Goal: Task Accomplishment & Management: Manage account settings

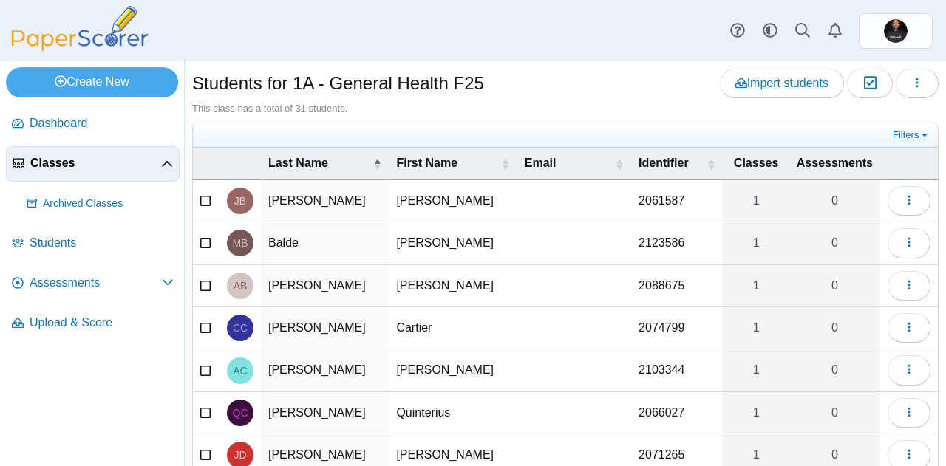
scroll to position [21, 0]
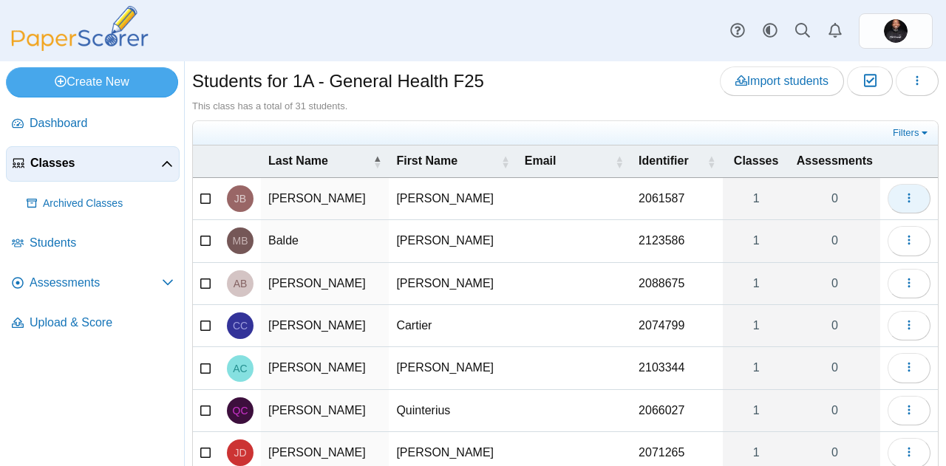
click at [908, 198] on use "button" at bounding box center [909, 199] width 2 height 10
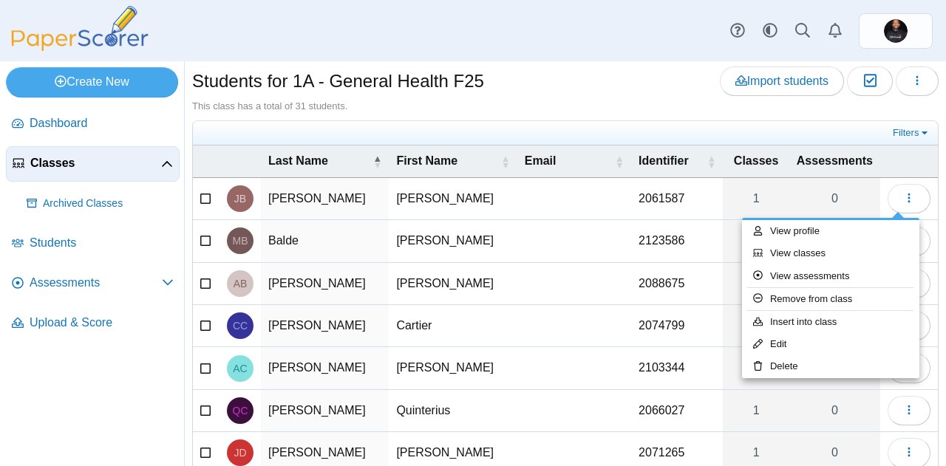
click at [534, 89] on div "Students for 1A - General Health F25 Import students Moderation 0" at bounding box center [565, 83] width 747 height 33
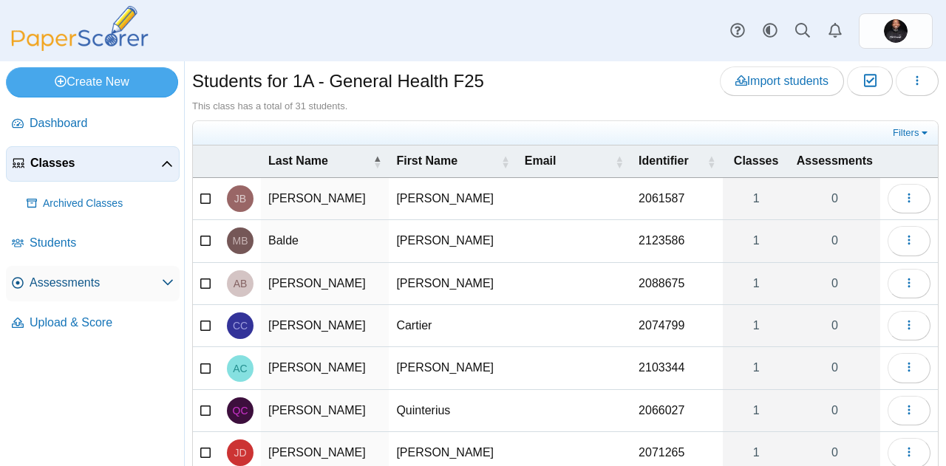
click at [69, 281] on span "Assessments" at bounding box center [96, 283] width 132 height 16
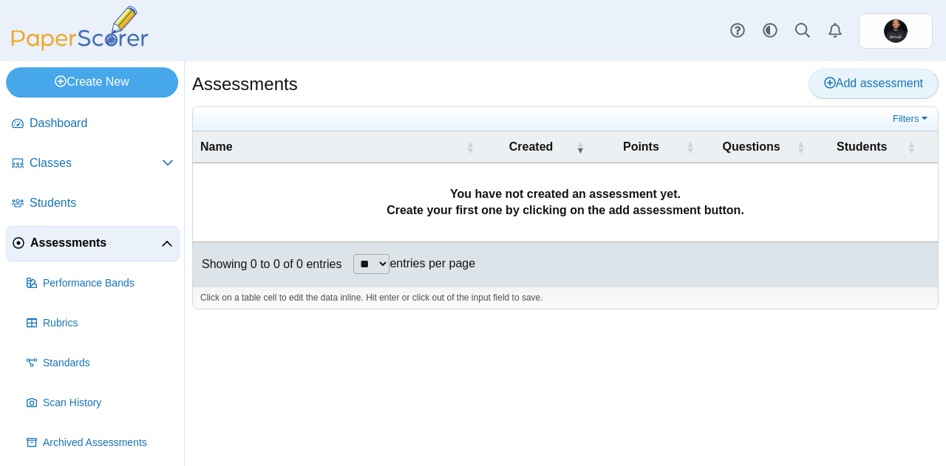
click at [823, 86] on link "Add assessment" at bounding box center [874, 84] width 130 height 30
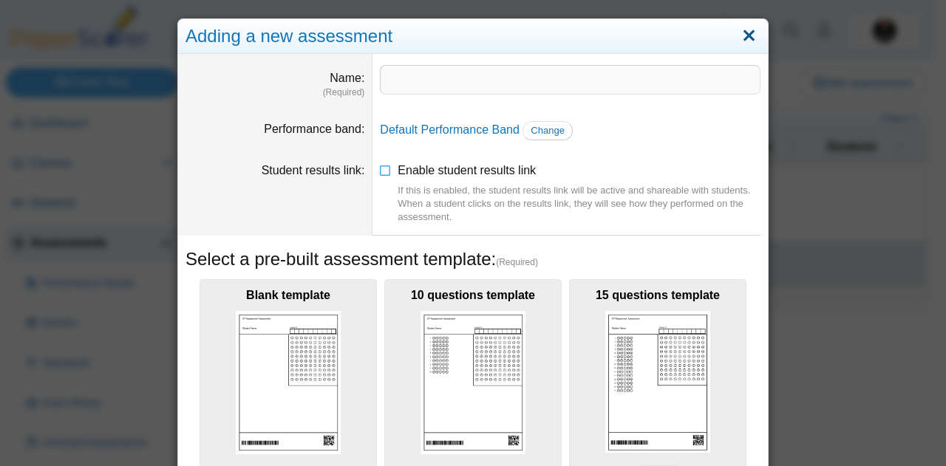
click at [742, 40] on link "Close" at bounding box center [749, 36] width 23 height 25
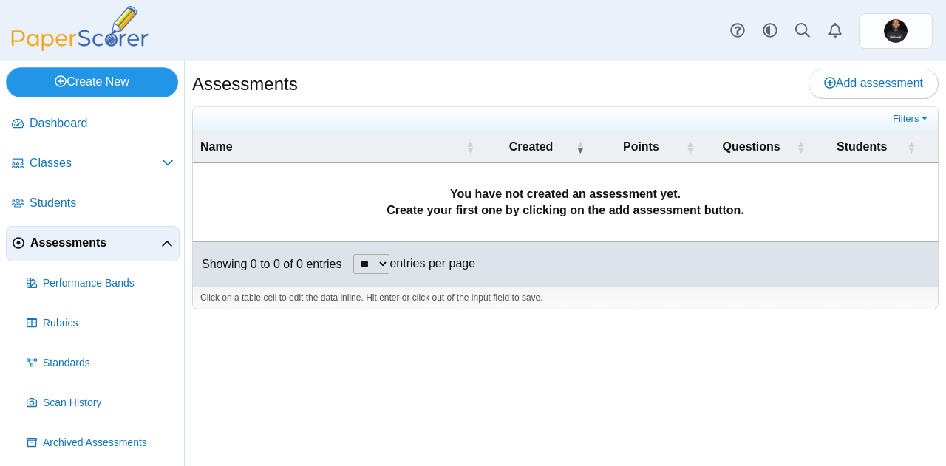
click at [84, 78] on link "Create New" at bounding box center [92, 82] width 172 height 30
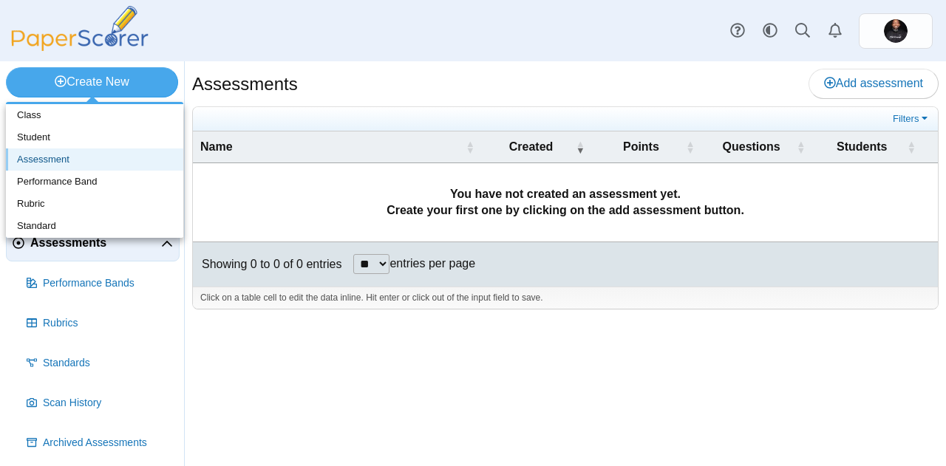
click at [74, 160] on link "Assessment" at bounding box center [94, 160] width 177 height 22
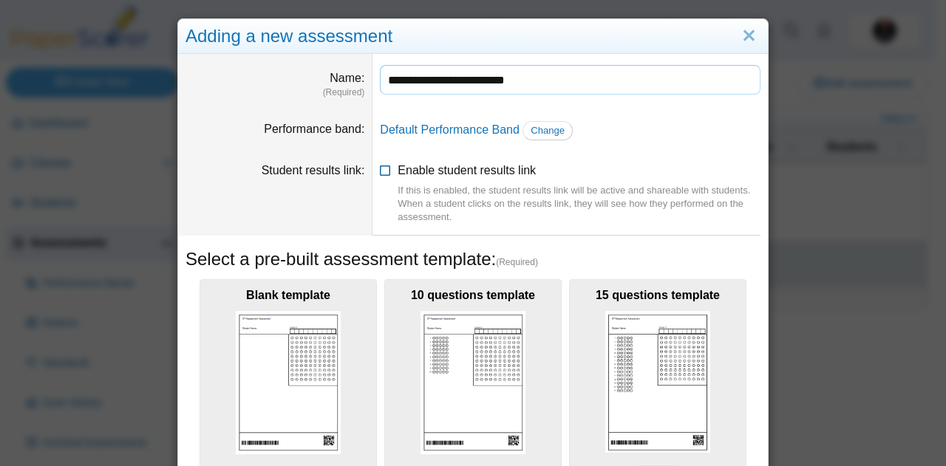
type input "**********"
click at [380, 169] on icon at bounding box center [386, 168] width 12 height 10
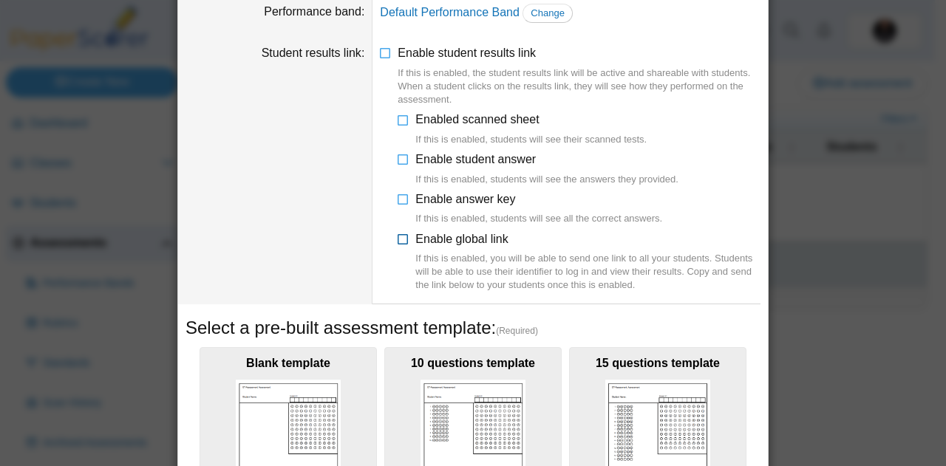
scroll to position [118, 0]
click at [390, 236] on li "Enable student results link If this is enabled, the student results link will b…" at bounding box center [570, 169] width 381 height 248
click at [401, 242] on icon at bounding box center [404, 236] width 12 height 10
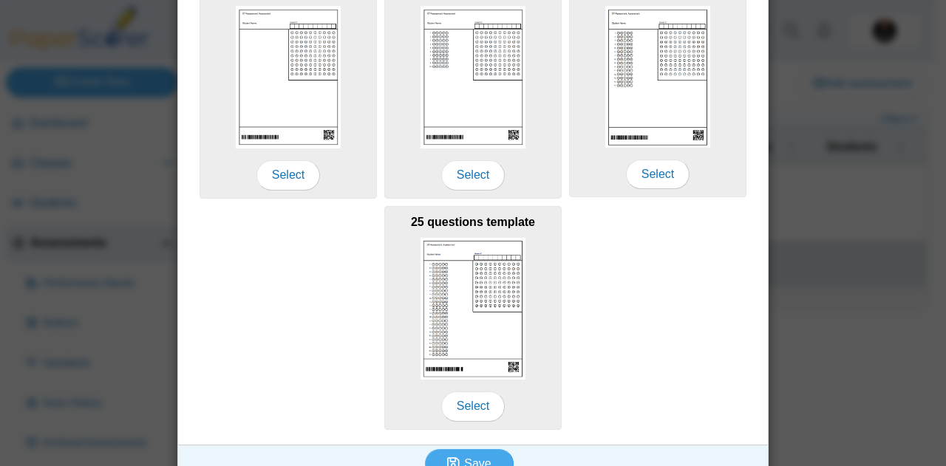
scroll to position [551, 0]
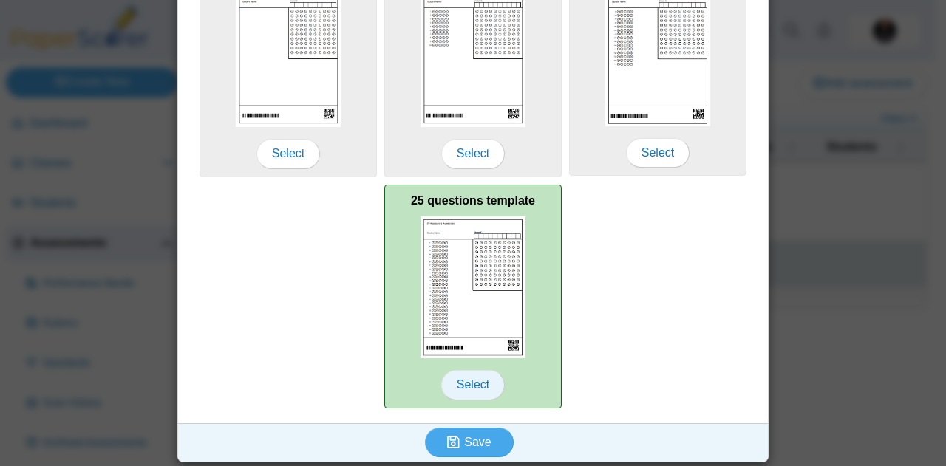
click at [466, 372] on span "Select" at bounding box center [473, 385] width 64 height 30
click at [465, 378] on span "Select" at bounding box center [473, 385] width 64 height 30
click at [500, 287] on img at bounding box center [473, 288] width 105 height 142
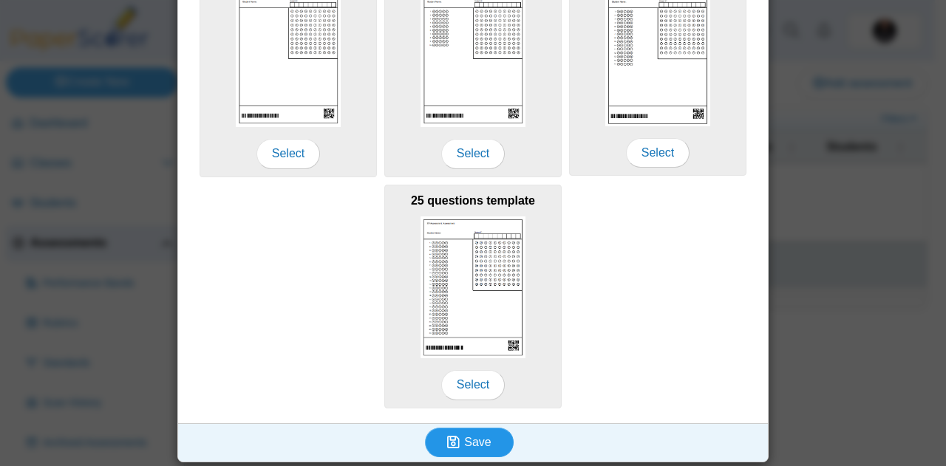
click at [464, 445] on span "Save" at bounding box center [477, 442] width 27 height 13
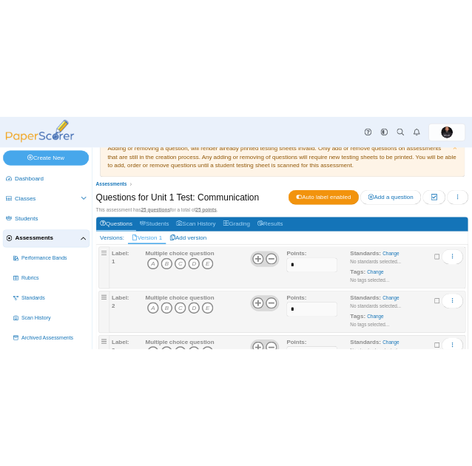
scroll to position [39, 0]
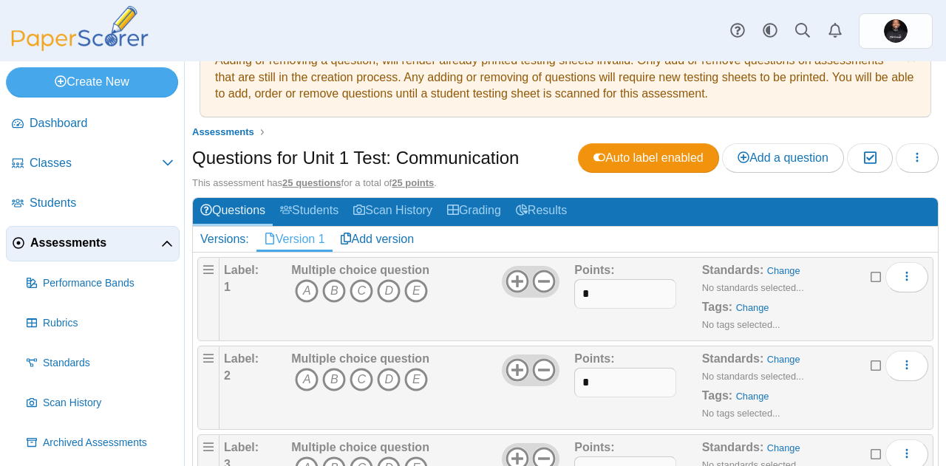
click at [311, 266] on b "Multiple choice question" at bounding box center [360, 270] width 138 height 13
click at [871, 276] on icon at bounding box center [877, 276] width 12 height 10
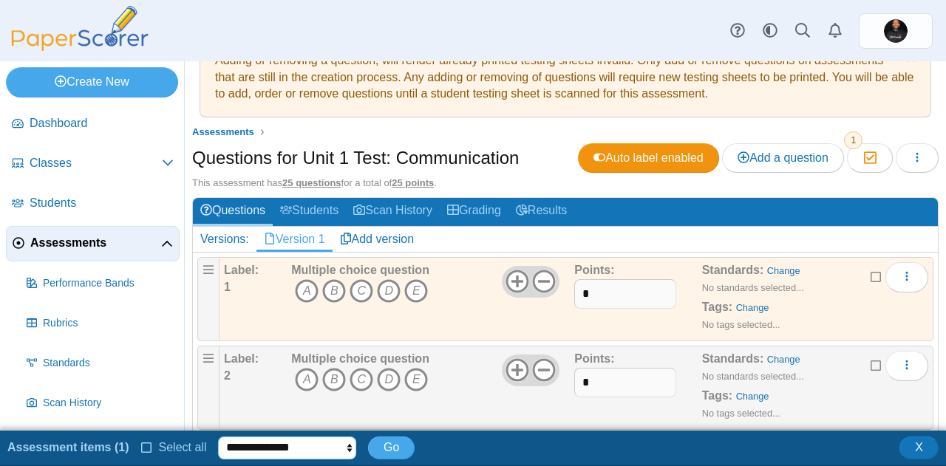
click at [313, 449] on select "**********" at bounding box center [287, 448] width 138 height 22
click at [871, 276] on icon at bounding box center [877, 276] width 12 height 10
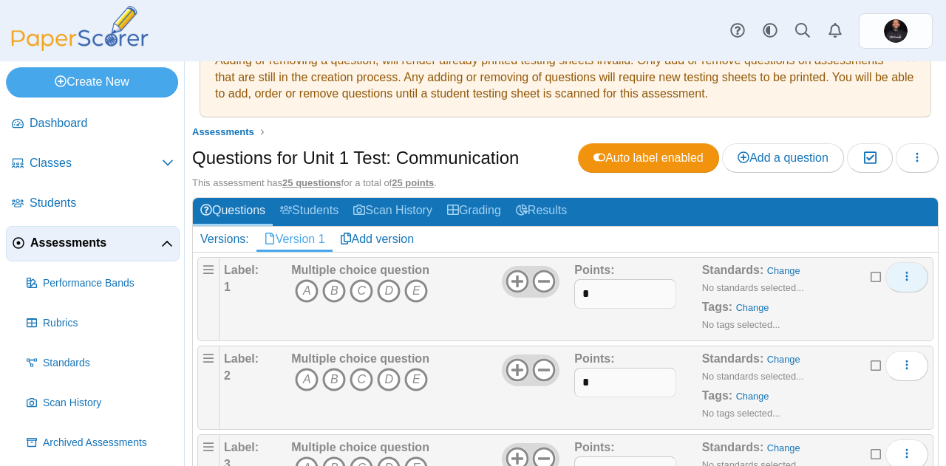
click at [901, 276] on icon "More options" at bounding box center [907, 277] width 12 height 12
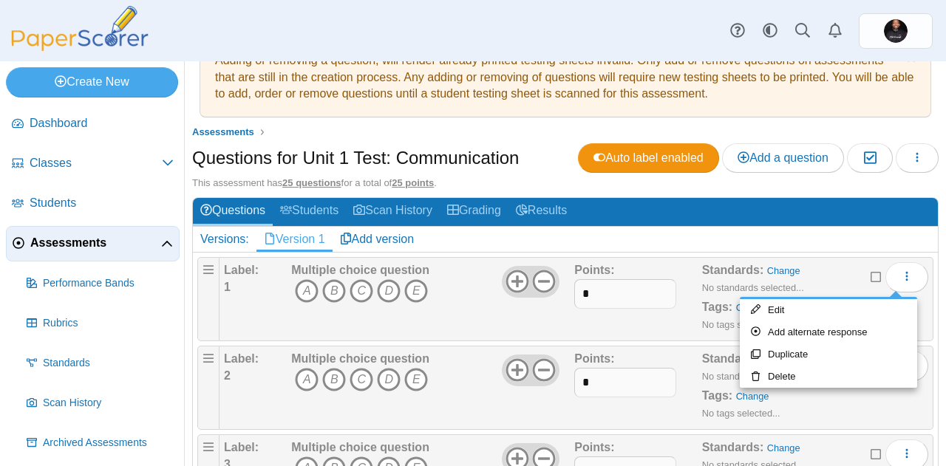
click at [826, 273] on div "Standards: Change No standards selected... Tags: Change No tags selected..." at bounding box center [797, 299] width 191 height 74
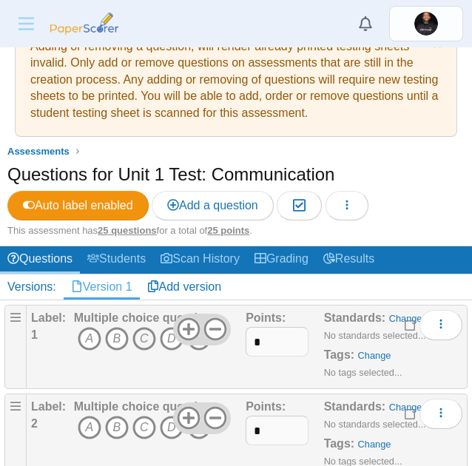
click at [138, 335] on icon "C" at bounding box center [144, 339] width 24 height 24
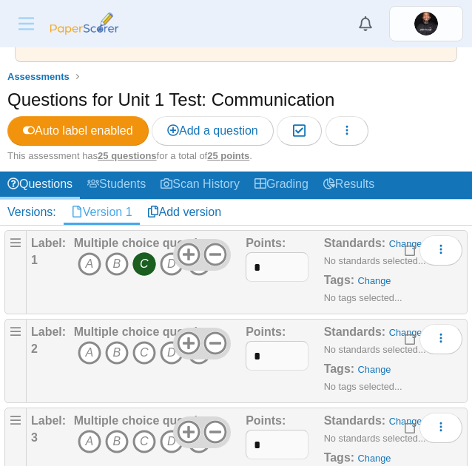
scroll to position [115, 0]
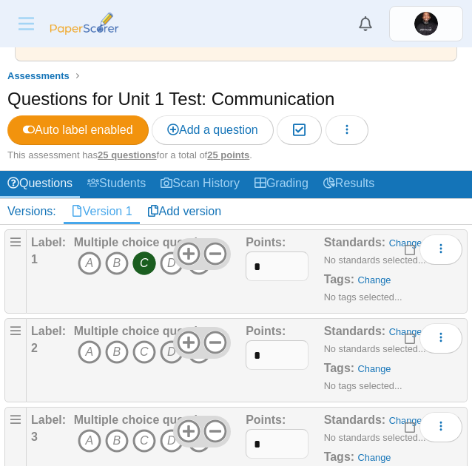
click at [167, 359] on icon "D" at bounding box center [172, 352] width 24 height 24
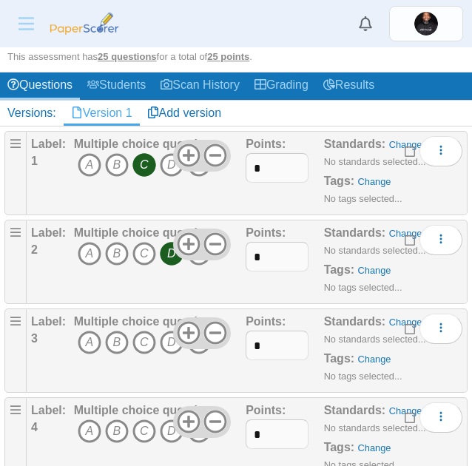
scroll to position [214, 0]
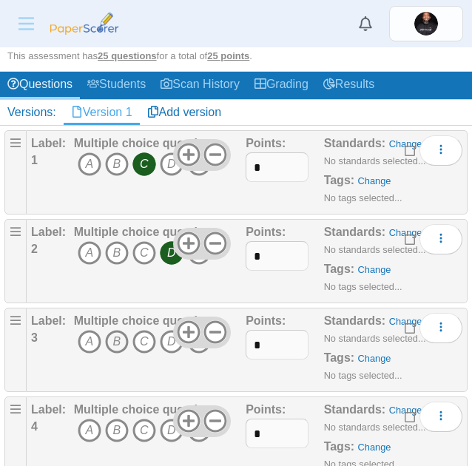
click at [115, 335] on icon "B" at bounding box center [117, 342] width 24 height 24
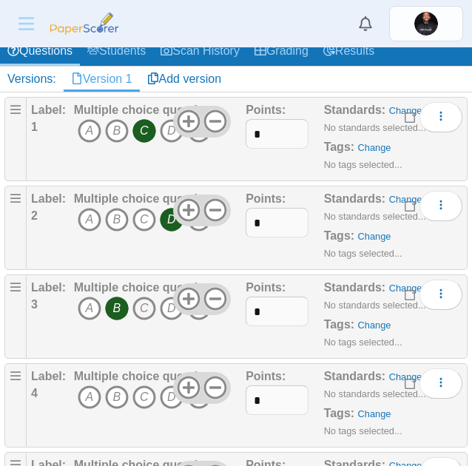
scroll to position [248, 0]
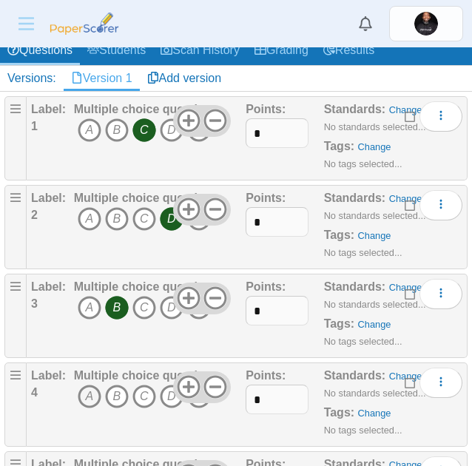
click at [88, 397] on icon "A" at bounding box center [90, 396] width 24 height 24
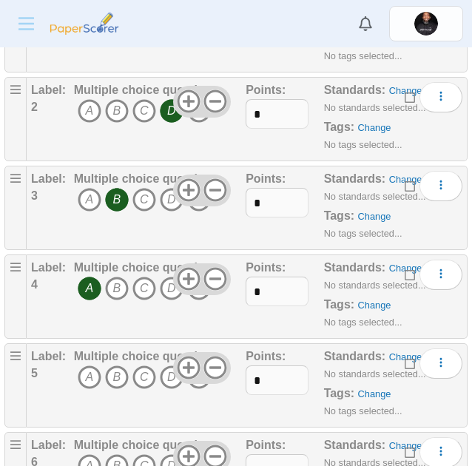
scroll to position [360, 0]
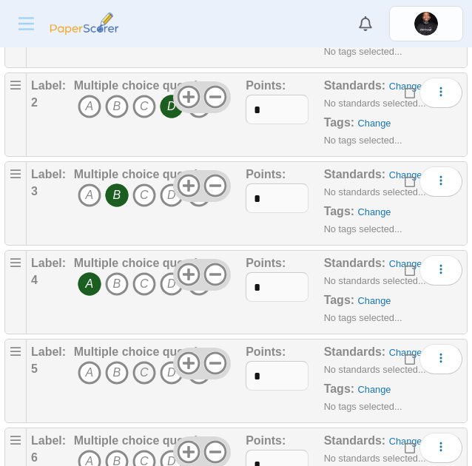
click at [145, 375] on icon "C" at bounding box center [144, 373] width 24 height 24
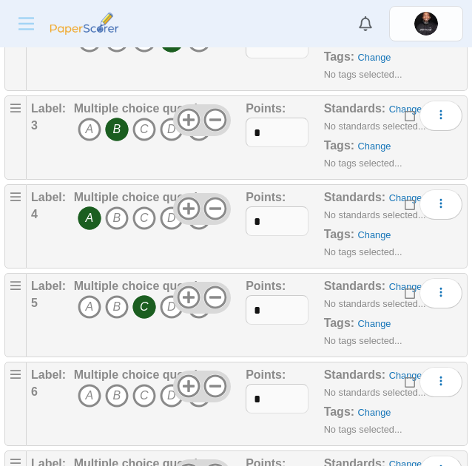
scroll to position [429, 0]
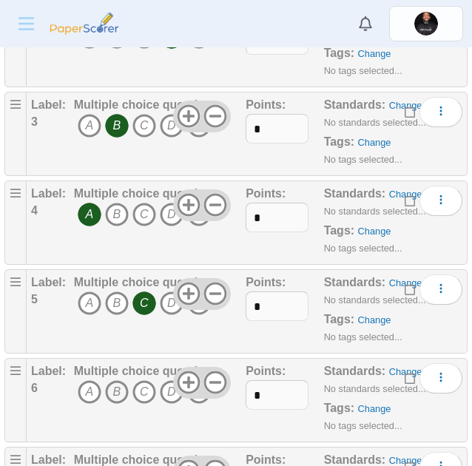
click at [115, 389] on icon "B" at bounding box center [117, 392] width 24 height 24
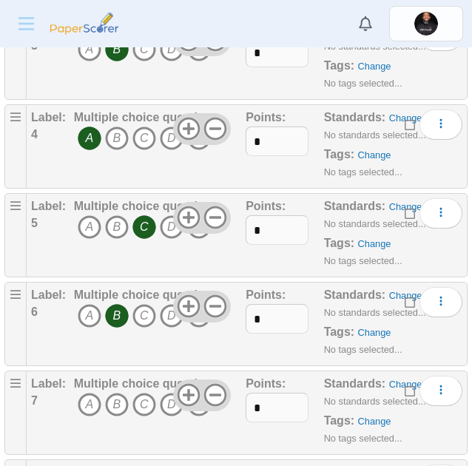
scroll to position [510, 0]
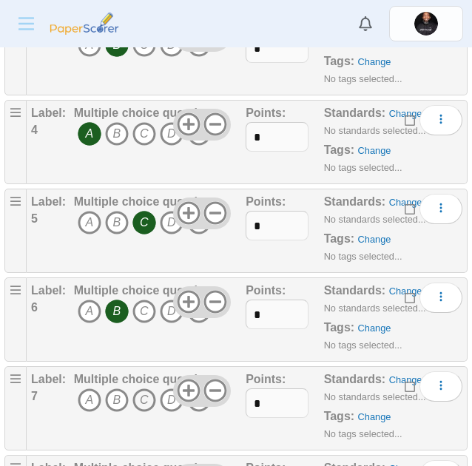
click at [140, 395] on icon "C" at bounding box center [144, 400] width 24 height 24
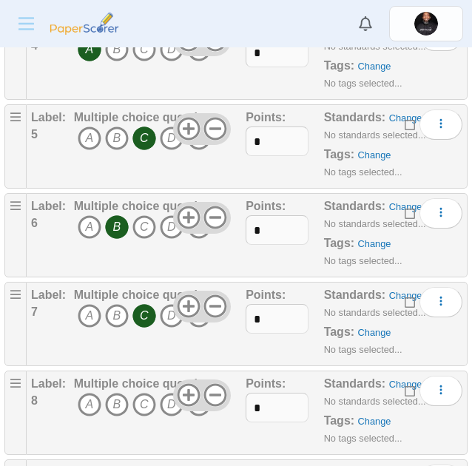
scroll to position [607, 0]
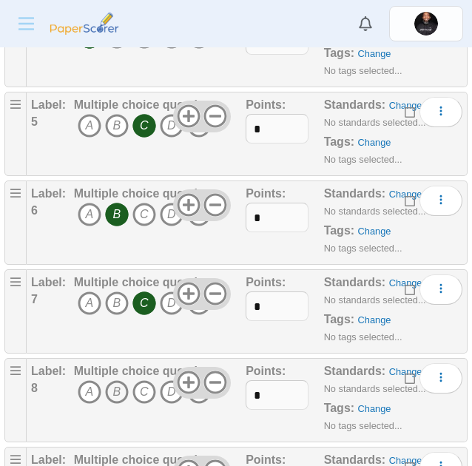
click at [111, 395] on icon "B" at bounding box center [117, 392] width 24 height 24
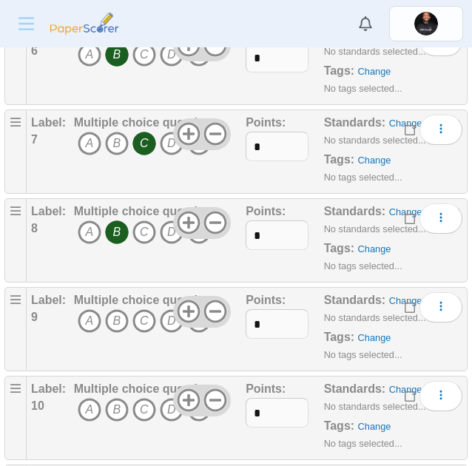
scroll to position [767, 0]
click at [86, 321] on icon "A" at bounding box center [90, 320] width 24 height 24
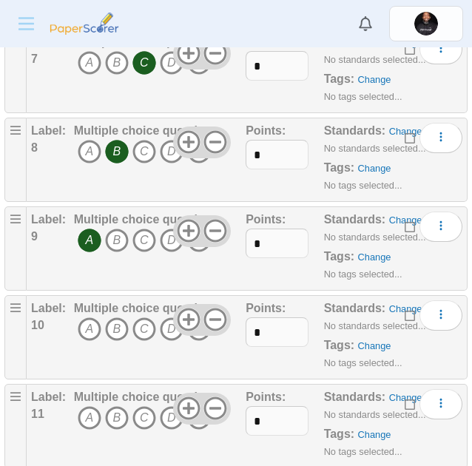
scroll to position [848, 0]
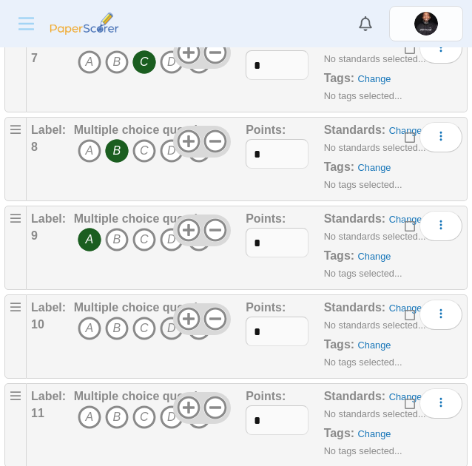
click at [166, 337] on icon "D" at bounding box center [172, 328] width 24 height 24
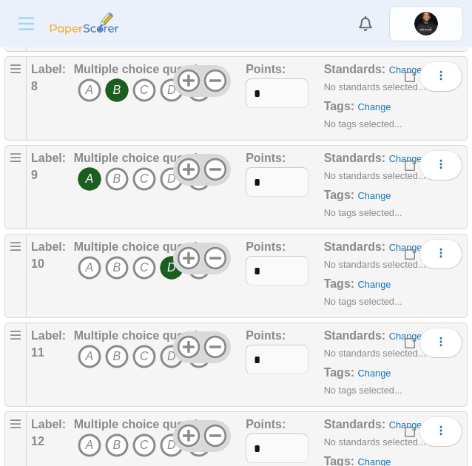
scroll to position [909, 0]
click at [146, 353] on icon "C" at bounding box center [144, 356] width 24 height 24
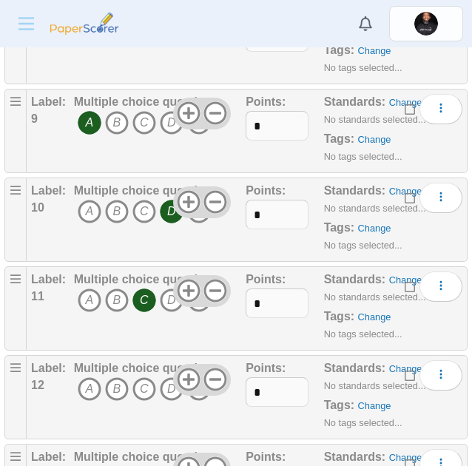
scroll to position [972, 0]
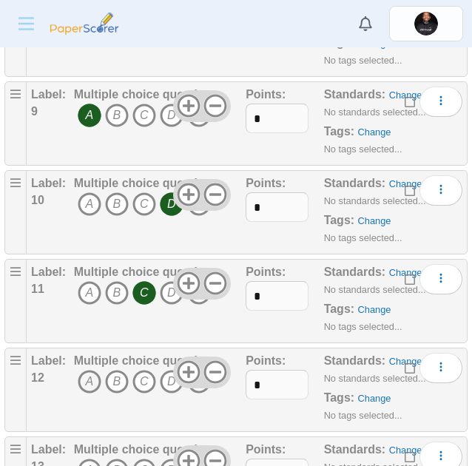
click at [83, 382] on icon "A" at bounding box center [90, 382] width 24 height 24
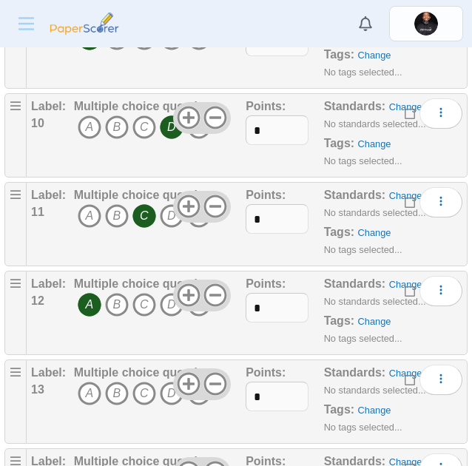
scroll to position [1050, 0]
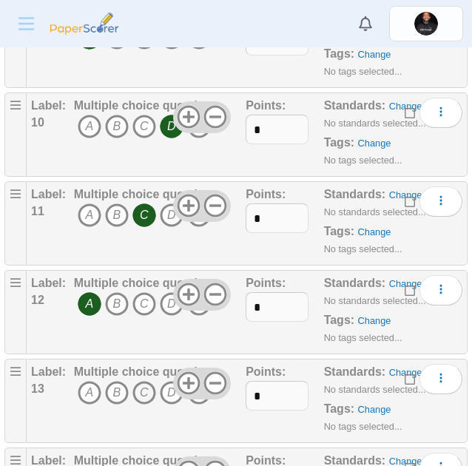
click at [147, 393] on icon "C" at bounding box center [144, 393] width 24 height 24
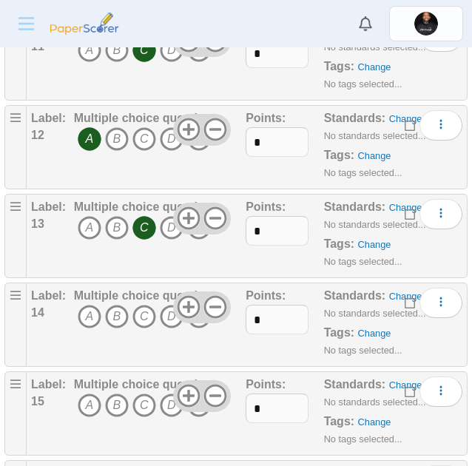
scroll to position [1215, 0]
click at [169, 319] on icon "D" at bounding box center [172, 316] width 24 height 24
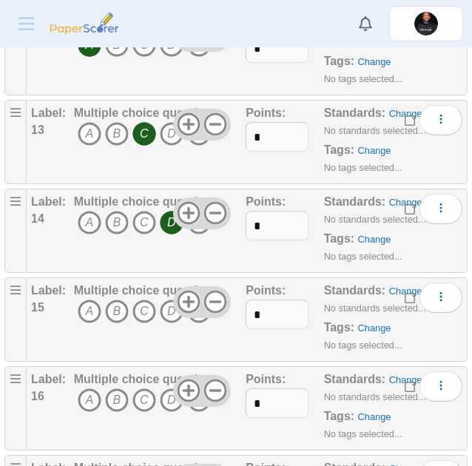
scroll to position [1326, 0]
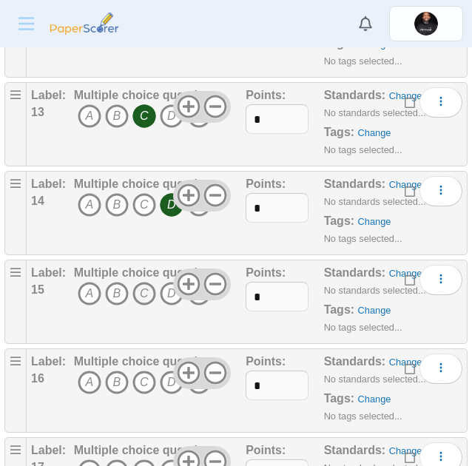
click at [137, 293] on icon "C" at bounding box center [144, 294] width 24 height 24
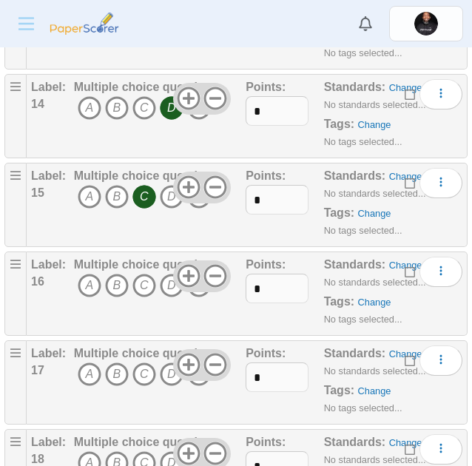
scroll to position [1424, 0]
click at [116, 283] on icon "B" at bounding box center [117, 285] width 24 height 24
click at [168, 381] on icon "D" at bounding box center [172, 373] width 24 height 24
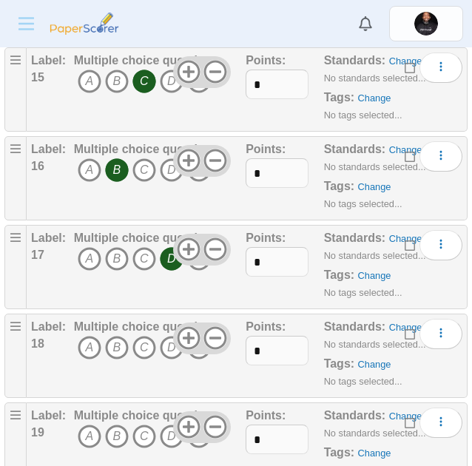
scroll to position [1539, 0]
click at [168, 355] on icon "D" at bounding box center [172, 347] width 24 height 24
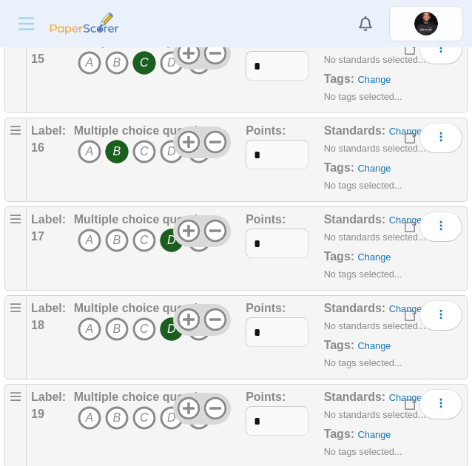
scroll to position [1566, 0]
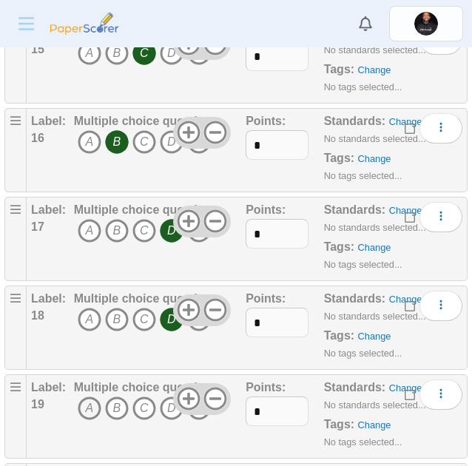
click at [89, 410] on icon "A" at bounding box center [90, 408] width 24 height 24
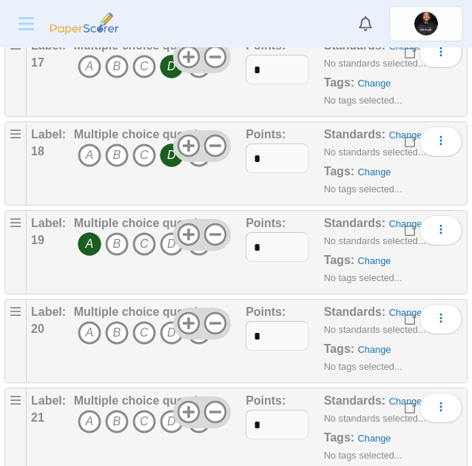
scroll to position [1732, 0]
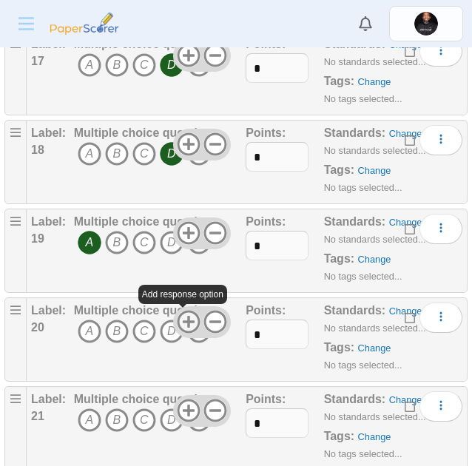
click at [177, 321] on use at bounding box center [188, 321] width 23 height 23
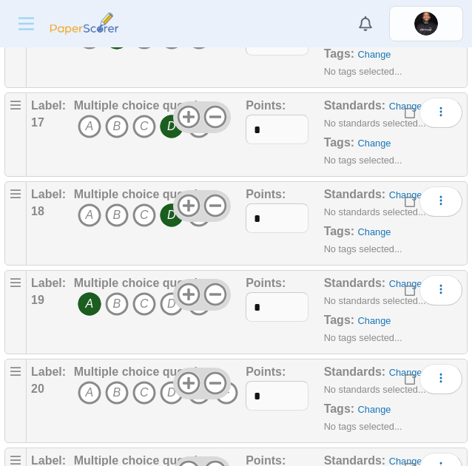
scroll to position [1663, 0]
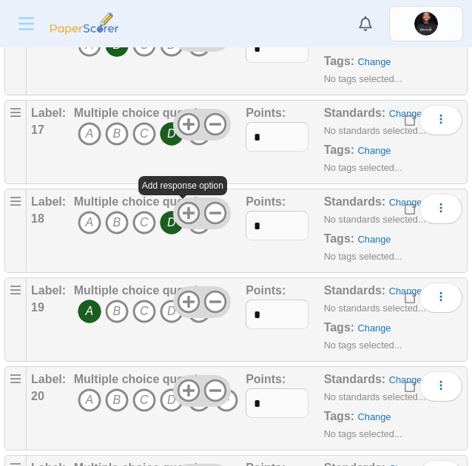
click at [186, 208] on icon at bounding box center [189, 213] width 24 height 24
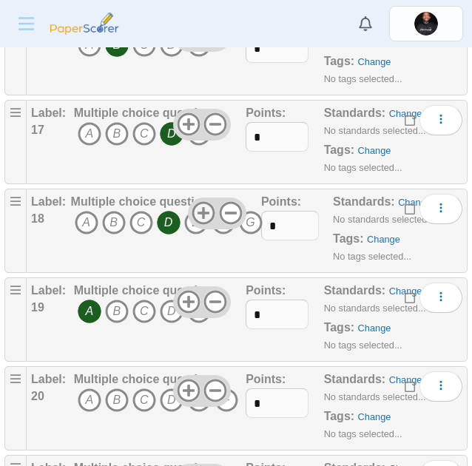
click at [188, 208] on div at bounding box center [217, 212] width 58 height 31
click at [199, 211] on use at bounding box center [203, 213] width 23 height 23
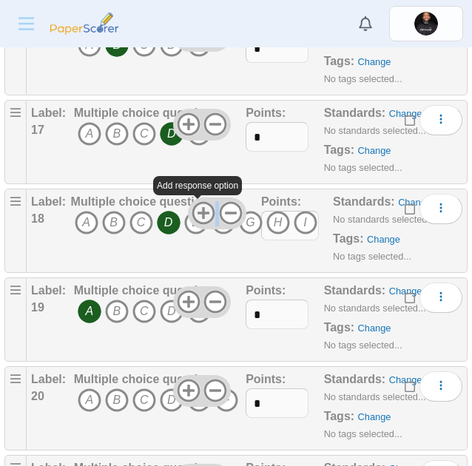
click at [199, 211] on use at bounding box center [203, 213] width 23 height 23
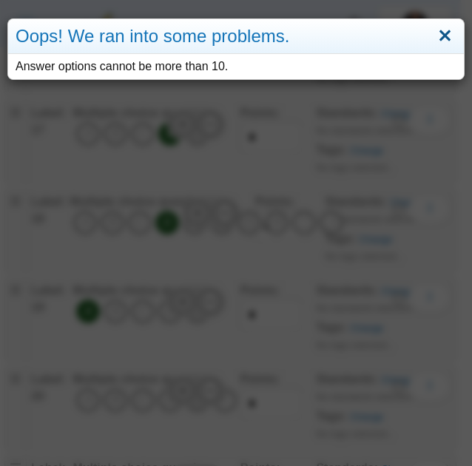
click at [437, 36] on link "Close" at bounding box center [444, 36] width 23 height 25
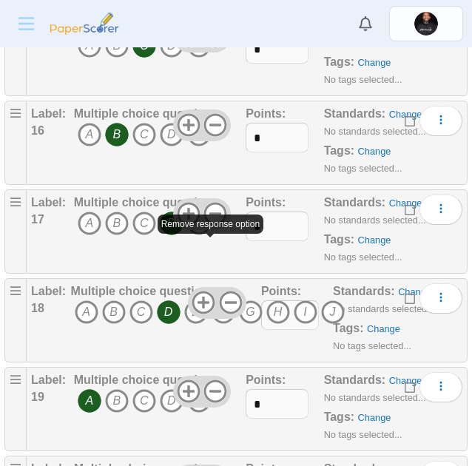
scroll to position [1575, 0]
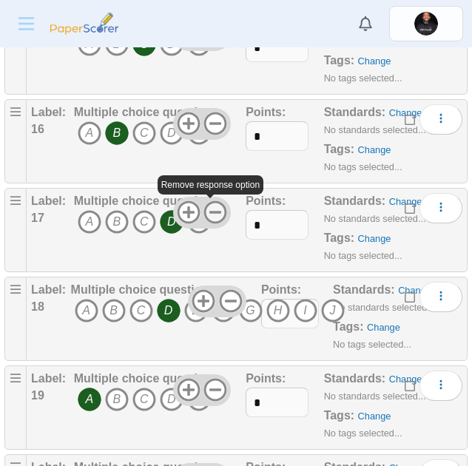
click at [214, 211] on use at bounding box center [215, 212] width 23 height 23
click at [208, 123] on use at bounding box center [215, 123] width 23 height 23
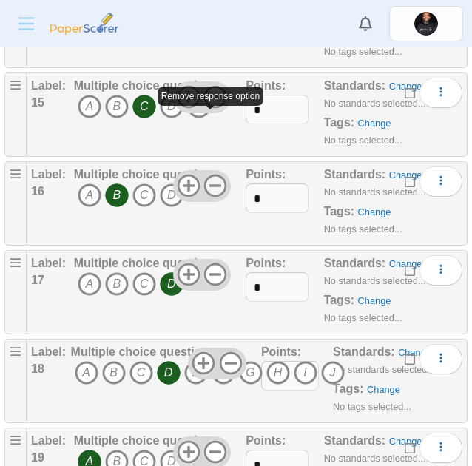
scroll to position [1498, 0]
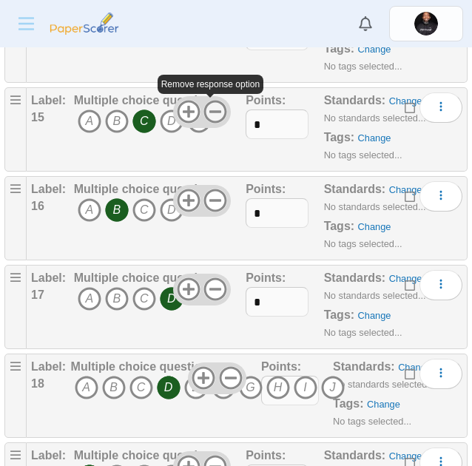
click at [208, 115] on icon at bounding box center [215, 112] width 24 height 24
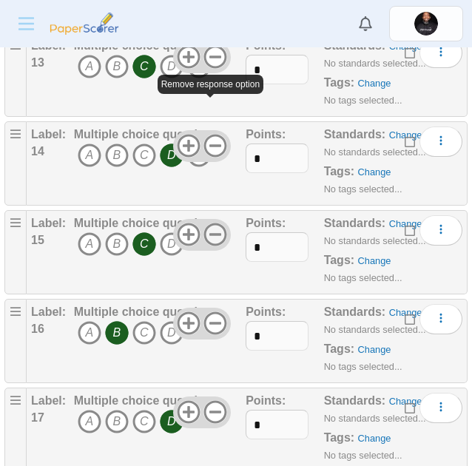
scroll to position [1359, 0]
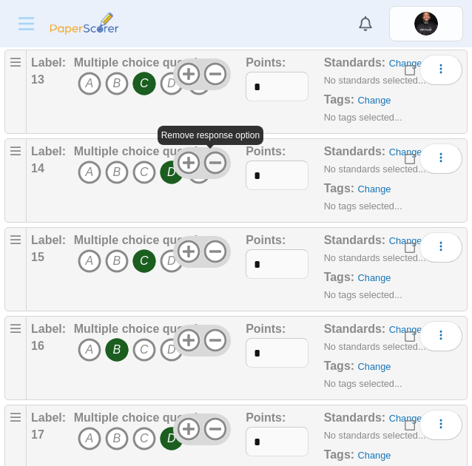
click at [208, 161] on icon at bounding box center [215, 163] width 24 height 24
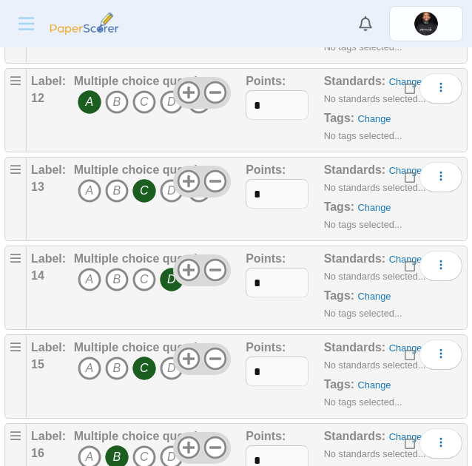
scroll to position [1251, 0]
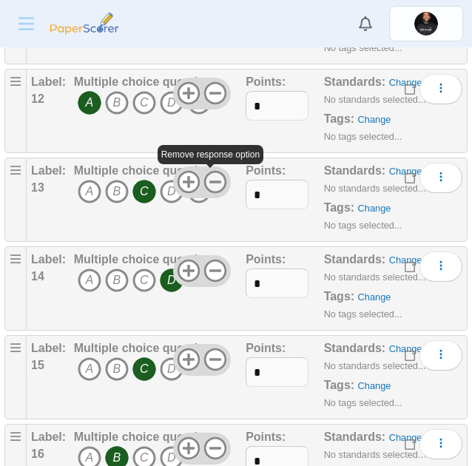
click at [209, 183] on use at bounding box center [215, 182] width 23 height 23
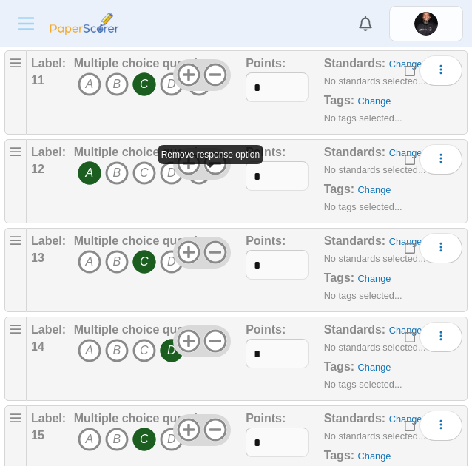
scroll to position [1167, 0]
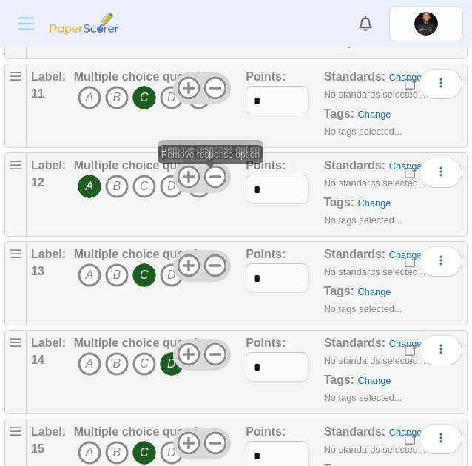
click at [209, 183] on icon at bounding box center [215, 177] width 24 height 24
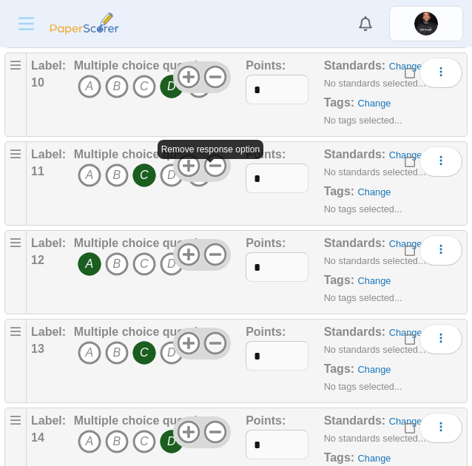
scroll to position [1059, 0]
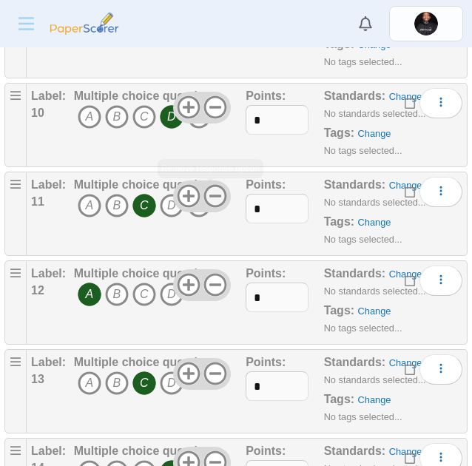
click at [213, 195] on use at bounding box center [215, 196] width 23 height 23
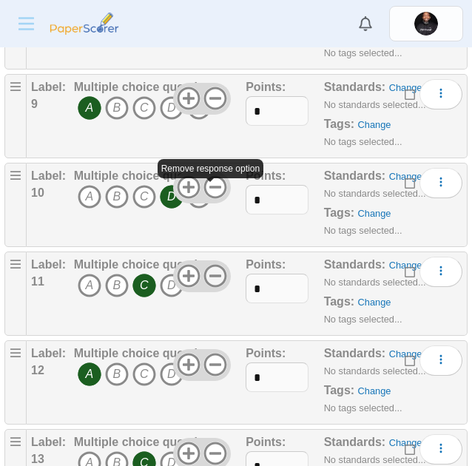
scroll to position [979, 0]
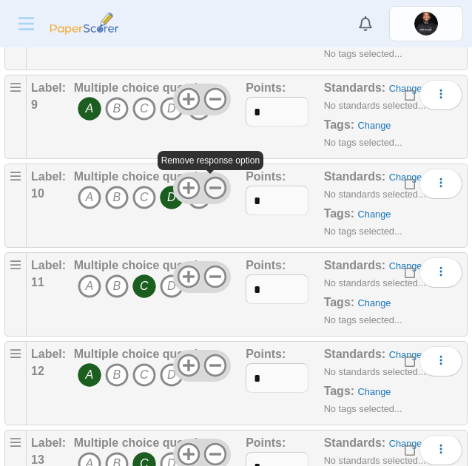
click at [212, 191] on icon at bounding box center [215, 188] width 24 height 24
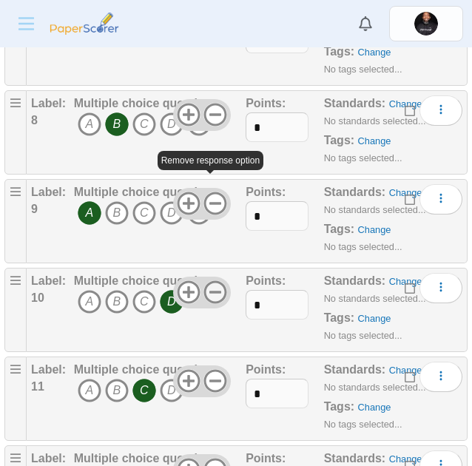
scroll to position [873, 0]
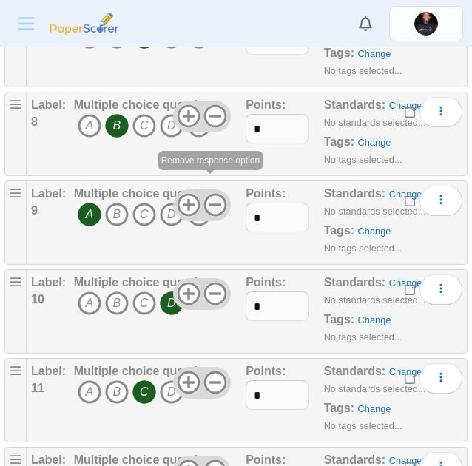
click at [212, 206] on use at bounding box center [215, 205] width 23 height 23
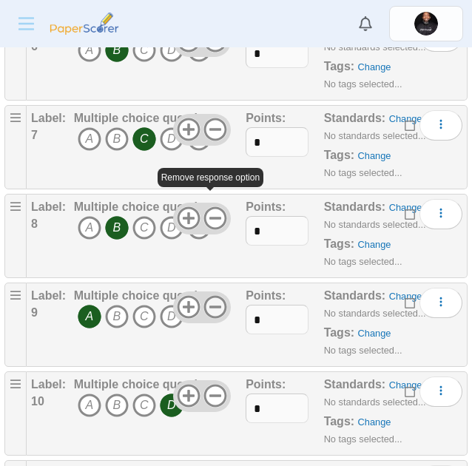
scroll to position [770, 0]
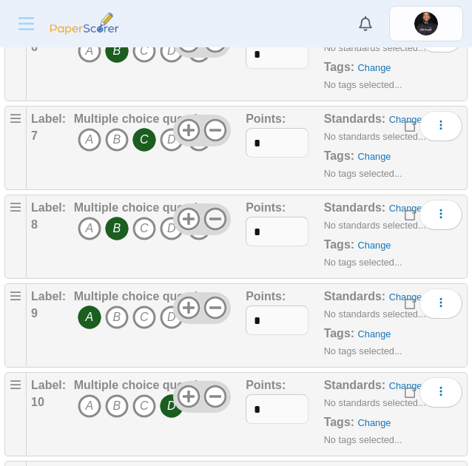
click at [215, 222] on icon at bounding box center [215, 219] width 24 height 24
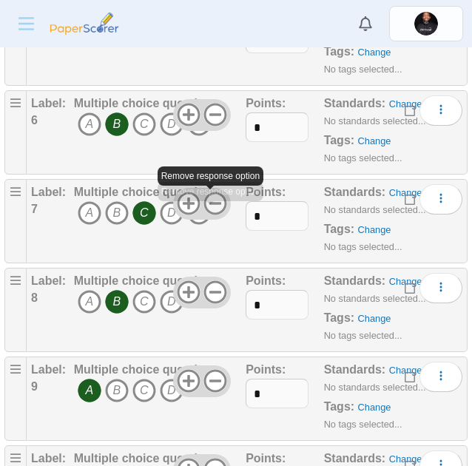
click at [211, 205] on icon at bounding box center [215, 203] width 24 height 24
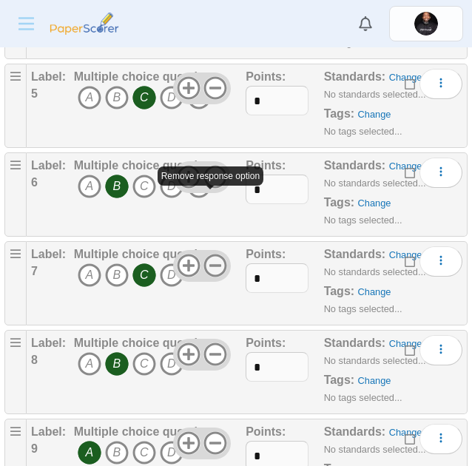
scroll to position [633, 0]
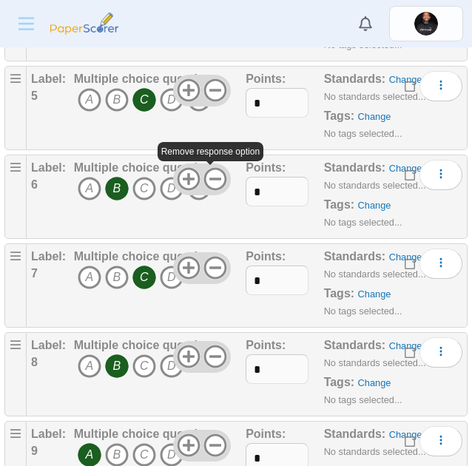
click at [210, 180] on icon at bounding box center [215, 179] width 24 height 24
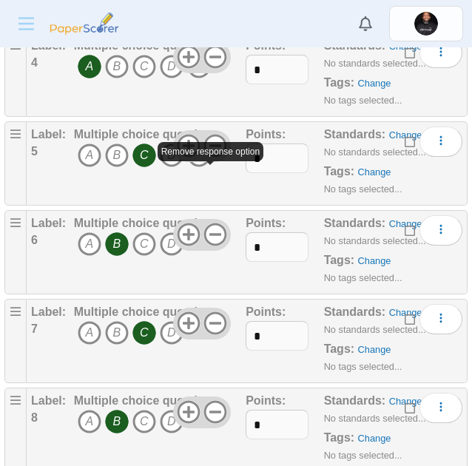
scroll to position [569, 0]
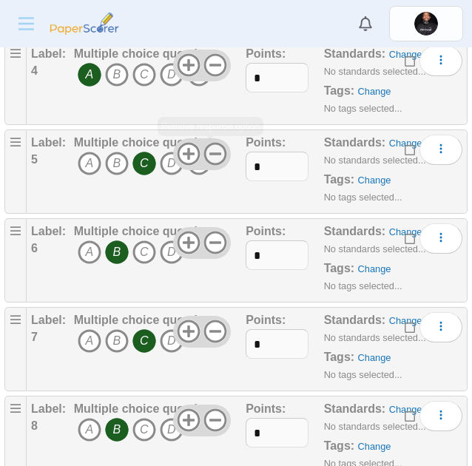
click at [210, 157] on icon at bounding box center [215, 154] width 24 height 24
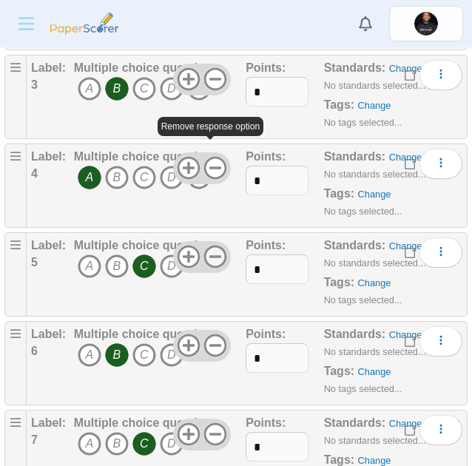
scroll to position [466, 0]
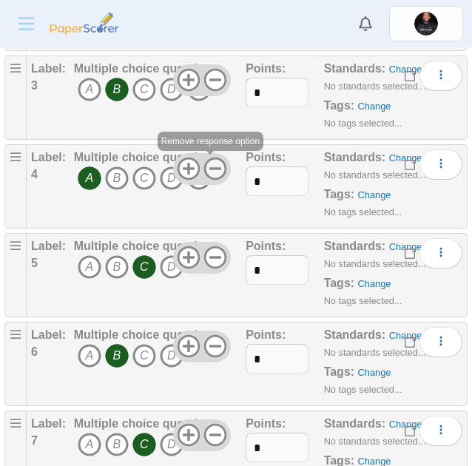
click at [211, 166] on icon at bounding box center [215, 169] width 24 height 24
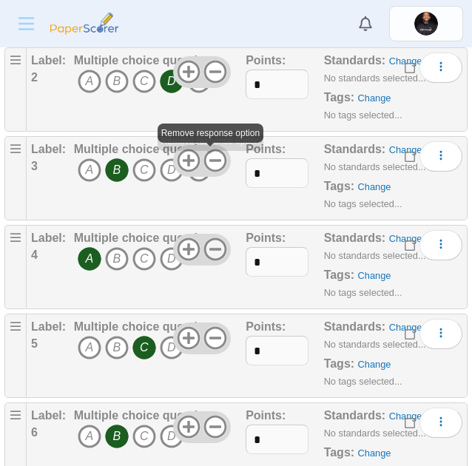
click at [211, 166] on icon at bounding box center [215, 161] width 24 height 24
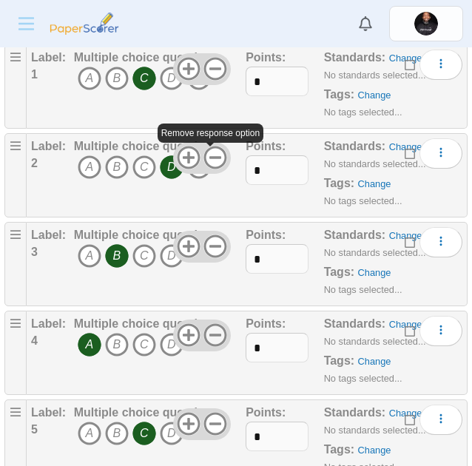
scroll to position [298, 0]
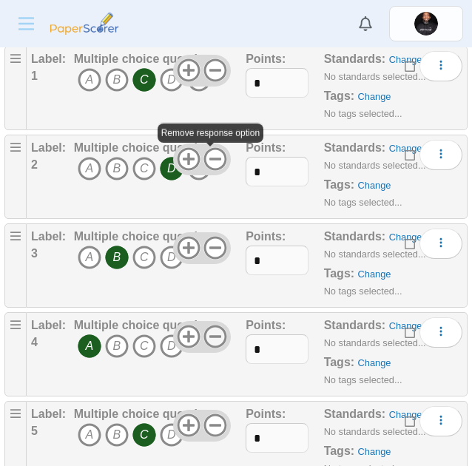
click at [211, 166] on icon at bounding box center [215, 159] width 24 height 24
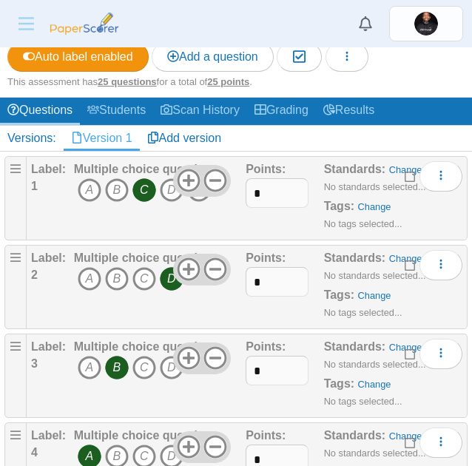
scroll to position [187, 0]
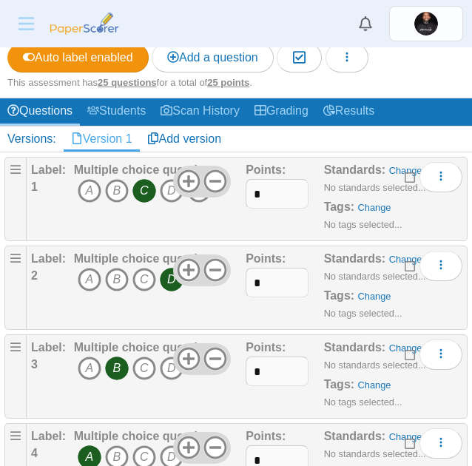
click at [207, 181] on use at bounding box center [215, 181] width 23 height 23
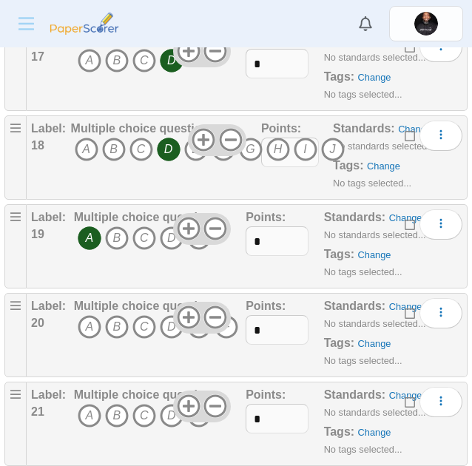
scroll to position [1737, 0]
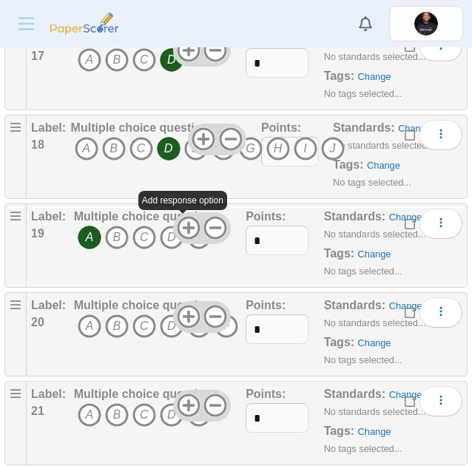
click at [191, 223] on use at bounding box center [188, 228] width 23 height 23
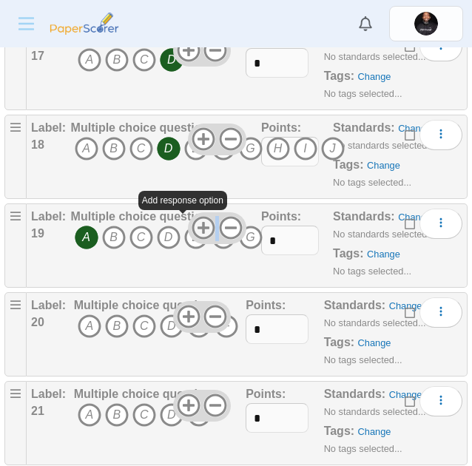
click at [191, 223] on icon at bounding box center [203, 228] width 24 height 24
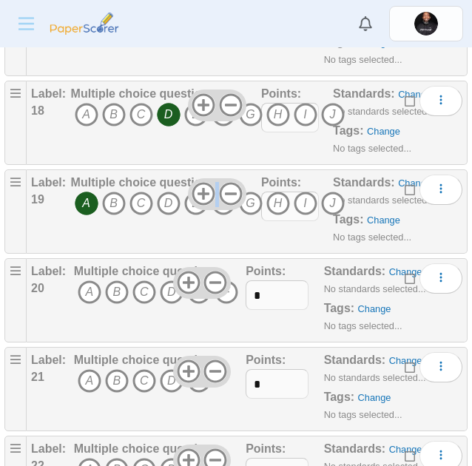
scroll to position [1773, 0]
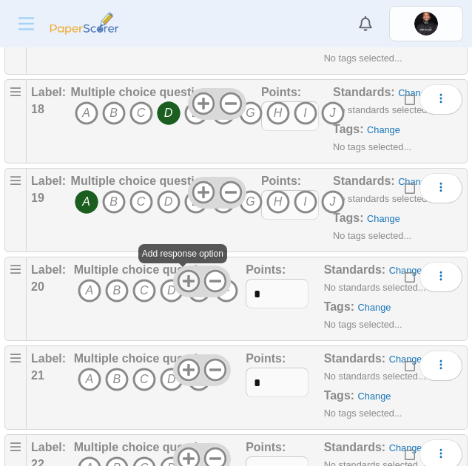
click at [180, 280] on use at bounding box center [188, 281] width 23 height 23
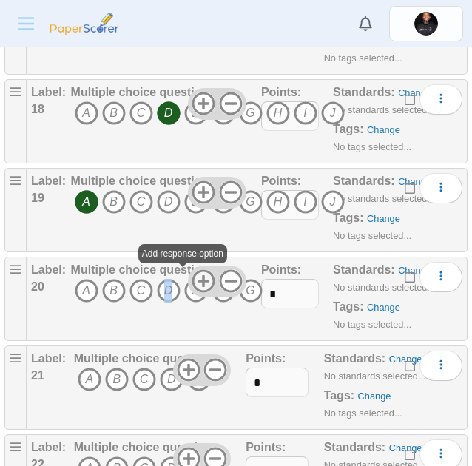
click at [180, 280] on span "A B C D E" at bounding box center [166, 292] width 191 height 27
click at [194, 281] on use at bounding box center [203, 281] width 23 height 23
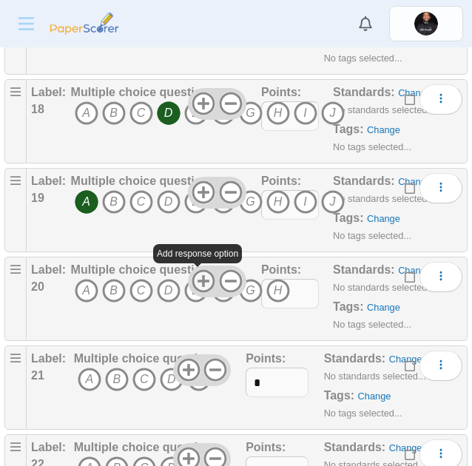
click at [194, 281] on use at bounding box center [203, 281] width 23 height 23
click at [196, 282] on use at bounding box center [203, 281] width 23 height 23
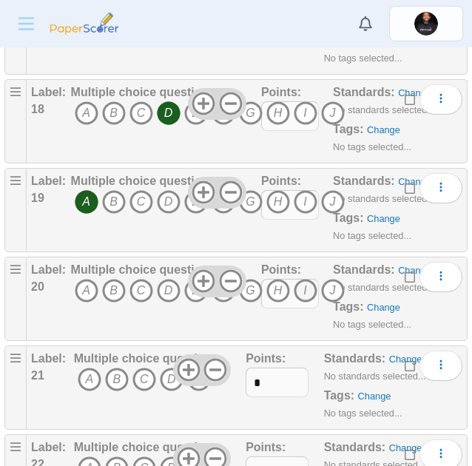
click at [302, 290] on icon "I" at bounding box center [305, 291] width 24 height 24
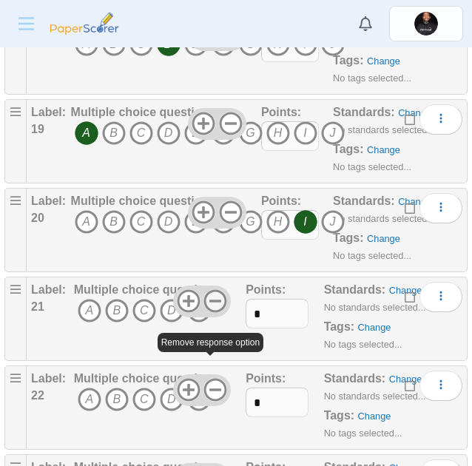
scroll to position [1842, 0]
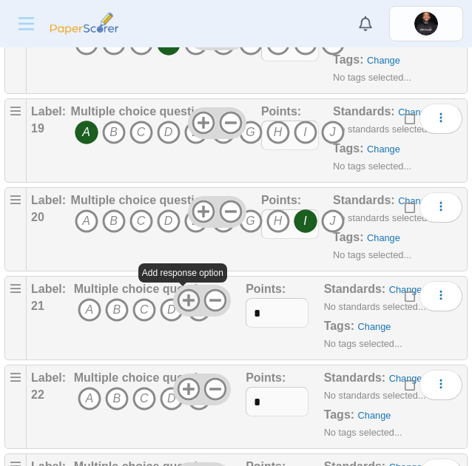
click at [183, 304] on use at bounding box center [188, 300] width 23 height 23
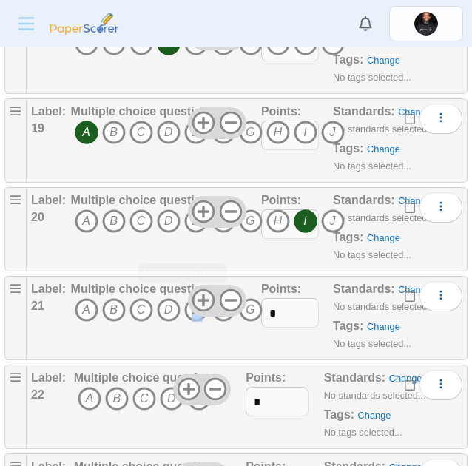
click at [183, 304] on span "A B C D E" at bounding box center [166, 311] width 191 height 27
click at [197, 303] on use at bounding box center [203, 300] width 23 height 23
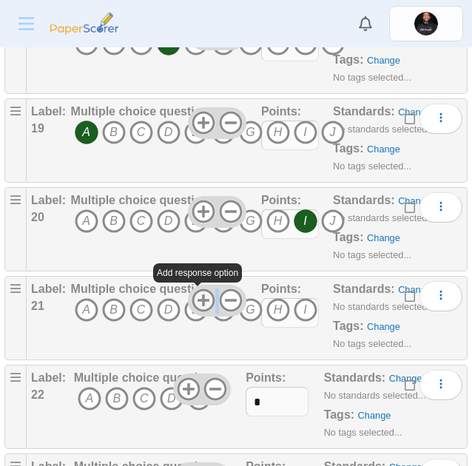
click at [197, 303] on use at bounding box center [203, 300] width 23 height 23
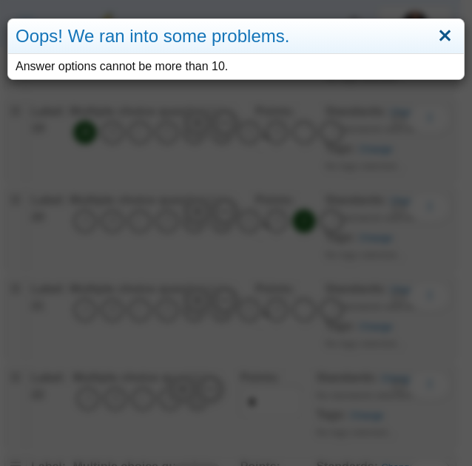
click at [433, 39] on link "Close" at bounding box center [444, 36] width 23 height 25
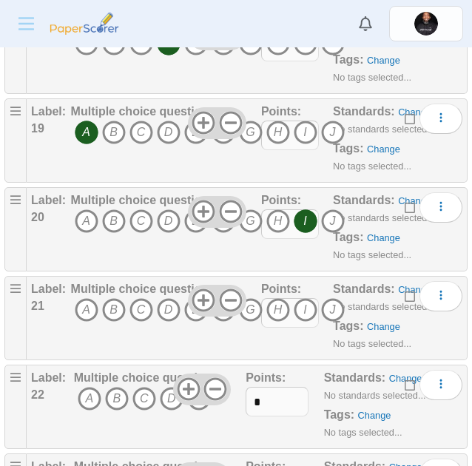
click at [191, 313] on div at bounding box center [217, 300] width 58 height 31
click at [190, 319] on icon "E" at bounding box center [196, 310] width 24 height 24
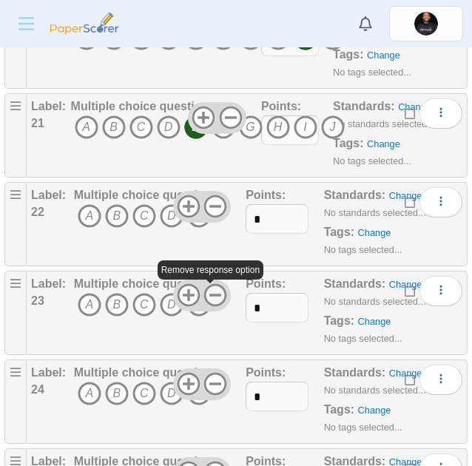
scroll to position [2026, 0]
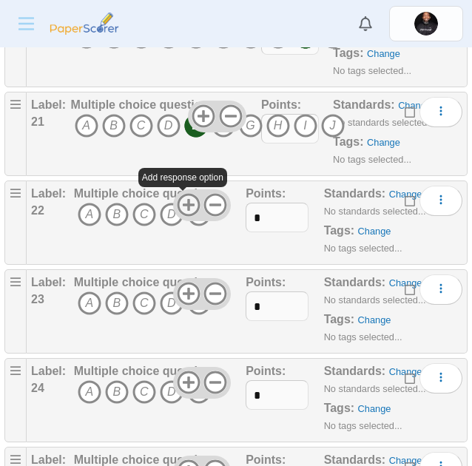
click at [177, 206] on icon at bounding box center [189, 205] width 24 height 24
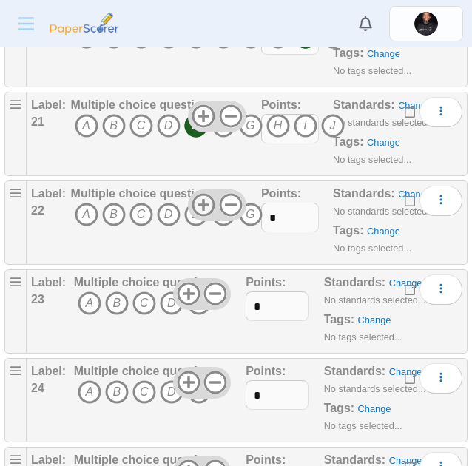
click at [176, 206] on icon "D" at bounding box center [169, 215] width 24 height 24
click at [170, 214] on icon "D" at bounding box center [169, 215] width 24 height 24
click at [196, 200] on icon at bounding box center [203, 205] width 24 height 24
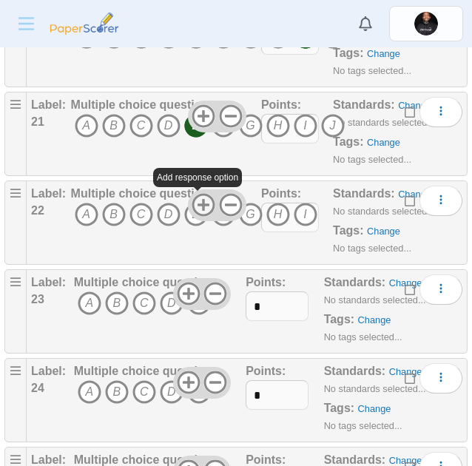
click at [196, 200] on icon at bounding box center [203, 205] width 24 height 24
click at [250, 214] on icon "G" at bounding box center [251, 215] width 24 height 24
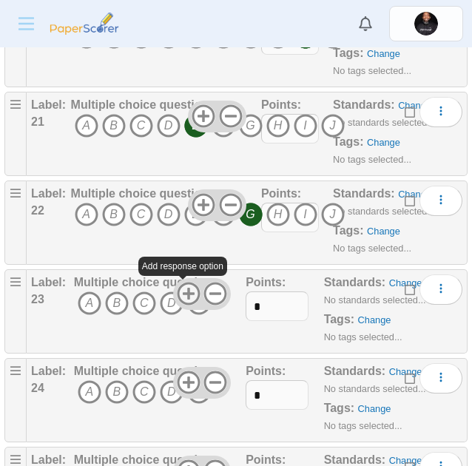
click at [177, 293] on icon at bounding box center [189, 294] width 24 height 24
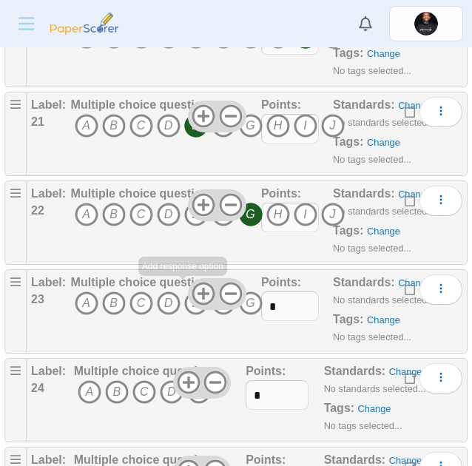
click at [176, 293] on icon "D" at bounding box center [169, 303] width 24 height 24
click at [200, 293] on use at bounding box center [203, 293] width 23 height 23
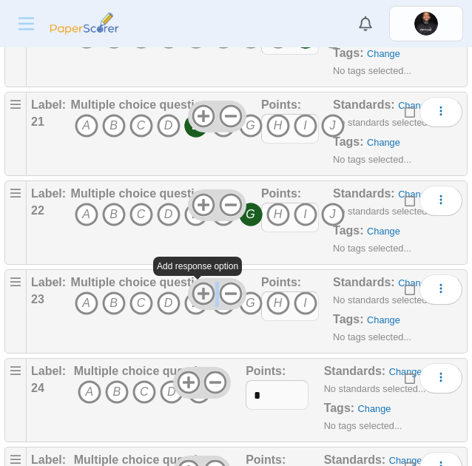
click at [200, 293] on use at bounding box center [203, 293] width 23 height 23
click at [141, 304] on icon "C" at bounding box center [141, 303] width 24 height 24
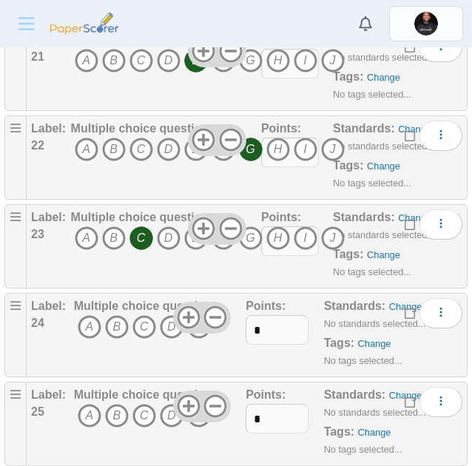
scroll to position [2092, 0]
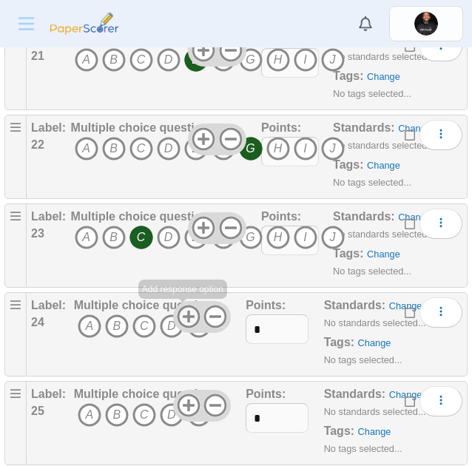
click at [180, 316] on use at bounding box center [188, 316] width 23 height 23
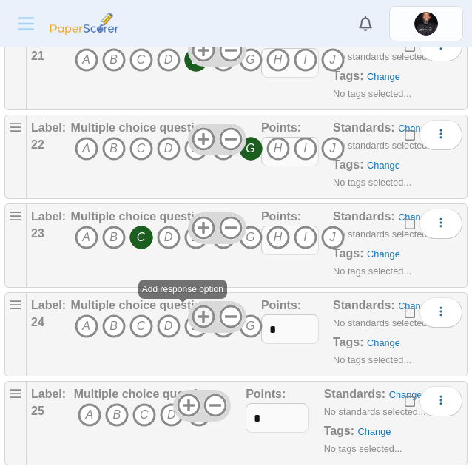
click at [180, 316] on span "A B C D E" at bounding box center [166, 327] width 191 height 27
click at [194, 317] on use at bounding box center [203, 316] width 23 height 23
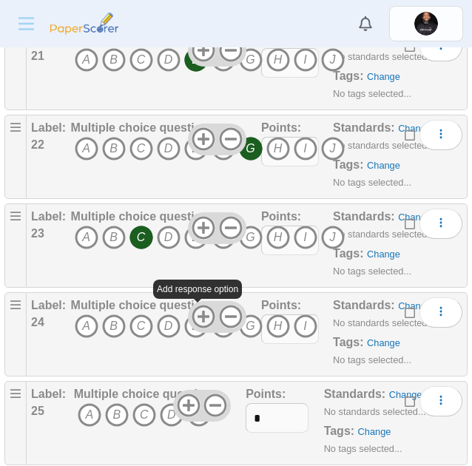
click at [194, 317] on use at bounding box center [203, 316] width 23 height 23
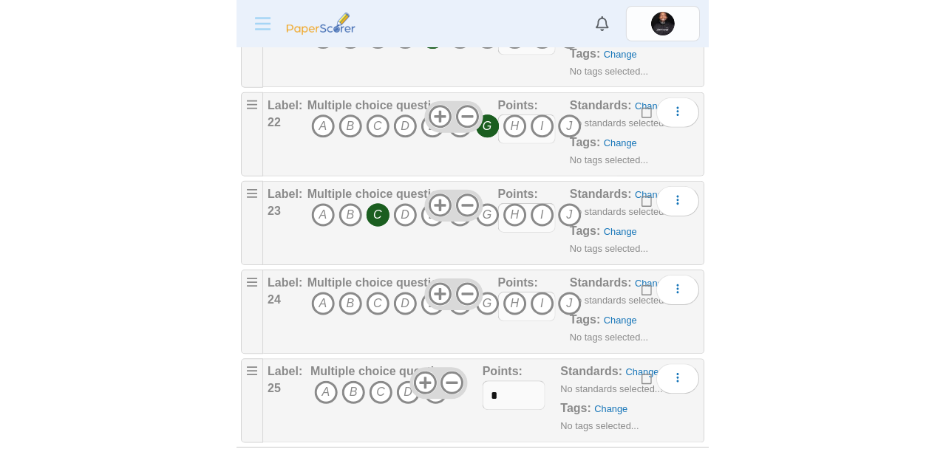
scroll to position [2126, 0]
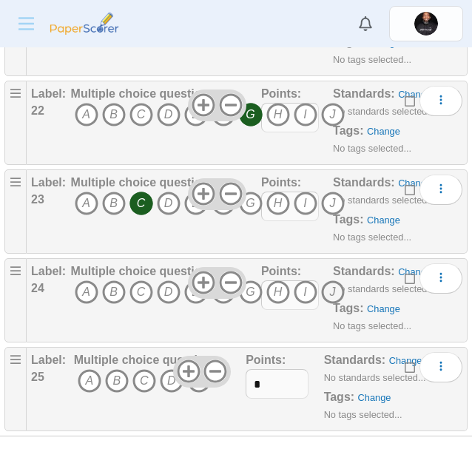
click at [331, 297] on icon "J" at bounding box center [333, 292] width 24 height 24
click at [183, 367] on use at bounding box center [188, 371] width 23 height 23
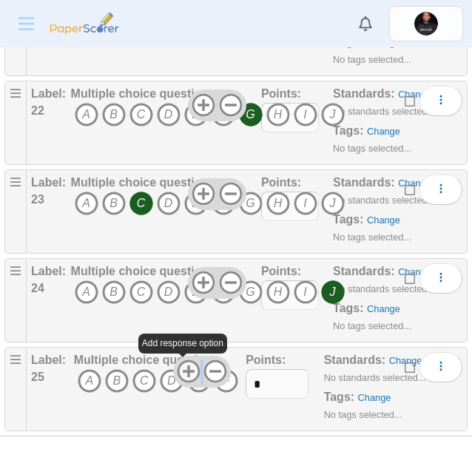
click at [183, 367] on use at bounding box center [188, 371] width 23 height 23
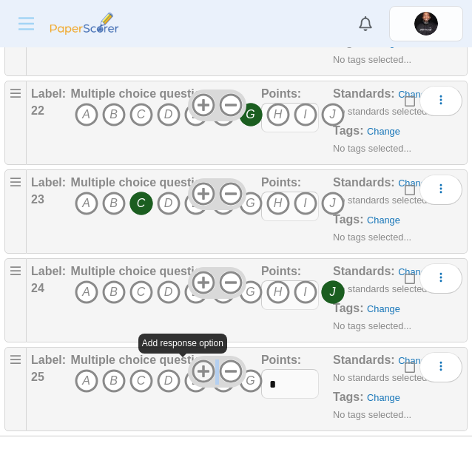
click at [188, 367] on div at bounding box center [217, 371] width 58 height 31
click at [206, 373] on icon at bounding box center [203, 371] width 24 height 24
click at [200, 373] on icon at bounding box center [203, 371] width 24 height 24
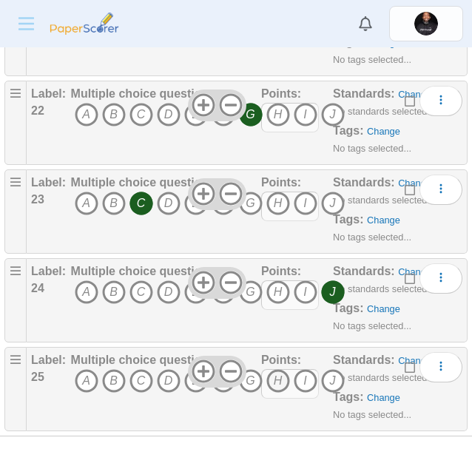
click at [278, 381] on icon "H" at bounding box center [278, 381] width 24 height 24
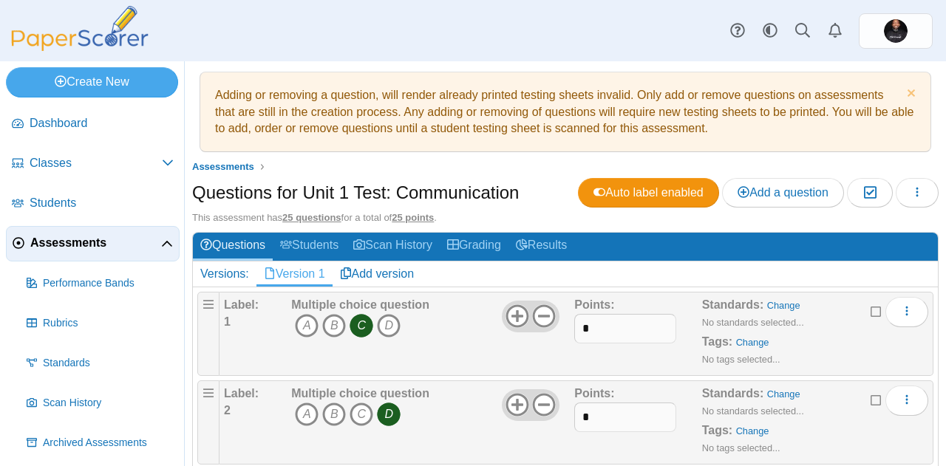
scroll to position [0, 0]
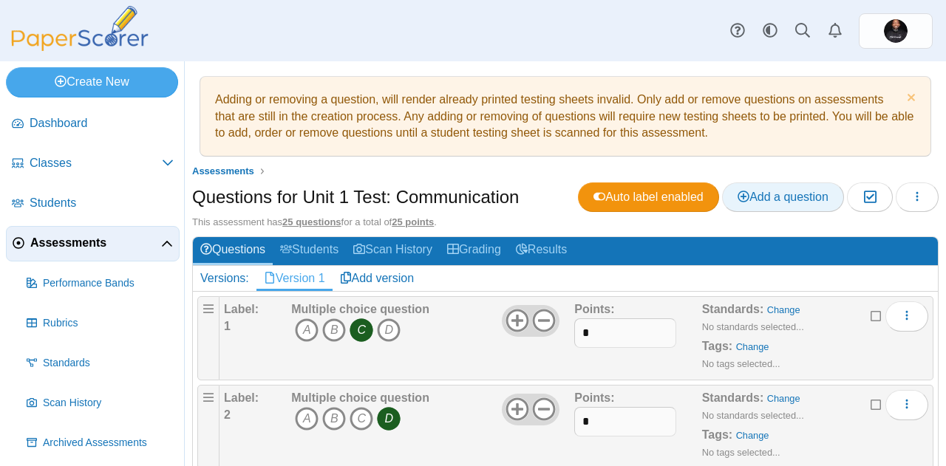
click at [738, 191] on span "Add a question" at bounding box center [783, 197] width 91 height 13
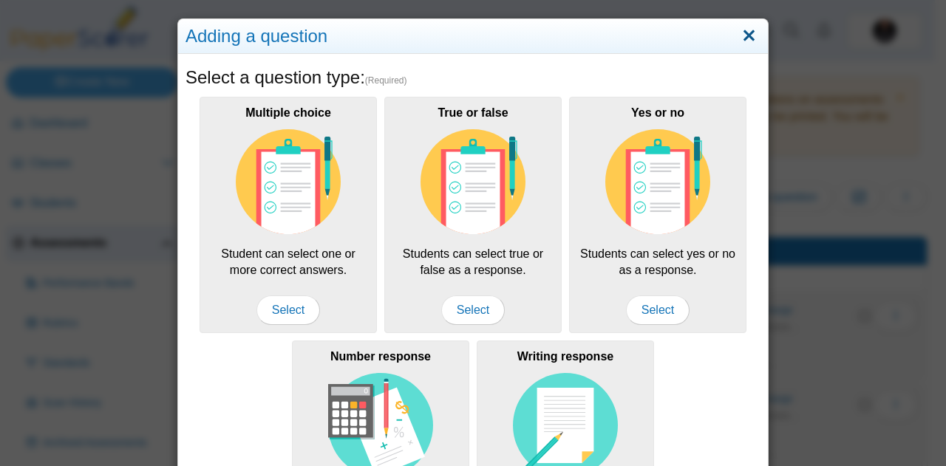
click at [746, 41] on link "Close" at bounding box center [749, 36] width 23 height 25
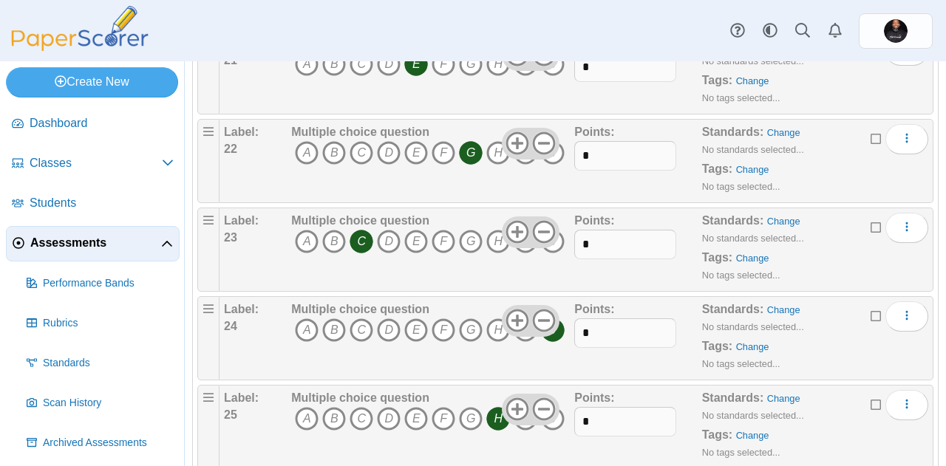
scroll to position [2076, 0]
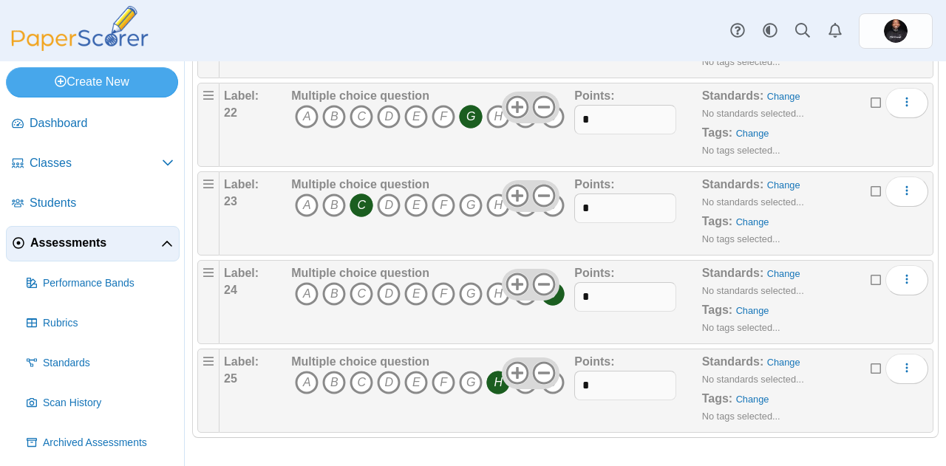
click at [376, 27] on div "Dashboard Classes Archived classes Students Assessments" at bounding box center [473, 30] width 946 height 61
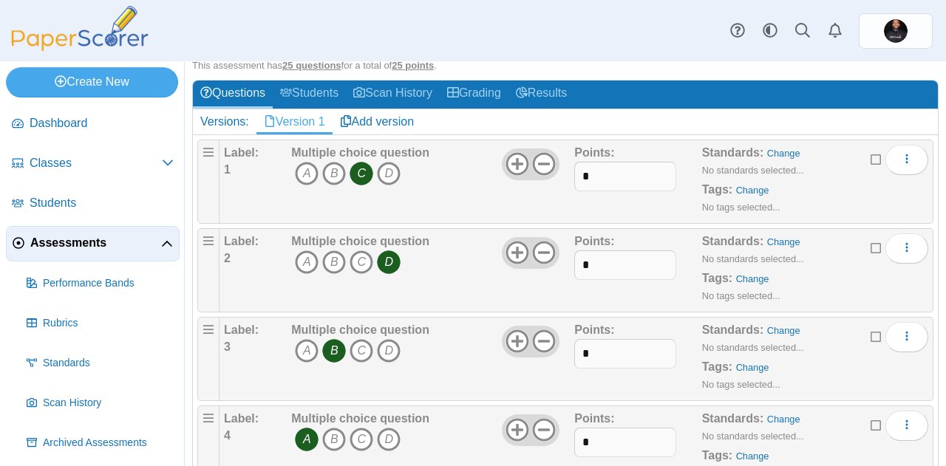
scroll to position [0, 0]
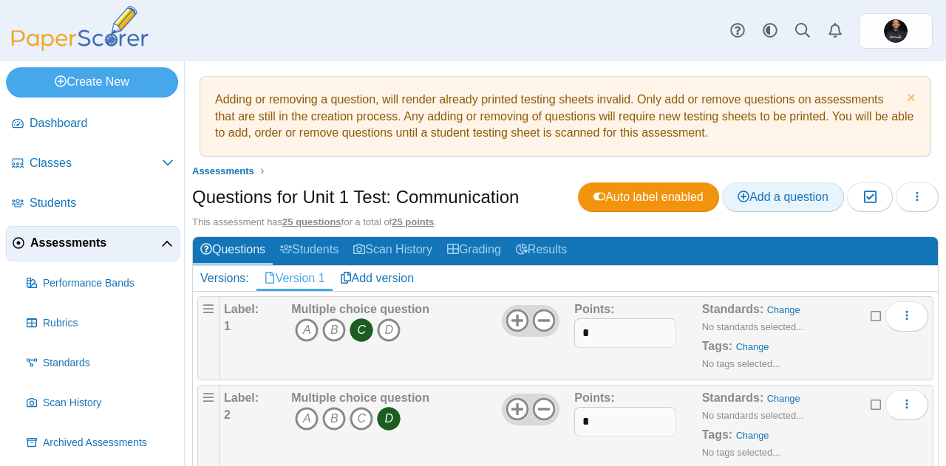
click at [742, 197] on span "Add a question" at bounding box center [783, 197] width 91 height 13
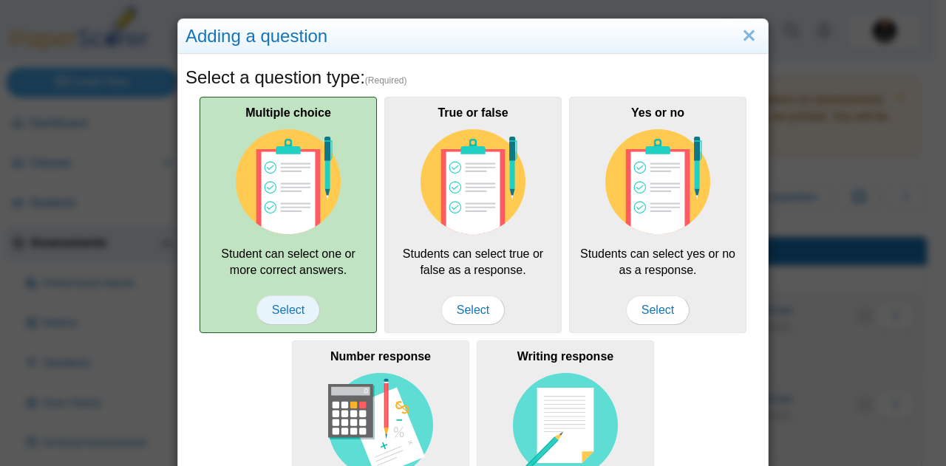
click at [282, 310] on span "Select" at bounding box center [289, 311] width 64 height 30
click at [266, 313] on span "Select" at bounding box center [289, 311] width 64 height 30
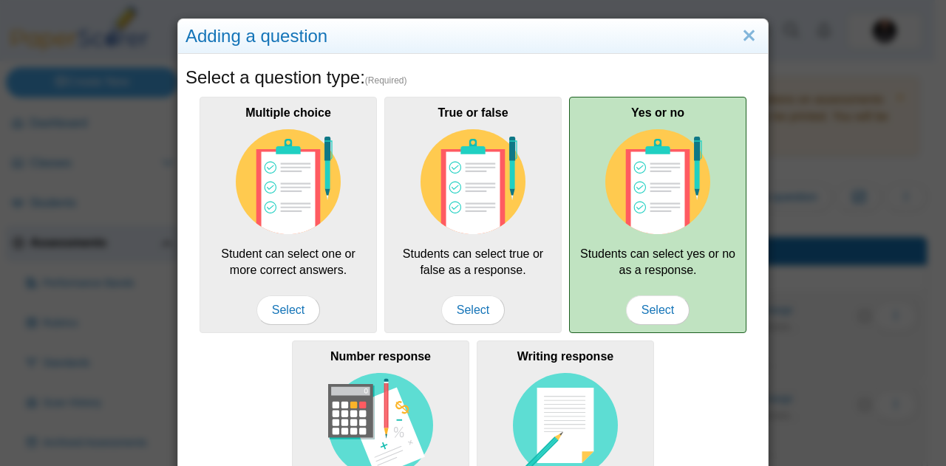
scroll to position [271, 0]
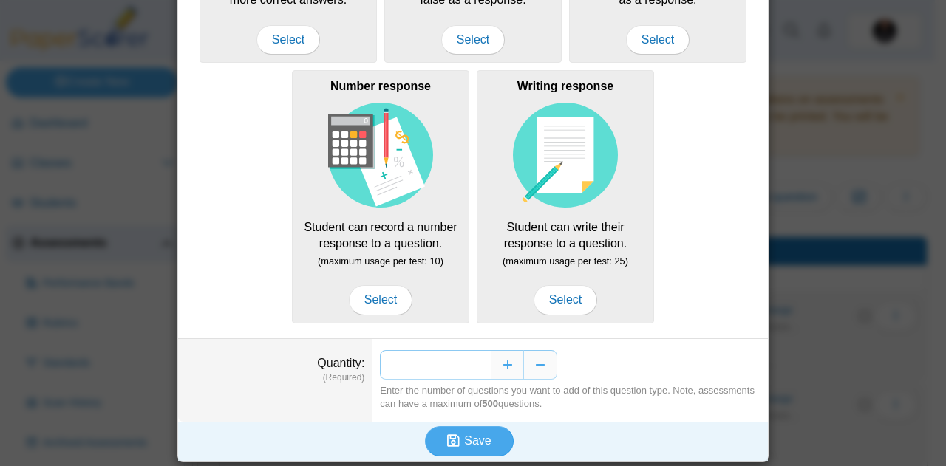
click at [449, 362] on input "*" at bounding box center [435, 365] width 111 height 30
type input "**"
click at [465, 436] on span "Save" at bounding box center [477, 441] width 27 height 13
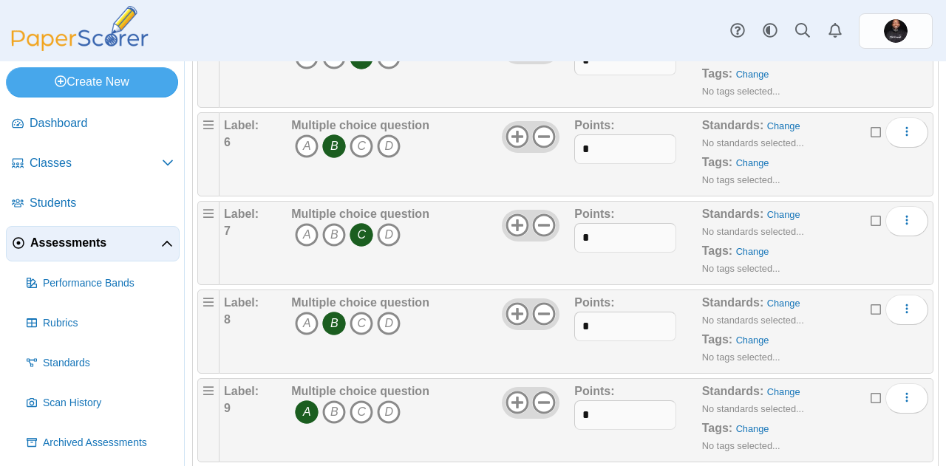
scroll to position [687, 0]
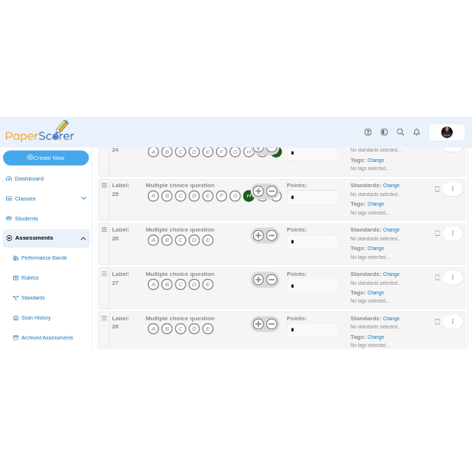
scroll to position [2273, 0]
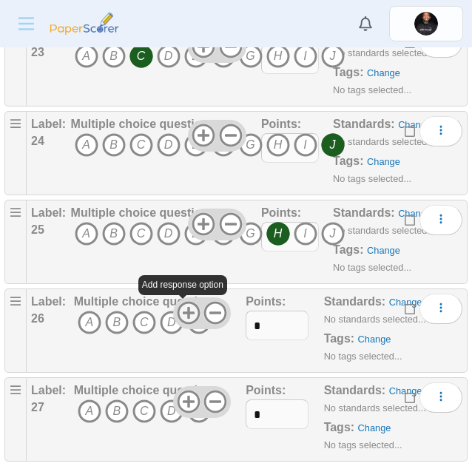
click at [188, 314] on icon at bounding box center [189, 313] width 24 height 24
click at [188, 314] on use at bounding box center [188, 313] width 23 height 23
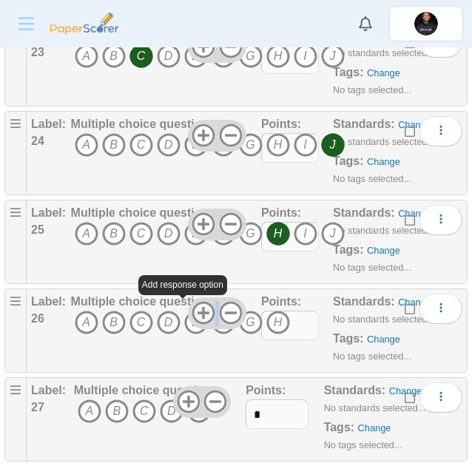
click at [192, 314] on use at bounding box center [203, 313] width 23 height 23
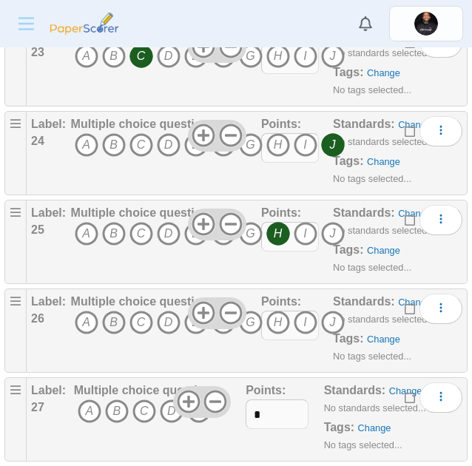
click at [117, 325] on icon "B" at bounding box center [114, 322] width 24 height 24
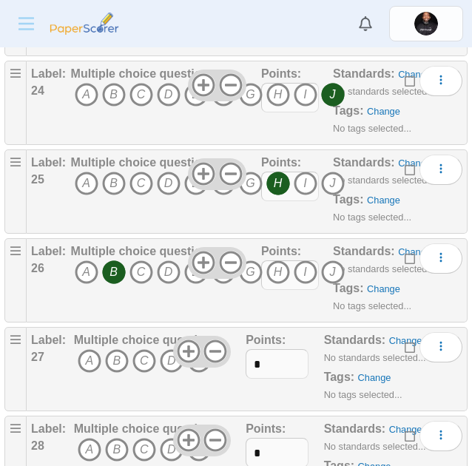
scroll to position [2325, 0]
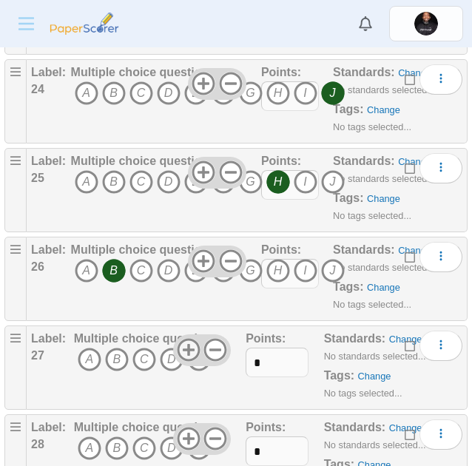
click at [179, 350] on use at bounding box center [188, 350] width 23 height 23
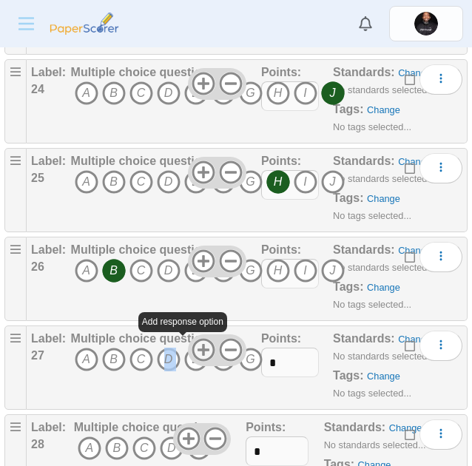
click at [179, 350] on icon "D" at bounding box center [169, 359] width 24 height 24
click at [200, 347] on icon at bounding box center [203, 350] width 24 height 24
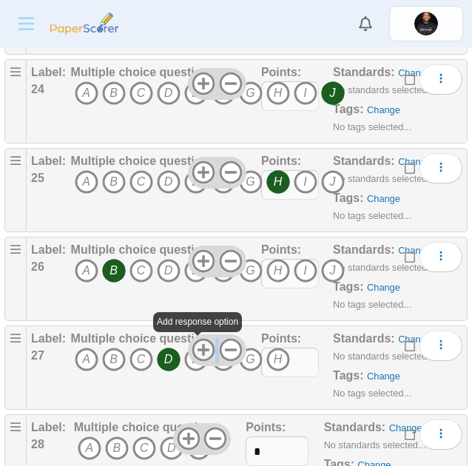
click at [200, 347] on icon at bounding box center [203, 350] width 24 height 24
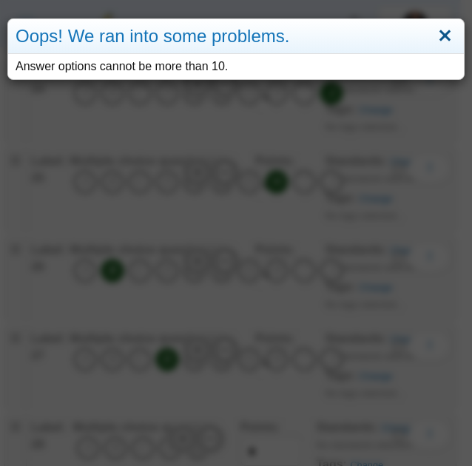
click at [433, 37] on link "Close" at bounding box center [444, 36] width 23 height 25
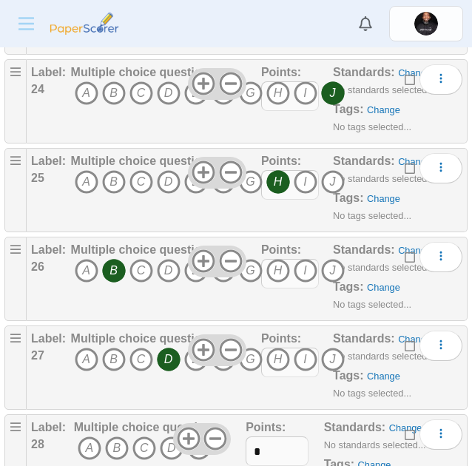
click at [167, 366] on icon "D" at bounding box center [169, 359] width 24 height 24
click at [224, 367] on icon "F" at bounding box center [223, 359] width 24 height 24
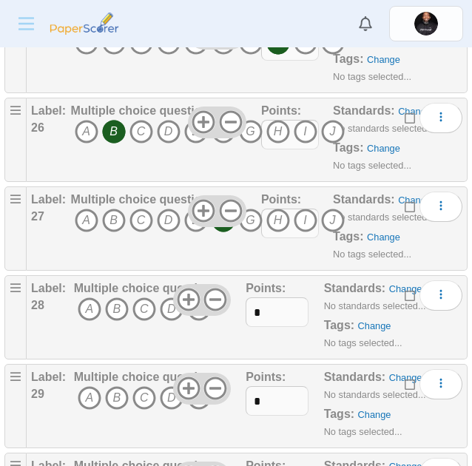
scroll to position [2465, 0]
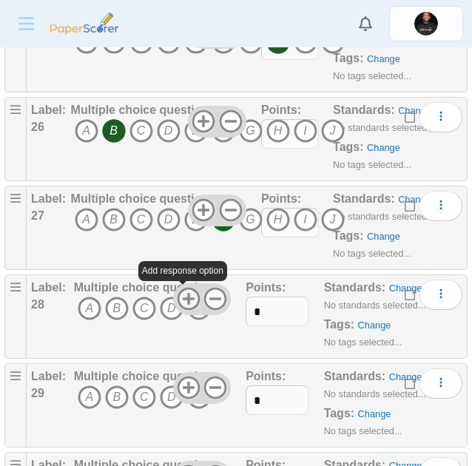
click at [177, 297] on icon at bounding box center [189, 299] width 24 height 24
click at [177, 296] on icon at bounding box center [189, 299] width 24 height 24
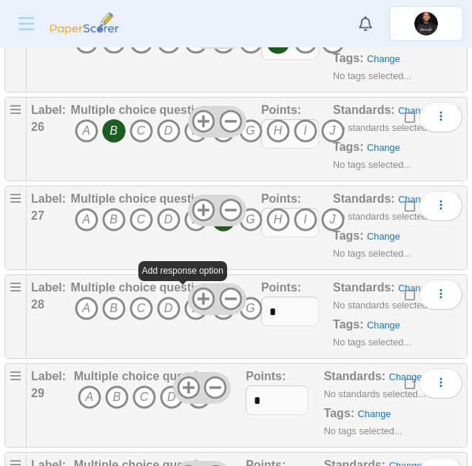
click at [175, 296] on icon "D" at bounding box center [169, 308] width 24 height 24
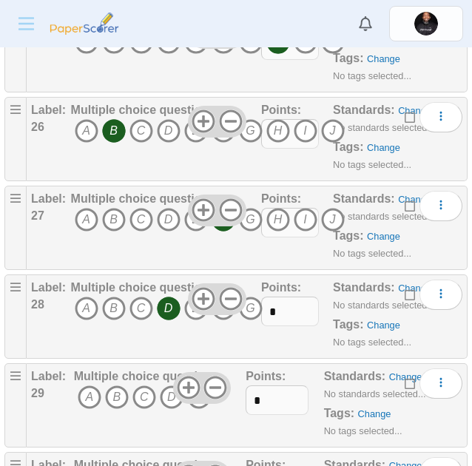
click at [172, 299] on icon "D" at bounding box center [169, 308] width 24 height 24
click at [202, 291] on icon at bounding box center [203, 299] width 24 height 24
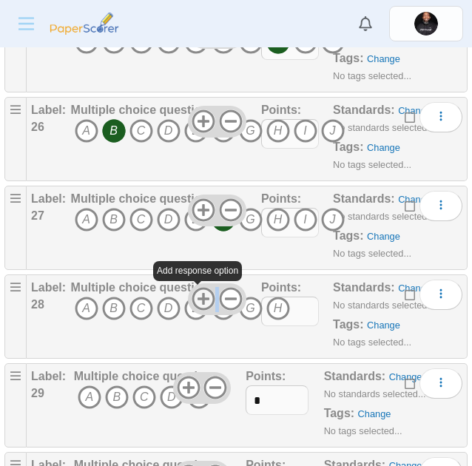
click at [202, 291] on icon at bounding box center [203, 299] width 24 height 24
click at [197, 298] on use at bounding box center [203, 299] width 23 height 23
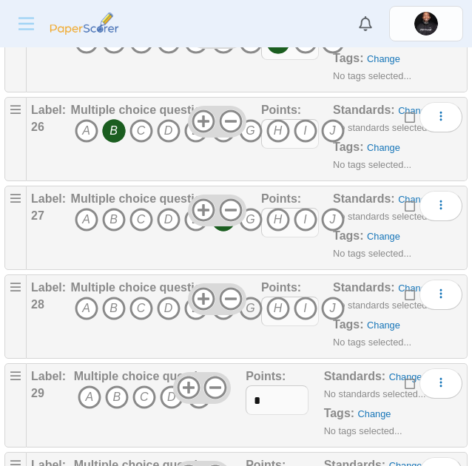
click at [254, 309] on icon "G" at bounding box center [251, 308] width 24 height 24
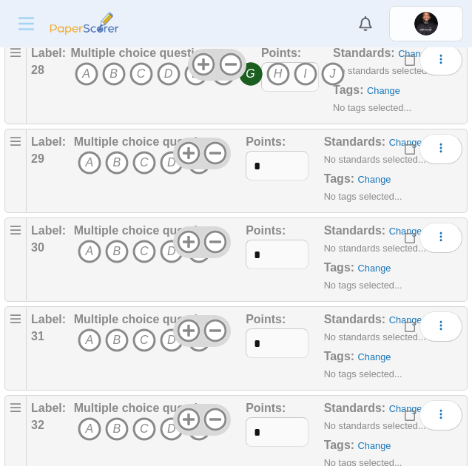
scroll to position [2700, 0]
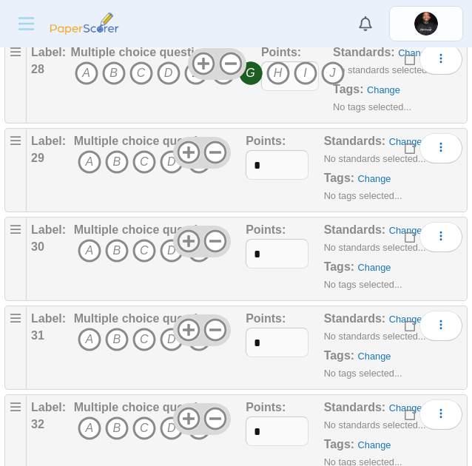
click at [183, 238] on use at bounding box center [188, 241] width 23 height 23
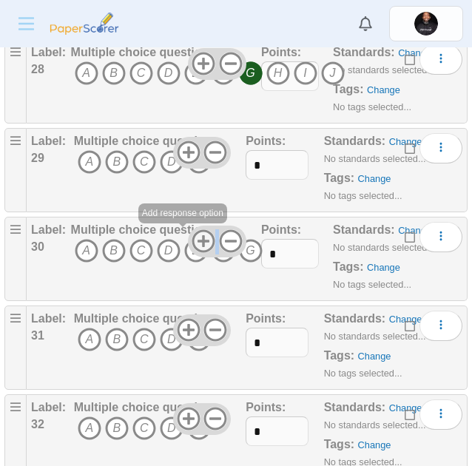
click at [188, 238] on div at bounding box center [217, 240] width 58 height 31
click at [198, 240] on use at bounding box center [203, 241] width 23 height 23
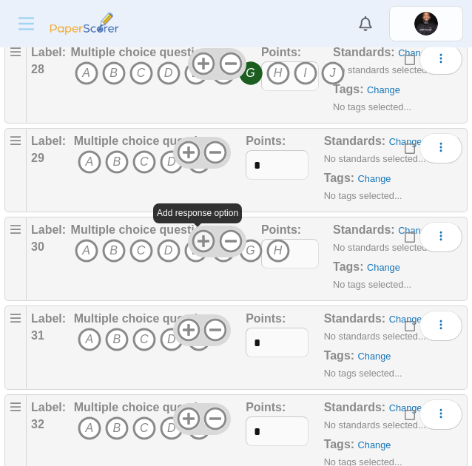
click at [198, 240] on use at bounding box center [203, 241] width 23 height 23
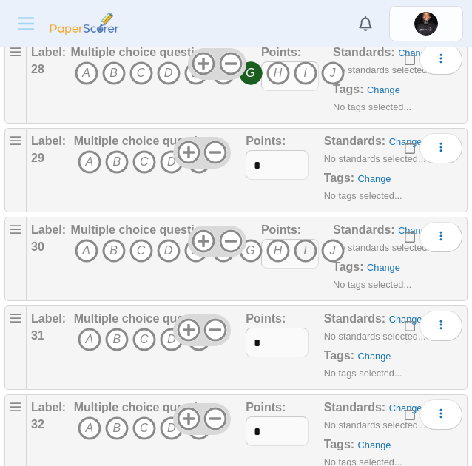
click at [299, 246] on icon "I" at bounding box center [305, 251] width 24 height 24
click at [183, 152] on use at bounding box center [188, 152] width 23 height 23
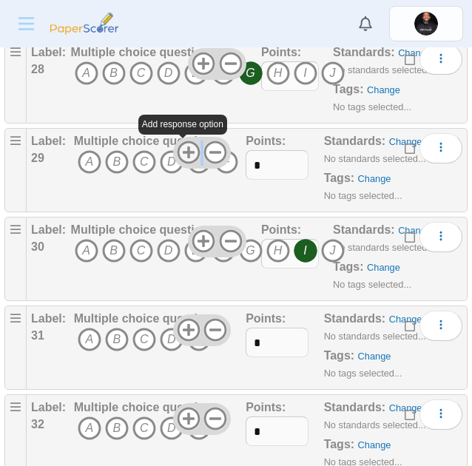
click at [183, 152] on use at bounding box center [188, 152] width 23 height 23
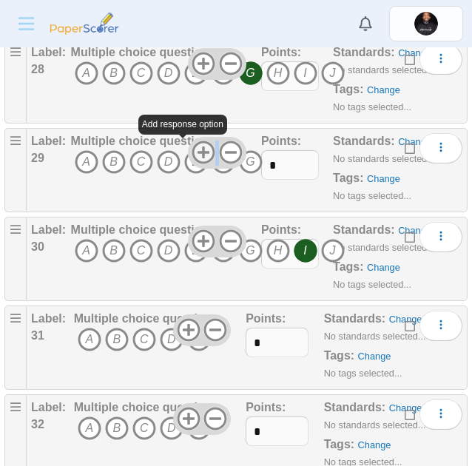
click at [188, 152] on div at bounding box center [217, 152] width 58 height 31
click at [194, 152] on use at bounding box center [203, 152] width 23 height 23
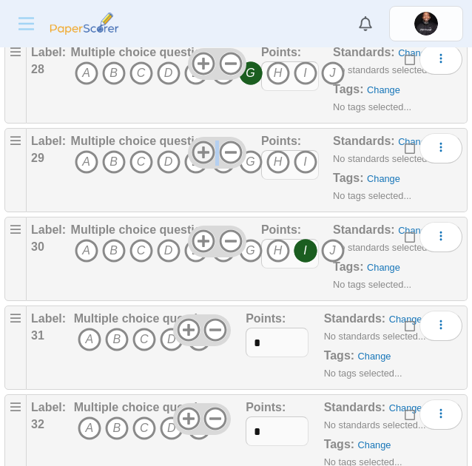
click at [198, 149] on use at bounding box center [203, 152] width 23 height 23
click at [306, 163] on icon "I" at bounding box center [305, 162] width 24 height 24
click at [304, 252] on icon "I" at bounding box center [305, 251] width 24 height 24
click at [194, 255] on icon "E" at bounding box center [196, 251] width 24 height 24
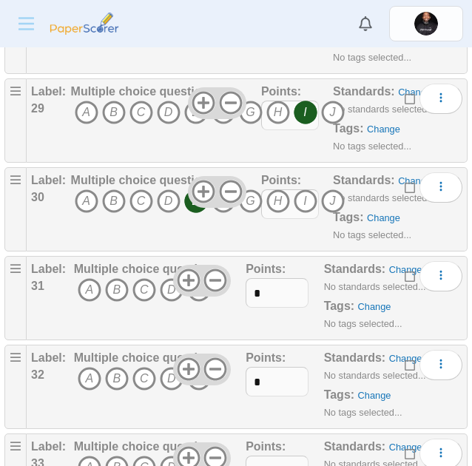
scroll to position [2751, 0]
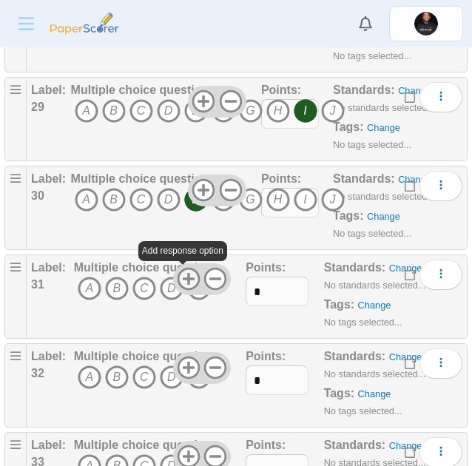
click at [188, 285] on icon at bounding box center [189, 279] width 24 height 24
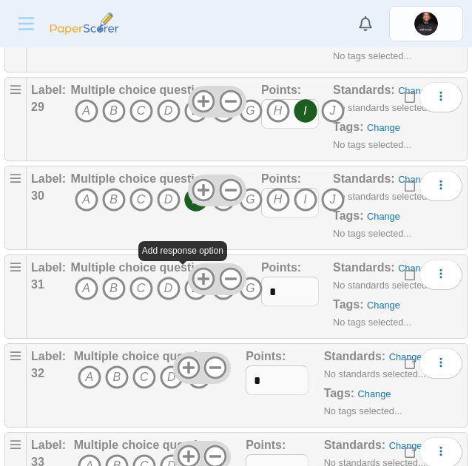
click at [203, 278] on use at bounding box center [203, 279] width 23 height 23
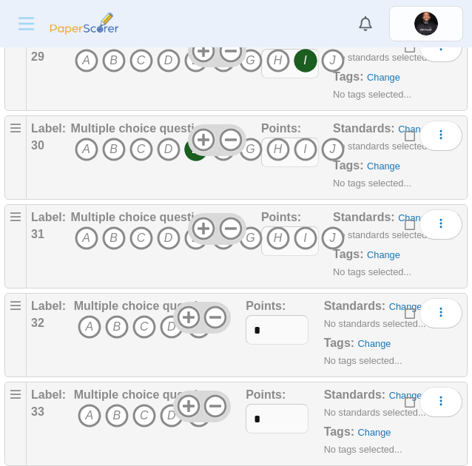
scroll to position [2813, 0]
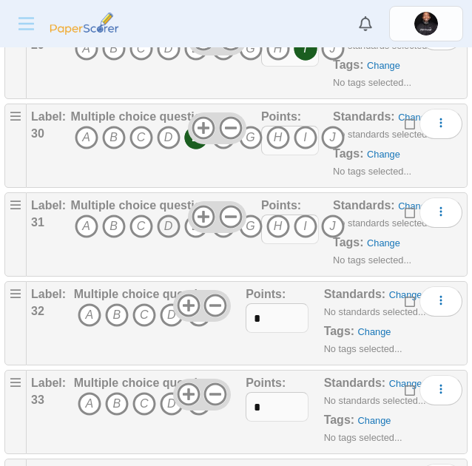
click at [162, 226] on icon "D" at bounding box center [169, 226] width 24 height 24
click at [182, 308] on use at bounding box center [188, 305] width 23 height 23
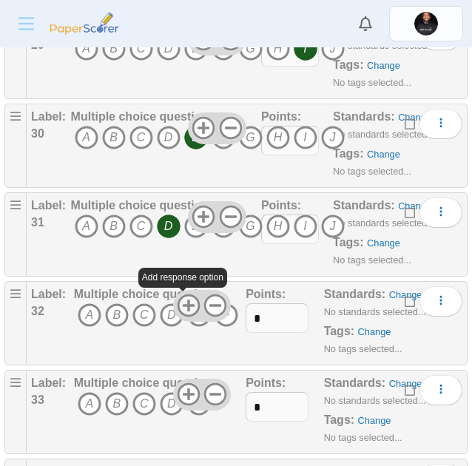
click at [182, 308] on use at bounding box center [188, 305] width 23 height 23
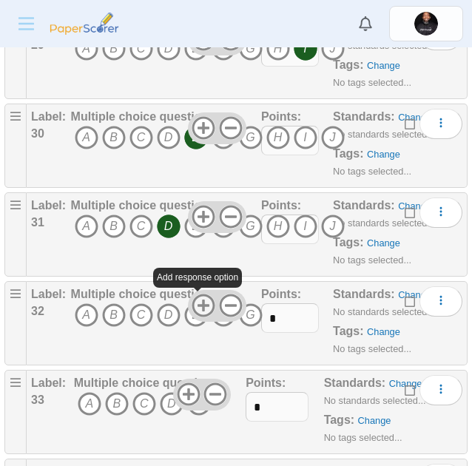
click at [204, 305] on icon at bounding box center [203, 305] width 24 height 24
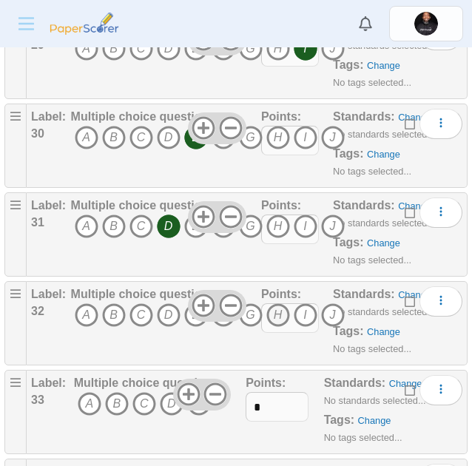
click at [277, 311] on icon "H" at bounding box center [278, 315] width 24 height 24
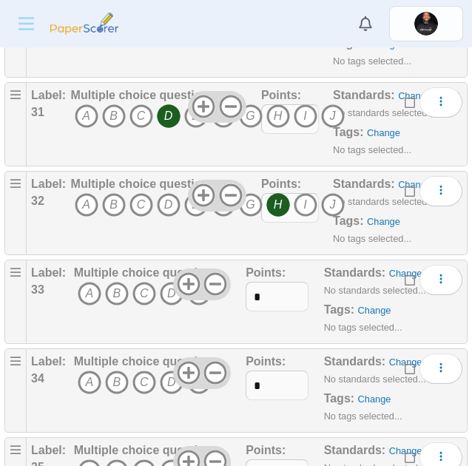
scroll to position [2931, 0]
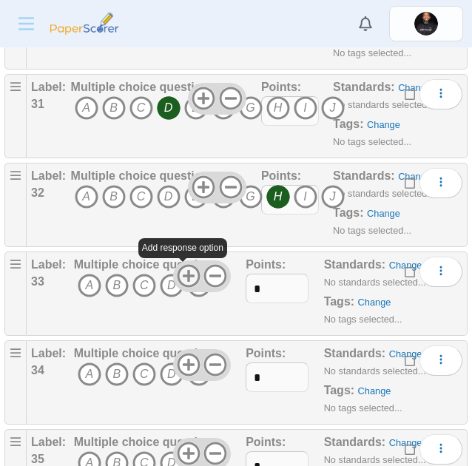
click at [185, 270] on icon at bounding box center [189, 276] width 24 height 24
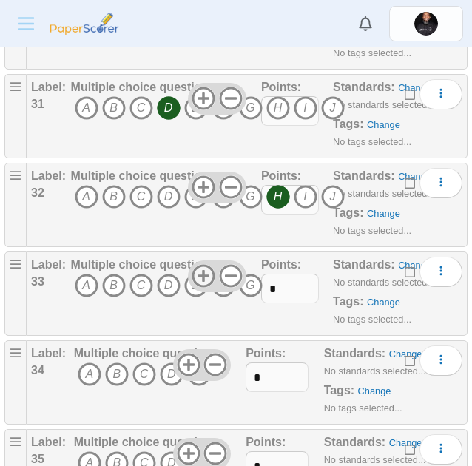
click at [205, 271] on icon at bounding box center [203, 276] width 24 height 24
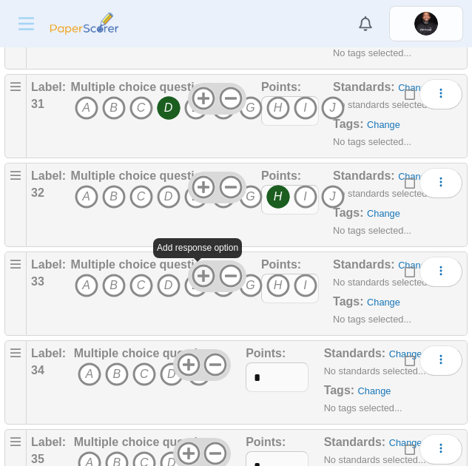
click at [205, 271] on icon at bounding box center [203, 276] width 24 height 24
click at [78, 285] on icon "A" at bounding box center [87, 286] width 24 height 24
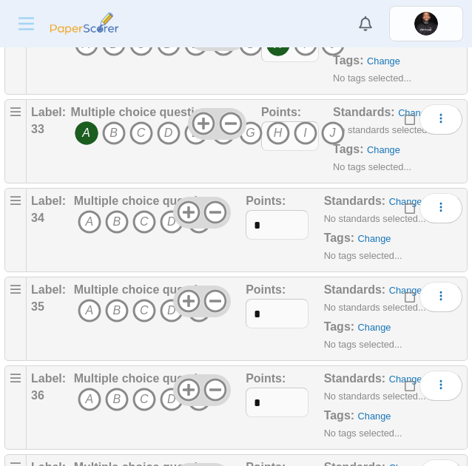
scroll to position [3083, 0]
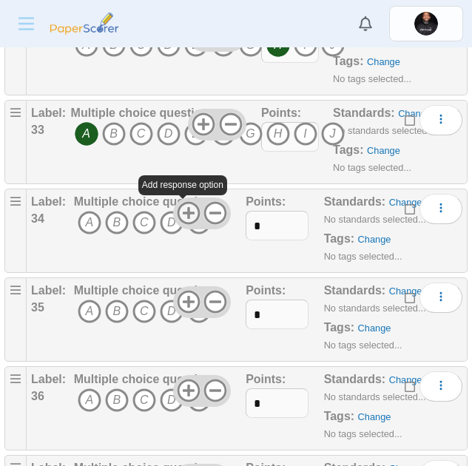
click at [188, 215] on icon at bounding box center [189, 213] width 24 height 24
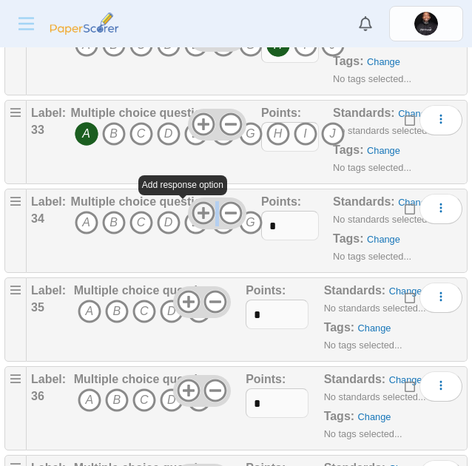
click at [192, 215] on use at bounding box center [203, 213] width 23 height 23
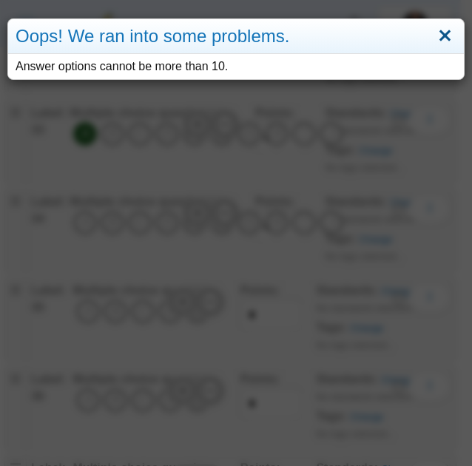
click at [433, 37] on link "Close" at bounding box center [444, 36] width 23 height 25
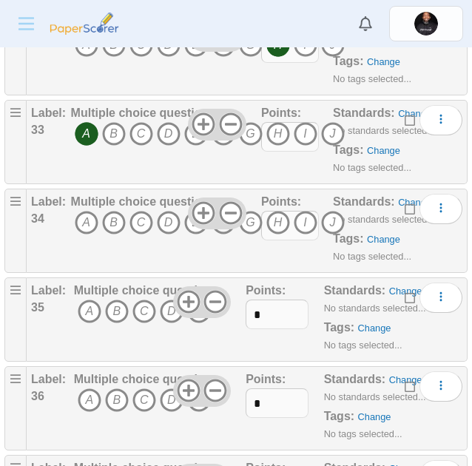
click at [227, 228] on icon "F" at bounding box center [223, 223] width 24 height 24
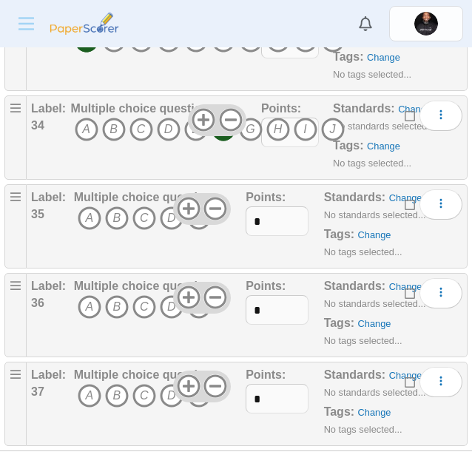
scroll to position [3177, 0]
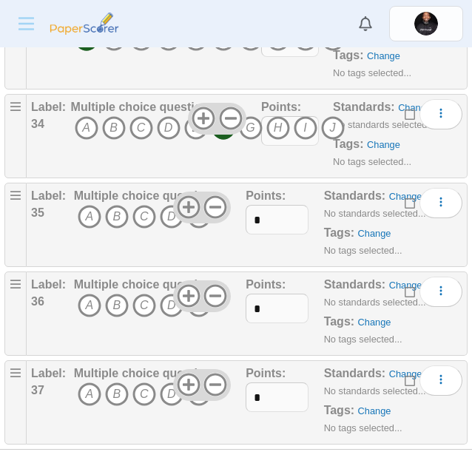
click at [190, 203] on icon at bounding box center [189, 207] width 24 height 24
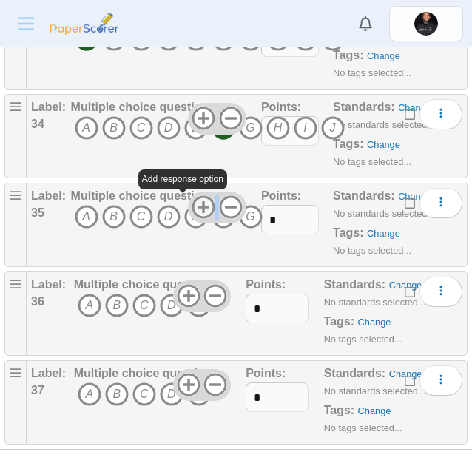
click at [191, 203] on icon at bounding box center [203, 207] width 24 height 24
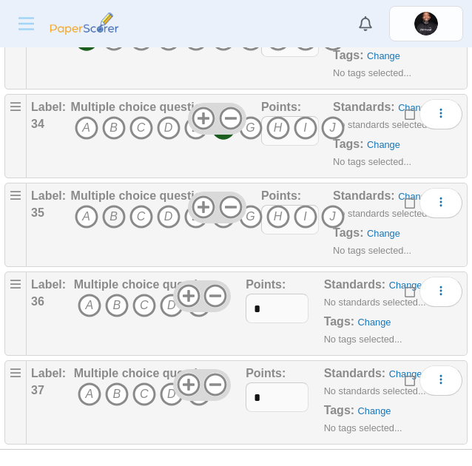
click at [112, 217] on icon "B" at bounding box center [114, 217] width 24 height 24
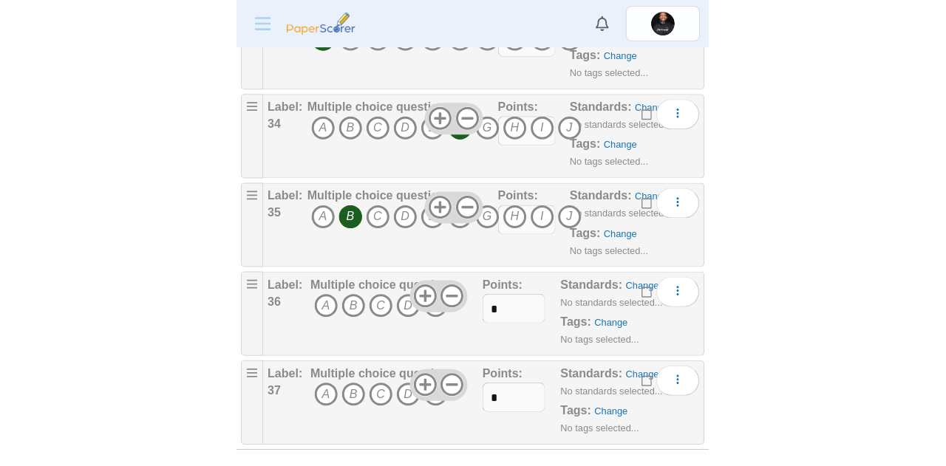
scroll to position [3190, 0]
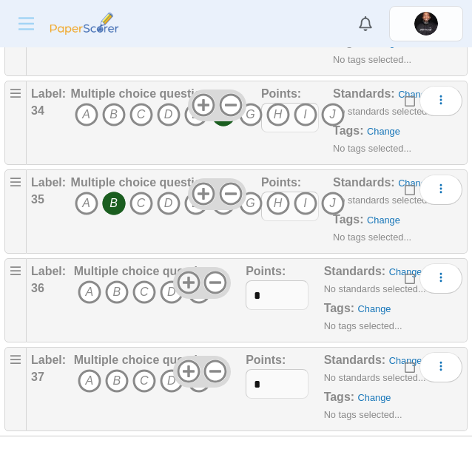
click at [183, 287] on use at bounding box center [188, 282] width 23 height 23
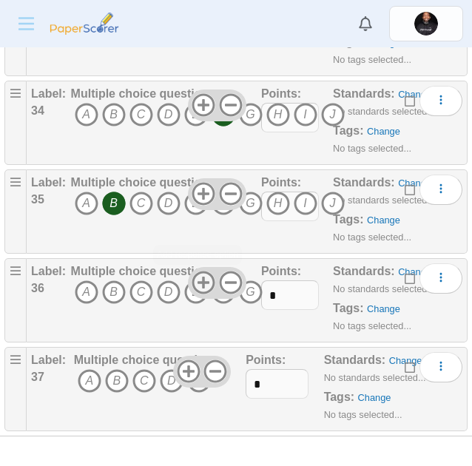
click at [204, 279] on icon at bounding box center [203, 283] width 24 height 24
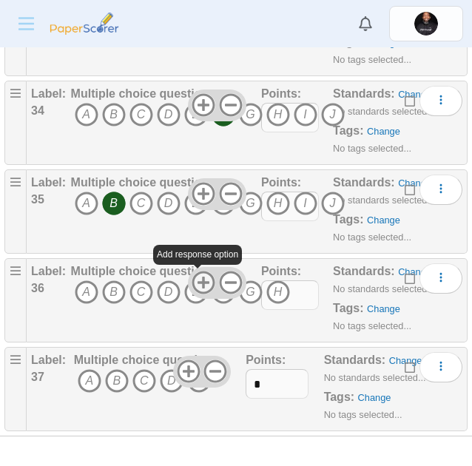
click at [204, 279] on icon at bounding box center [203, 283] width 24 height 24
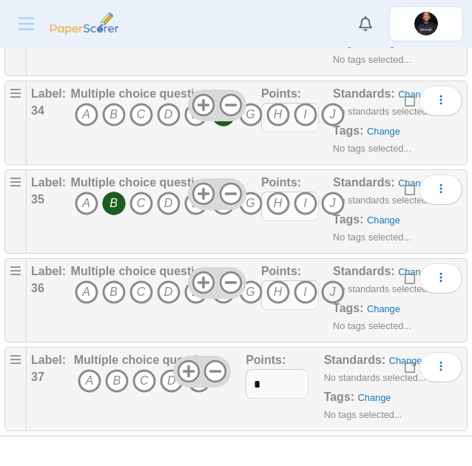
click at [332, 295] on icon "J" at bounding box center [333, 292] width 24 height 24
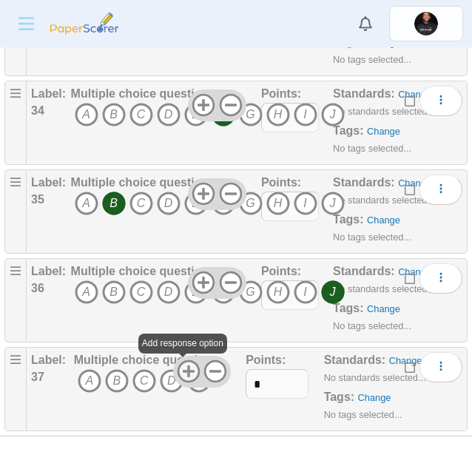
click at [186, 367] on icon at bounding box center [189, 371] width 24 height 24
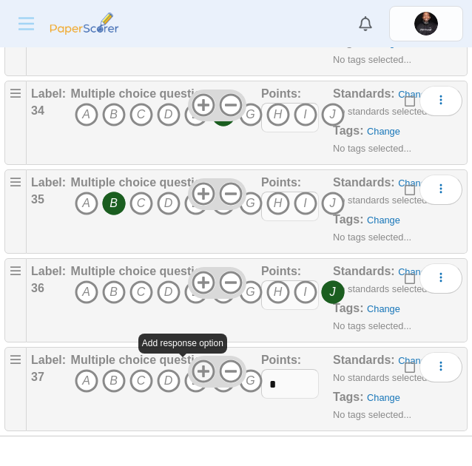
click at [196, 370] on icon at bounding box center [203, 371] width 24 height 24
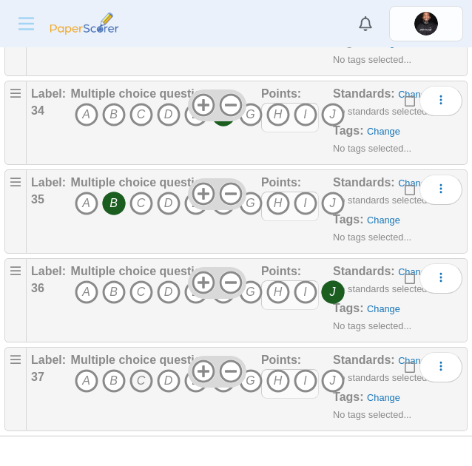
click at [137, 385] on icon "C" at bounding box center [141, 381] width 24 height 24
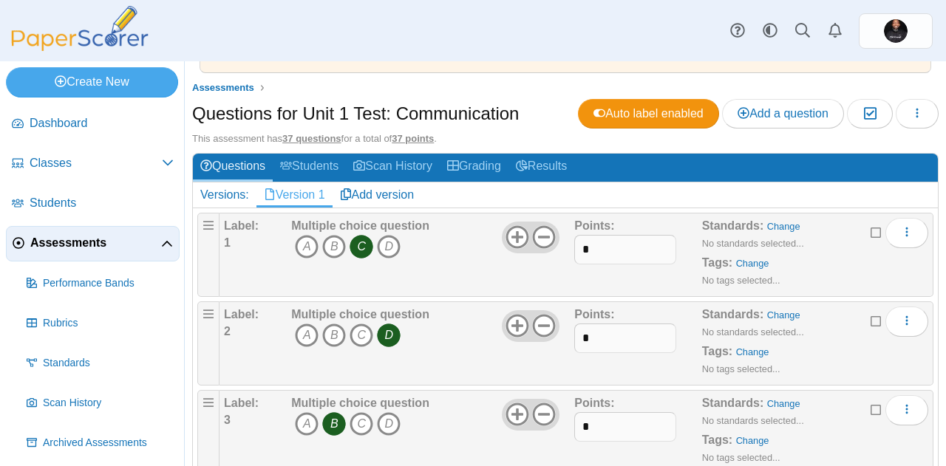
scroll to position [0, 0]
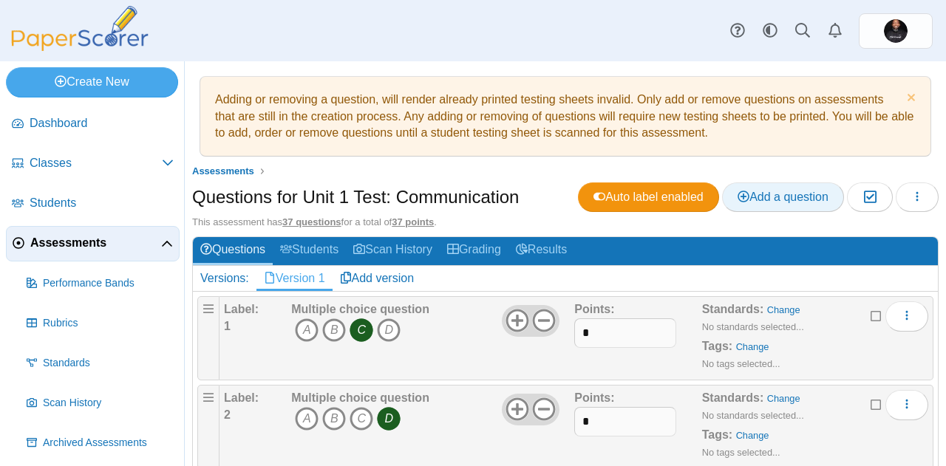
click at [765, 195] on span "Add a question" at bounding box center [783, 197] width 91 height 13
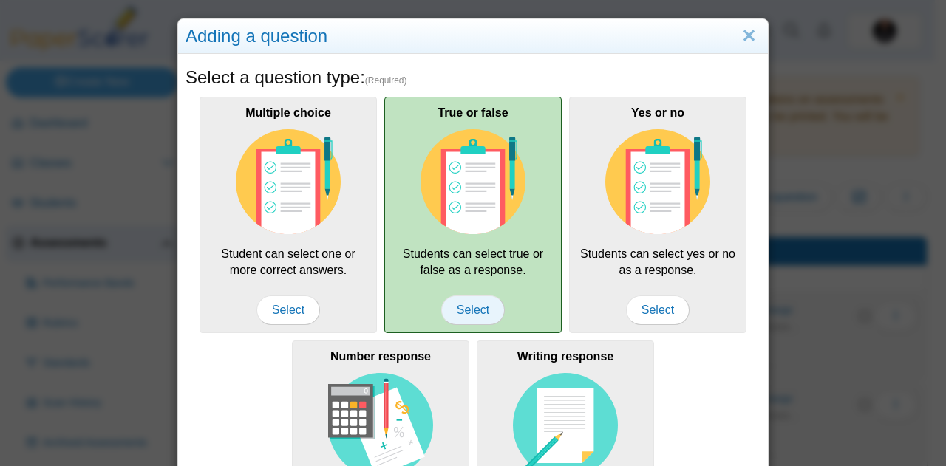
click at [464, 311] on span "Select" at bounding box center [473, 311] width 64 height 30
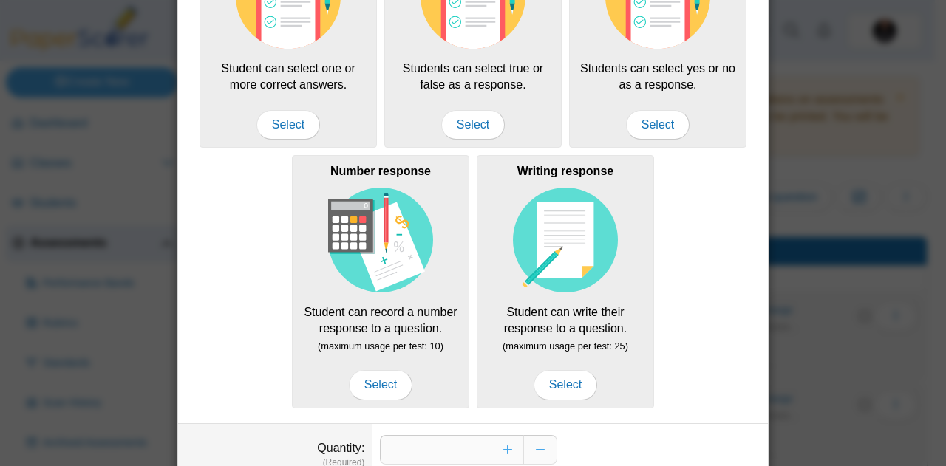
scroll to position [271, 0]
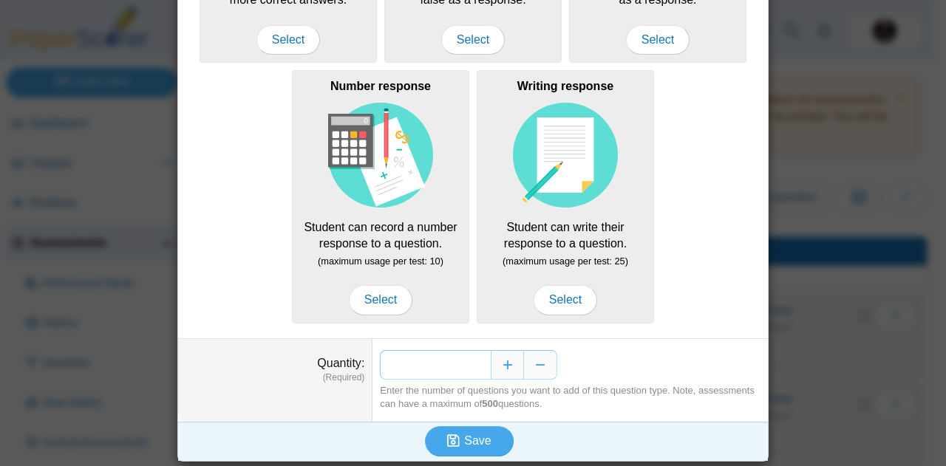
click at [454, 363] on input "*" at bounding box center [435, 365] width 111 height 30
type input "**"
click at [482, 435] on span "Save" at bounding box center [477, 441] width 27 height 13
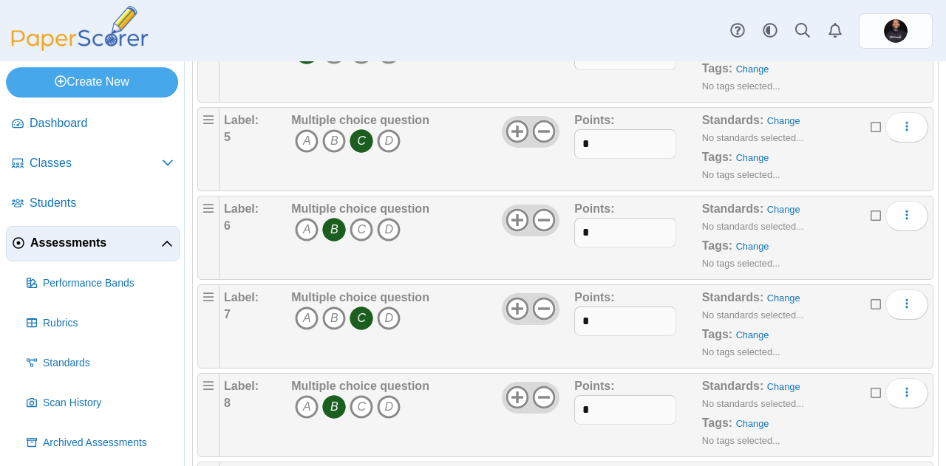
scroll to position [679, 0]
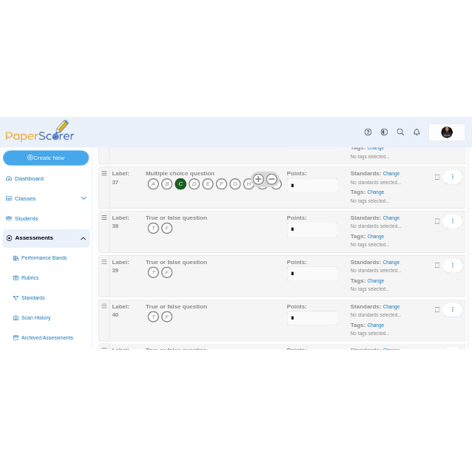
scroll to position [3391, 0]
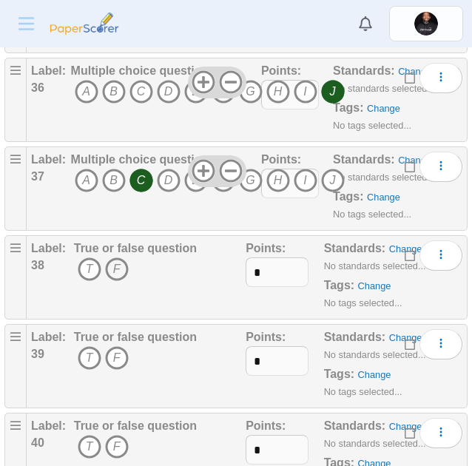
click at [116, 272] on icon "F" at bounding box center [117, 269] width 24 height 24
click at [92, 366] on icon "T" at bounding box center [90, 358] width 24 height 24
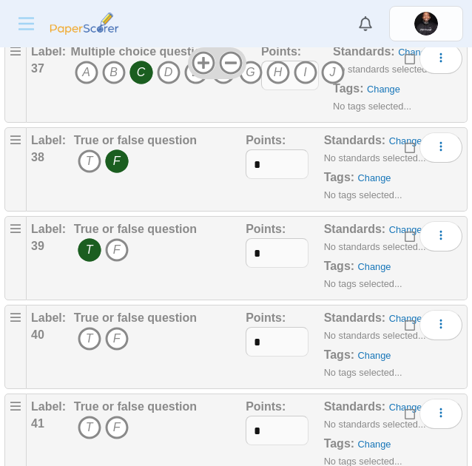
scroll to position [3500, 0]
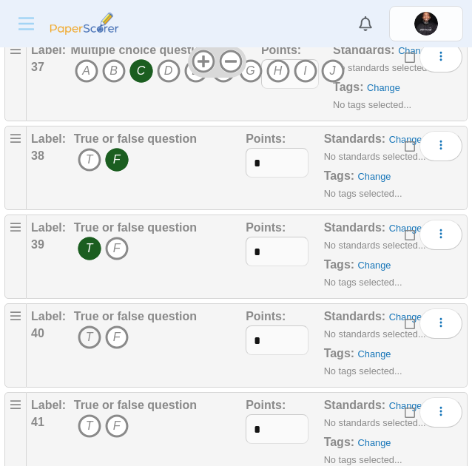
click at [81, 336] on icon "T" at bounding box center [90, 337] width 24 height 24
click at [90, 419] on icon "T" at bounding box center [90, 426] width 24 height 24
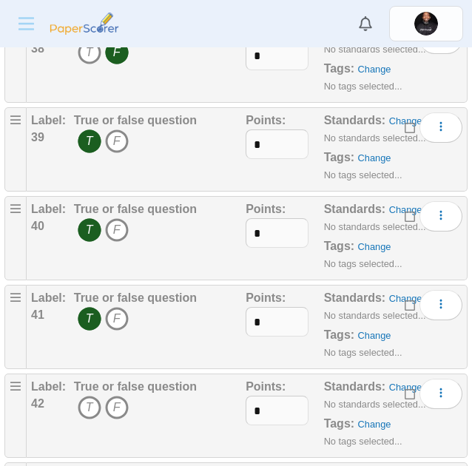
scroll to position [3620, 0]
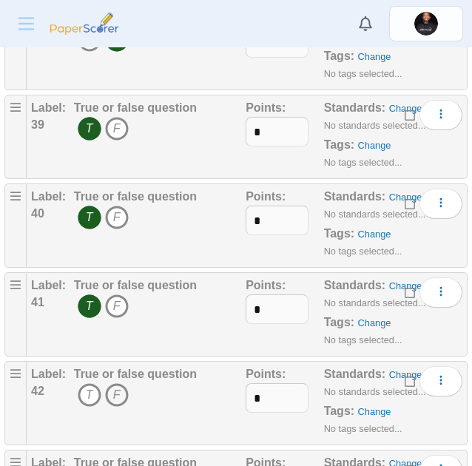
click at [117, 396] on icon "F" at bounding box center [117, 395] width 24 height 24
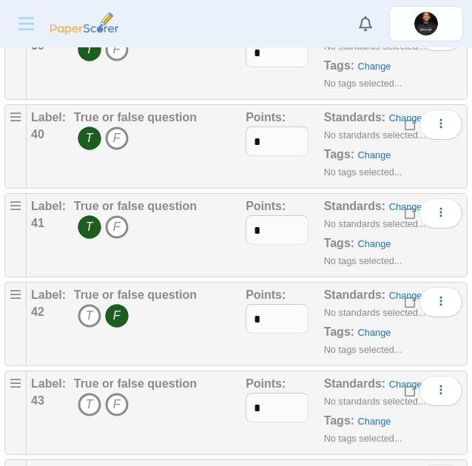
scroll to position [3703, 0]
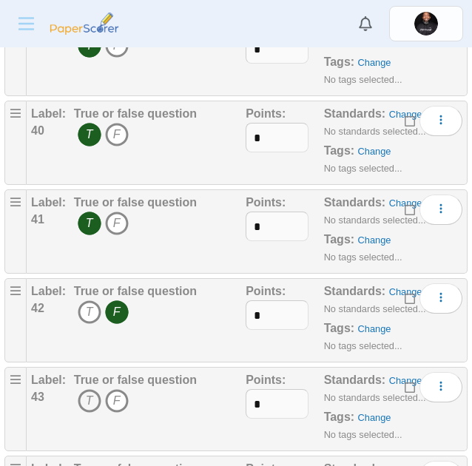
click at [92, 401] on icon "T" at bounding box center [90, 401] width 24 height 24
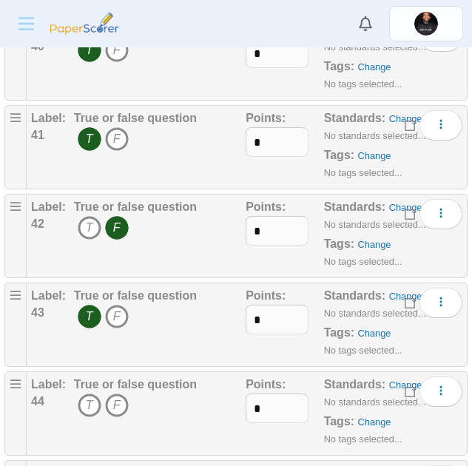
scroll to position [3788, 0]
click at [119, 404] on icon "F" at bounding box center [117, 405] width 24 height 24
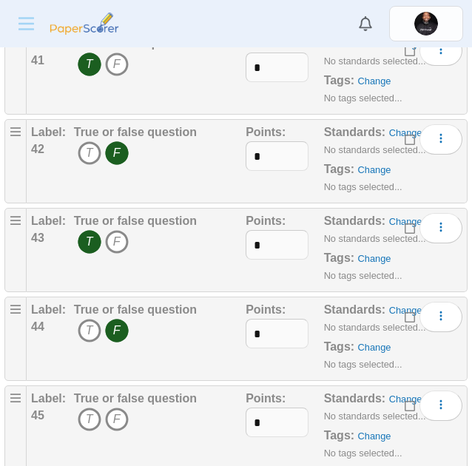
scroll to position [3865, 0]
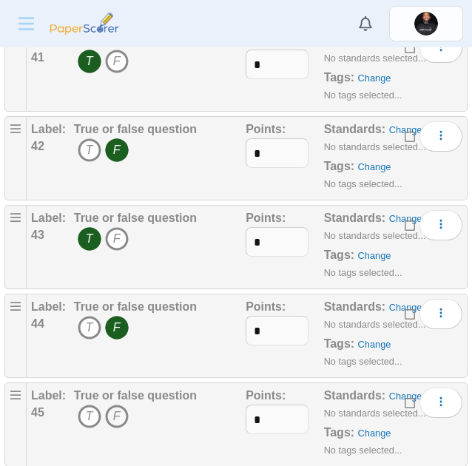
click at [118, 412] on icon "F" at bounding box center [117, 416] width 24 height 24
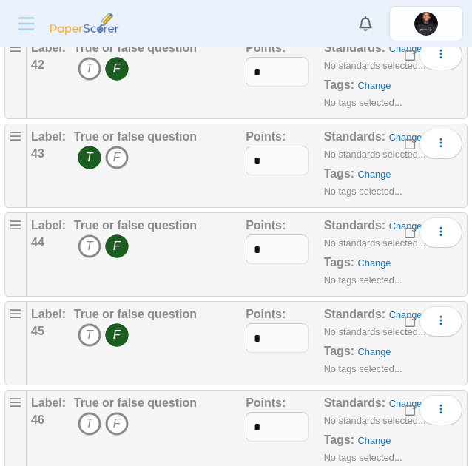
scroll to position [3949, 0]
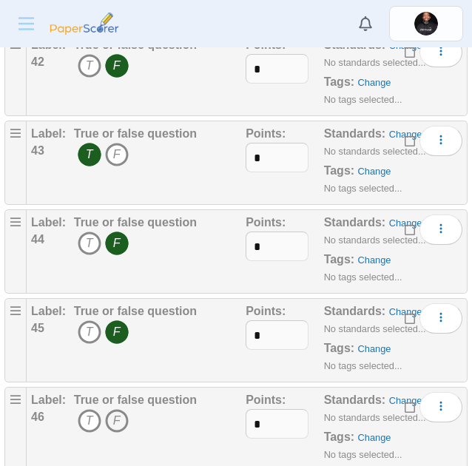
click at [112, 424] on icon "F" at bounding box center [117, 421] width 24 height 24
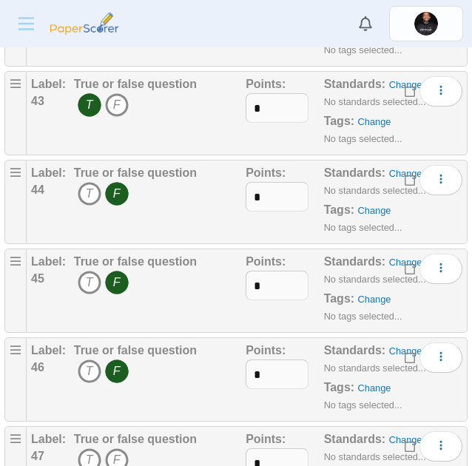
scroll to position [4026, 0]
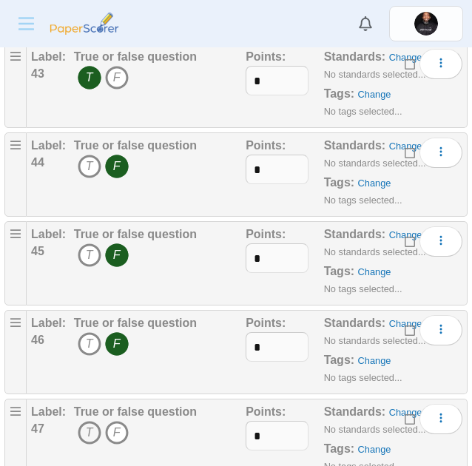
click at [81, 435] on icon "T" at bounding box center [90, 433] width 24 height 24
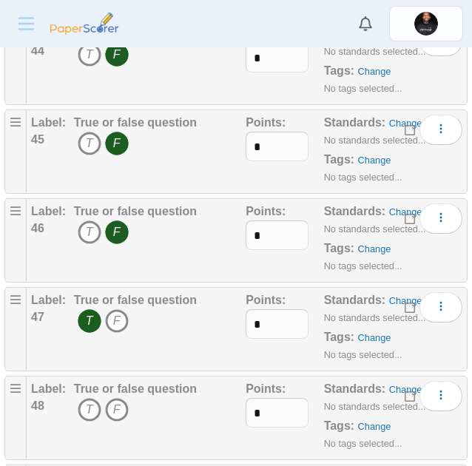
scroll to position [4138, 0]
click at [117, 406] on icon "F" at bounding box center [117, 409] width 24 height 24
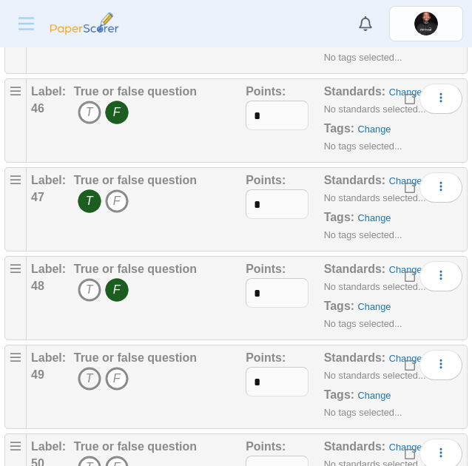
click at [89, 379] on icon "T" at bounding box center [90, 379] width 24 height 24
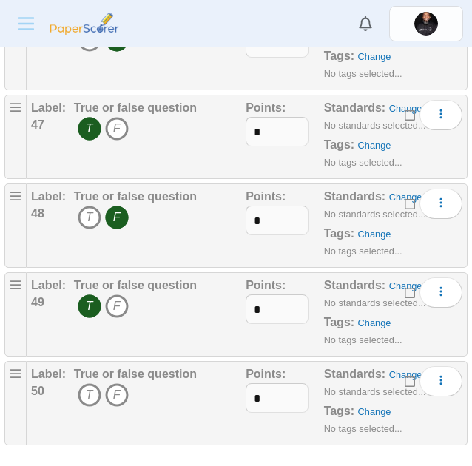
scroll to position [4334, 0]
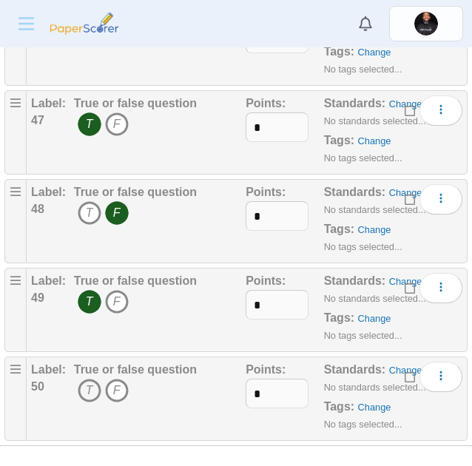
click at [92, 390] on icon "T" at bounding box center [90, 390] width 24 height 24
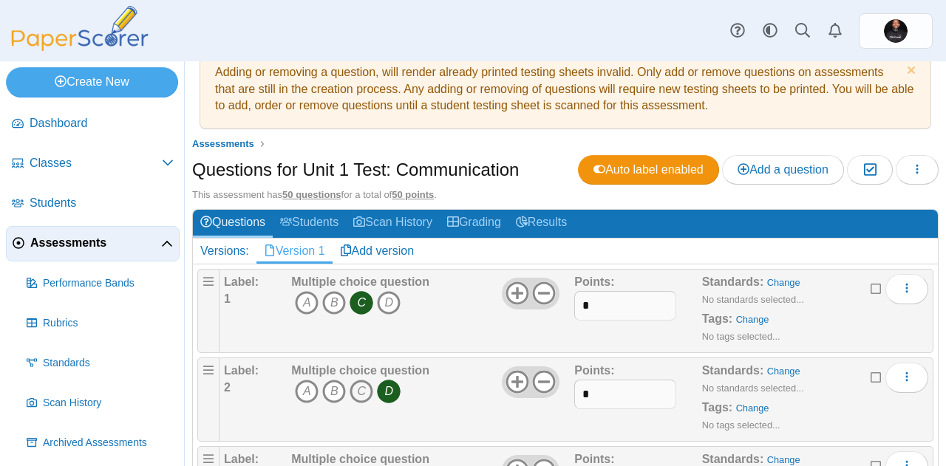
scroll to position [11, 0]
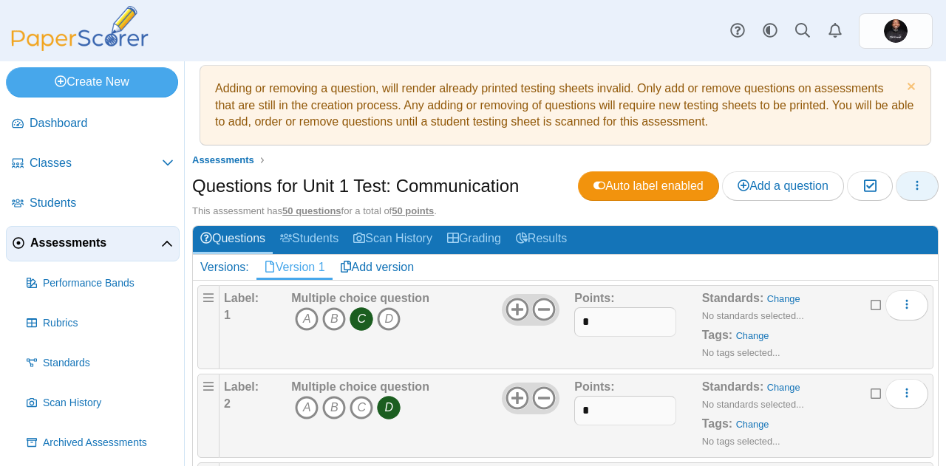
click at [897, 186] on button "button" at bounding box center [917, 186] width 43 height 30
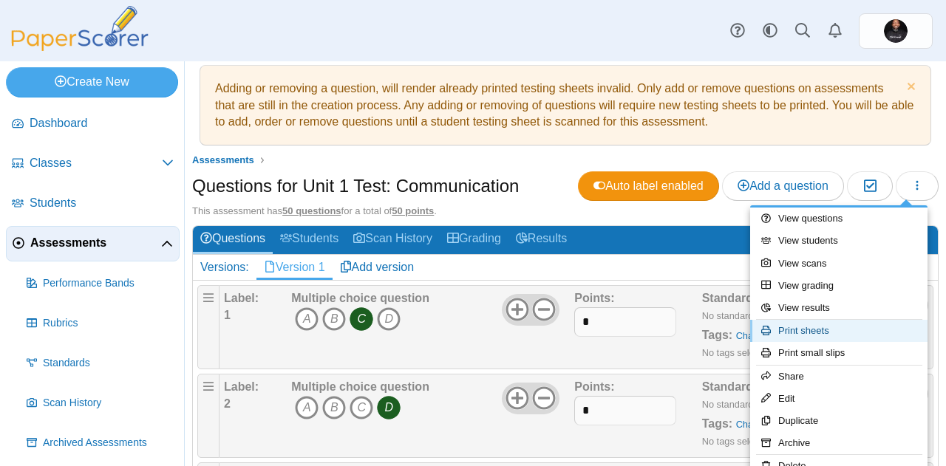
click at [817, 334] on link "Print sheets" at bounding box center [838, 331] width 177 height 22
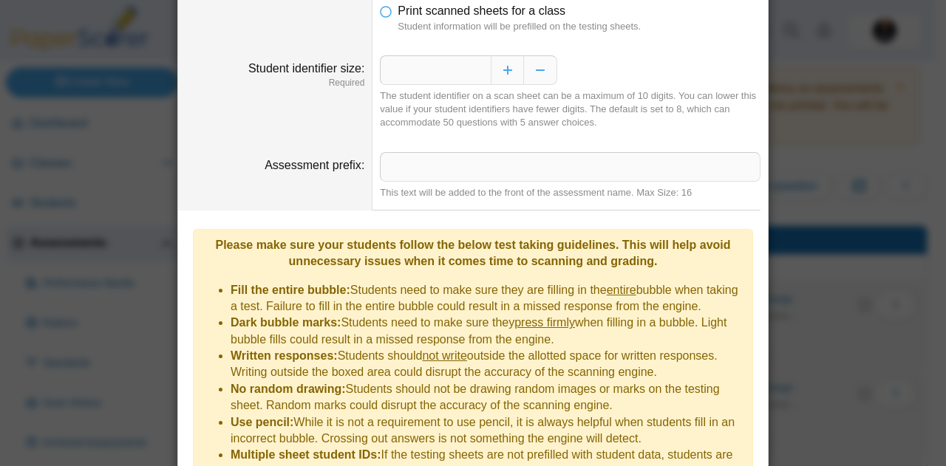
scroll to position [0, 0]
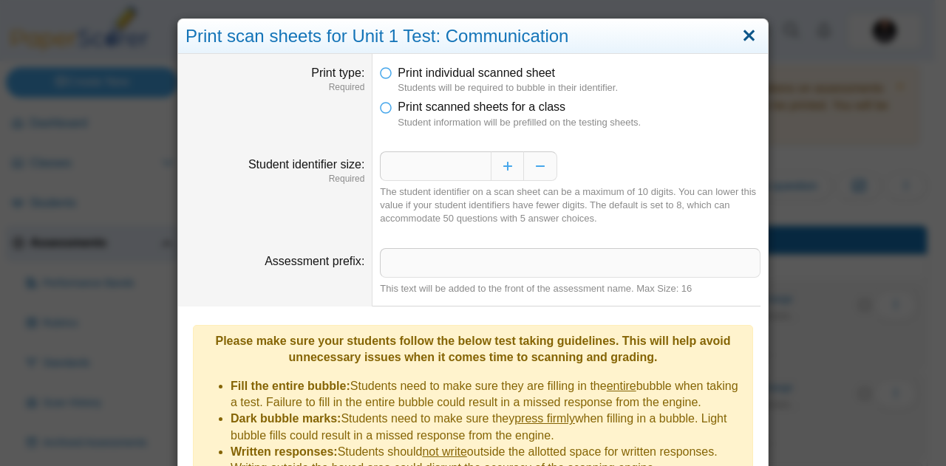
click at [741, 37] on link "Close" at bounding box center [749, 36] width 23 height 25
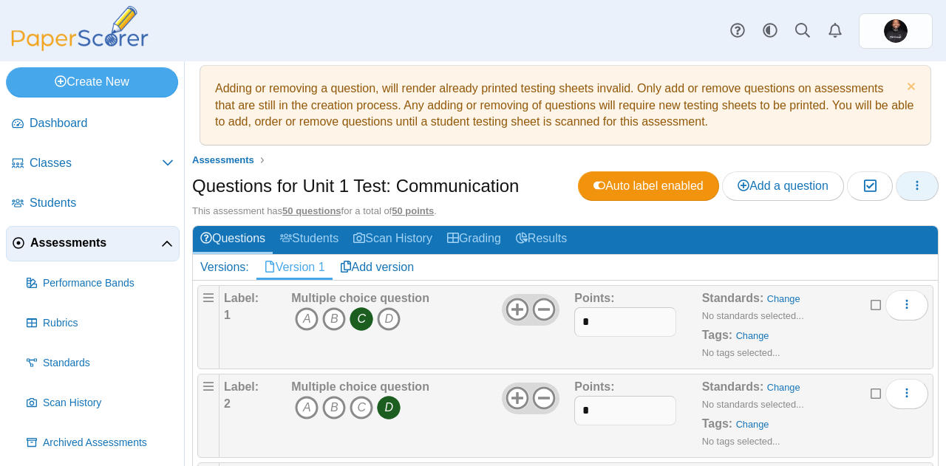
click at [915, 191] on button "button" at bounding box center [917, 186] width 43 height 30
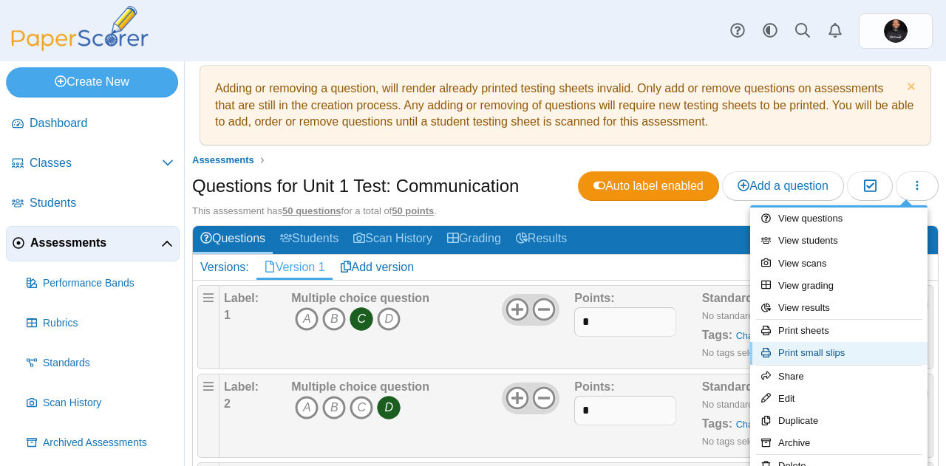
click at [823, 350] on link "Print small slips" at bounding box center [838, 353] width 177 height 22
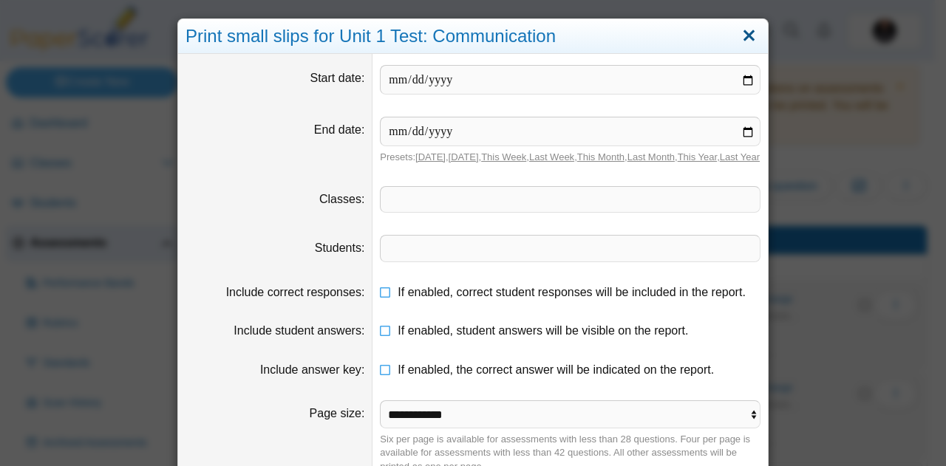
click at [740, 38] on link "Close" at bounding box center [749, 36] width 23 height 25
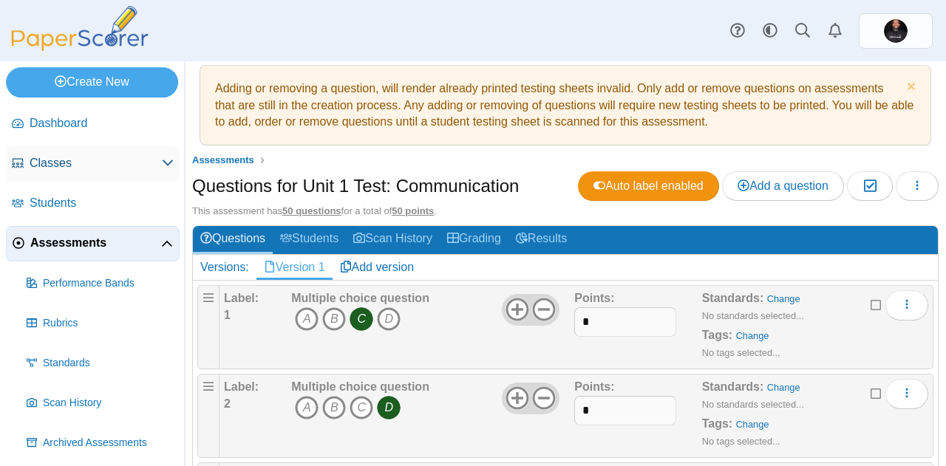
click at [56, 171] on link "Classes" at bounding box center [93, 163] width 174 height 35
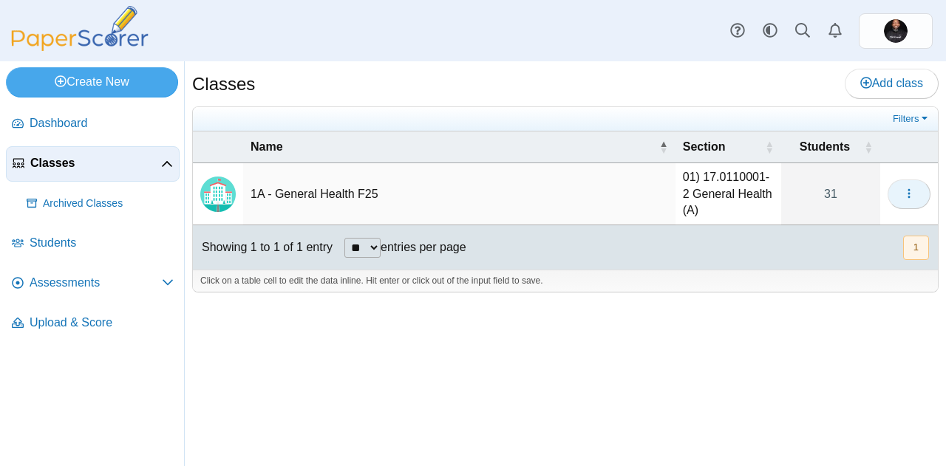
click at [908, 195] on icon "button" at bounding box center [909, 194] width 12 height 12
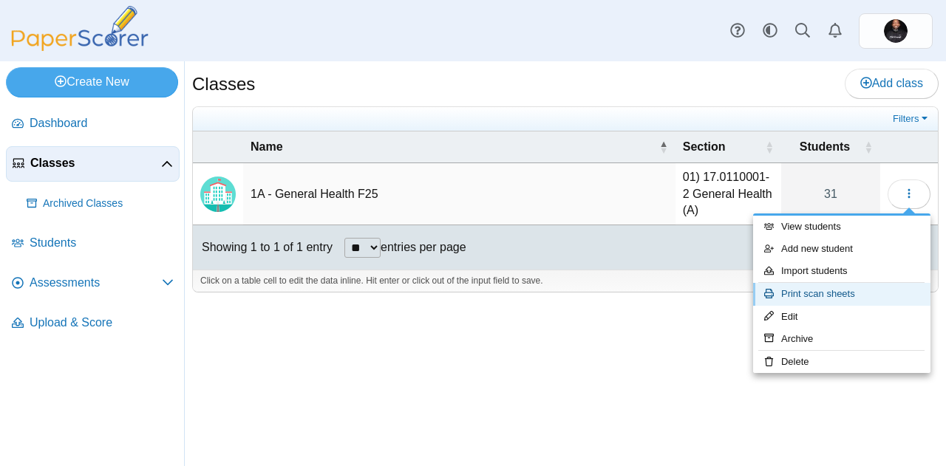
click at [823, 300] on link "Print scan sheets" at bounding box center [841, 294] width 177 height 22
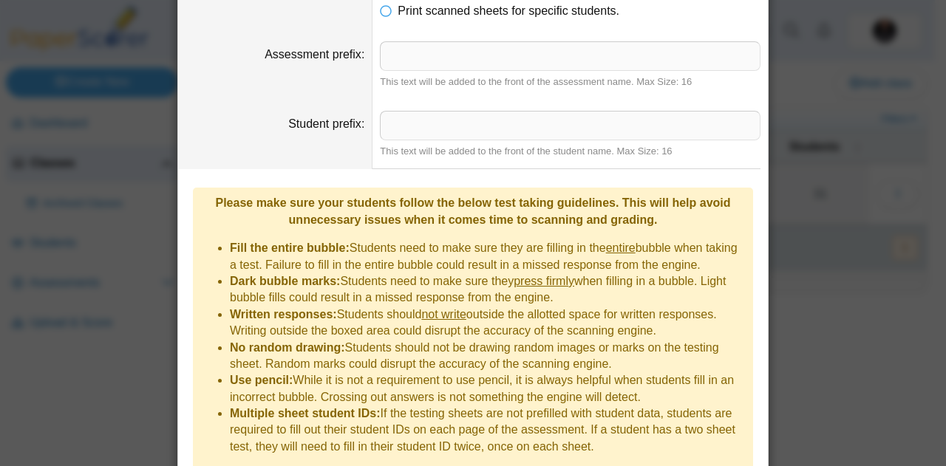
scroll to position [185, 0]
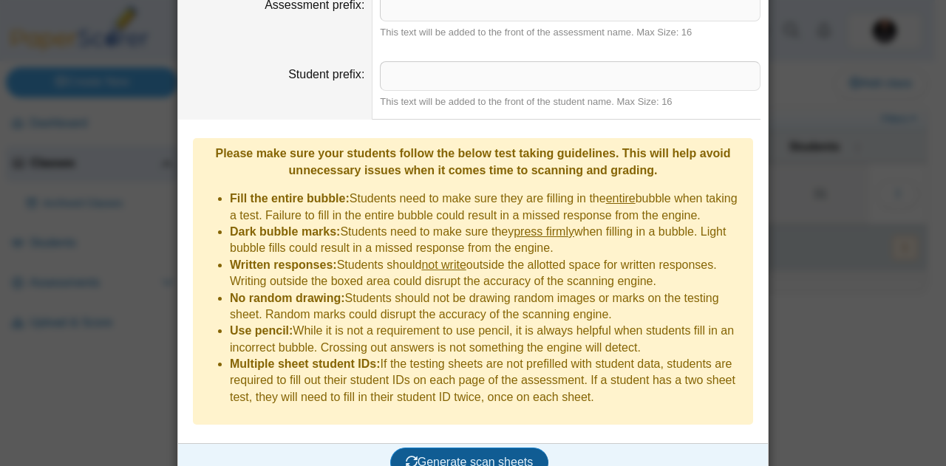
click at [478, 456] on span "Generate scan sheets" at bounding box center [470, 462] width 128 height 13
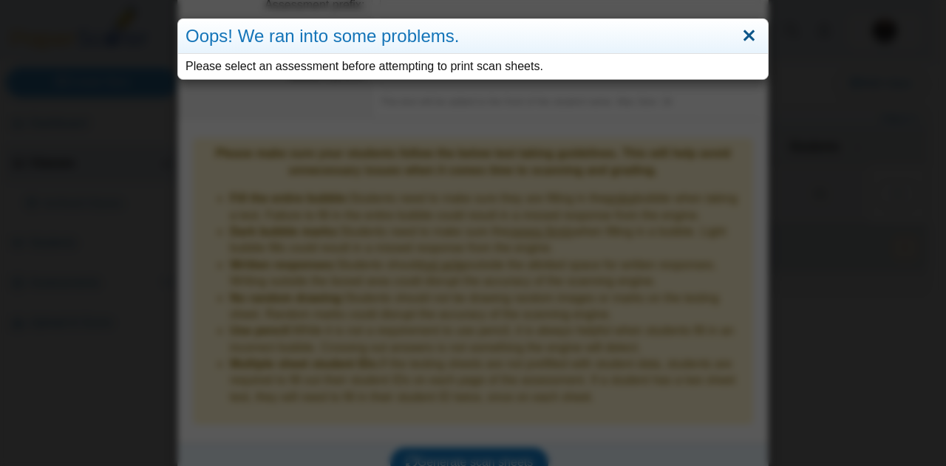
click at [744, 39] on link "Close" at bounding box center [749, 36] width 23 height 25
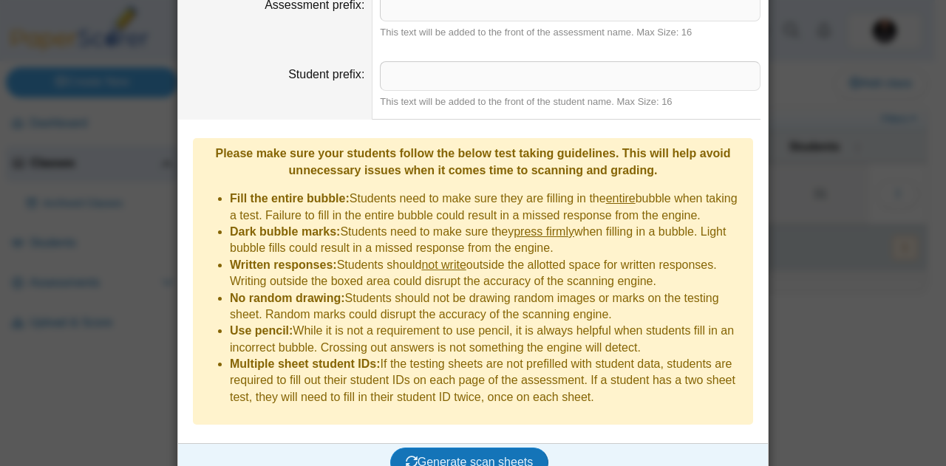
scroll to position [0, 0]
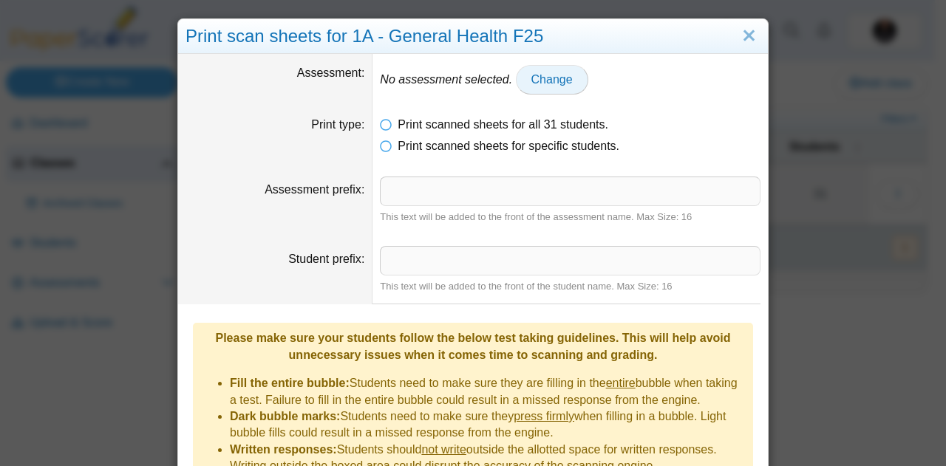
click at [531, 75] on span "Change" at bounding box center [551, 79] width 41 height 13
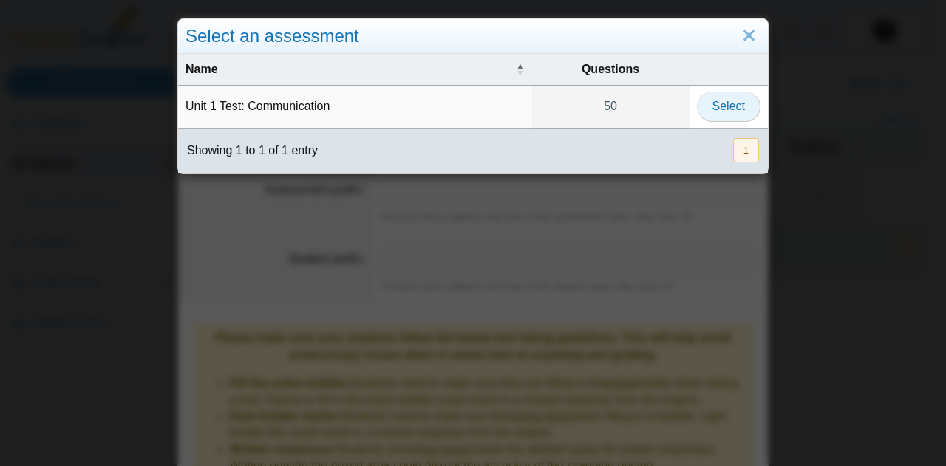
click at [717, 106] on span "Select" at bounding box center [729, 106] width 33 height 13
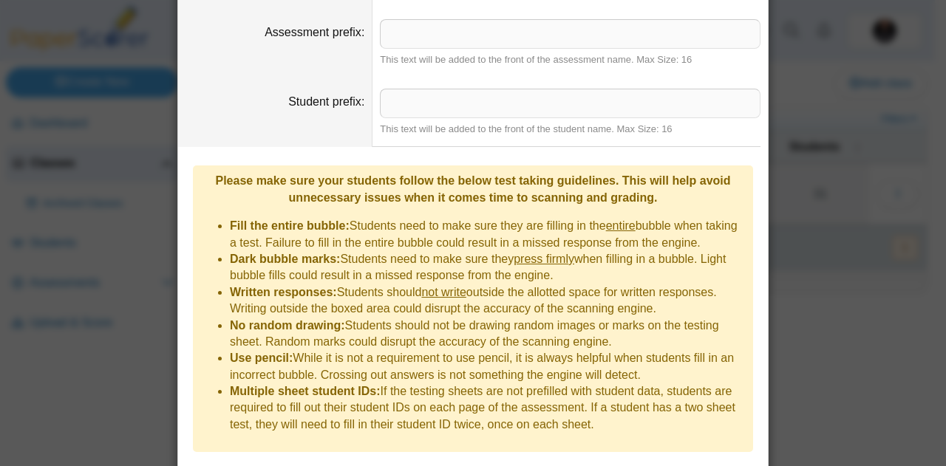
scroll to position [185, 0]
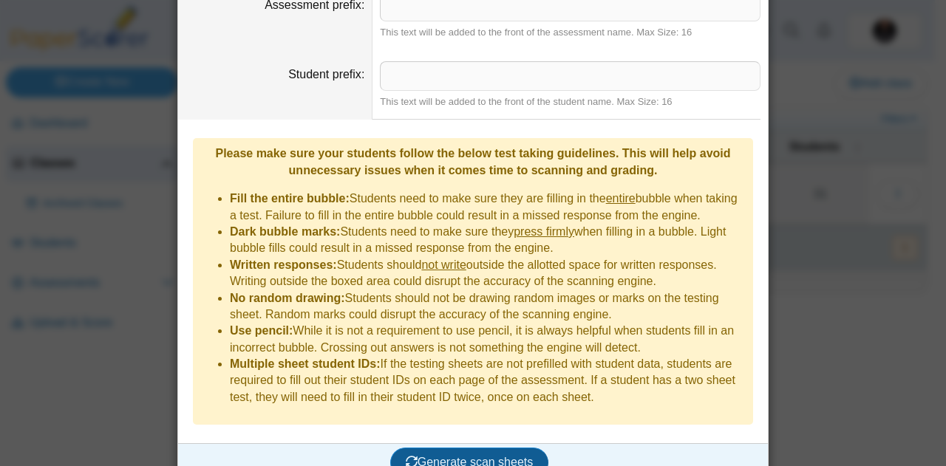
click at [449, 456] on span "Generate scan sheets" at bounding box center [470, 462] width 128 height 13
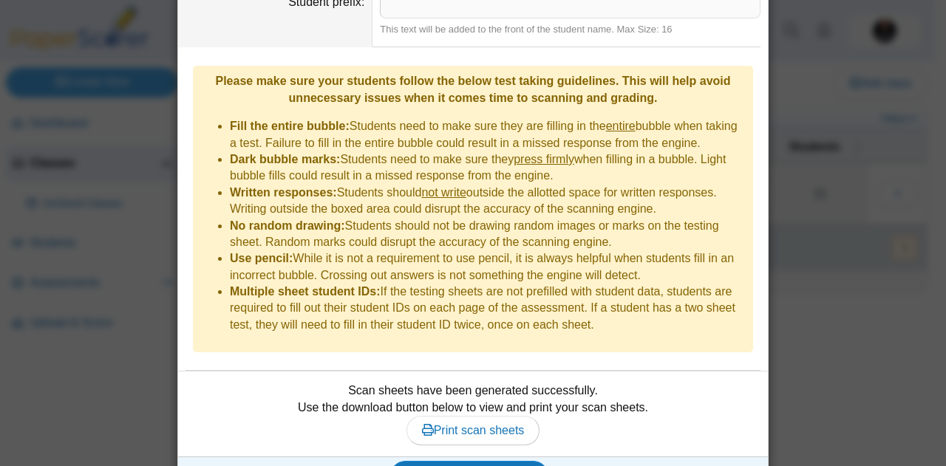
scroll to position [271, 0]
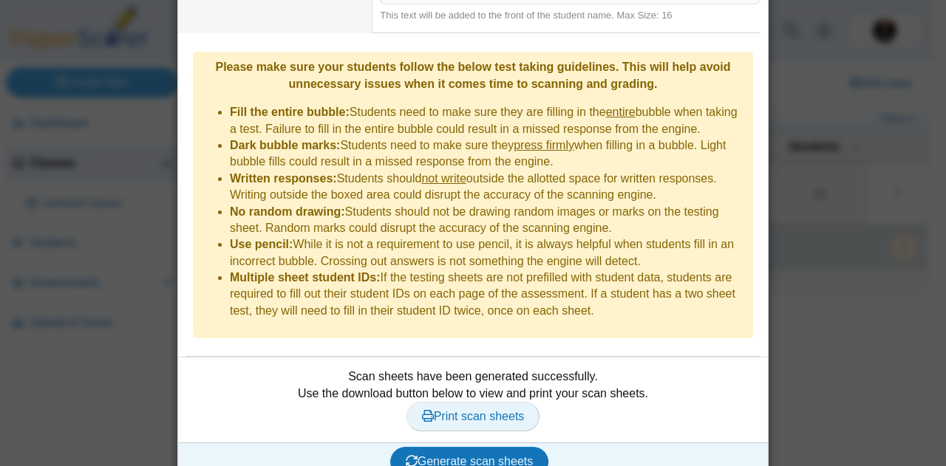
click at [467, 410] on span "Print scan sheets" at bounding box center [473, 416] width 103 height 13
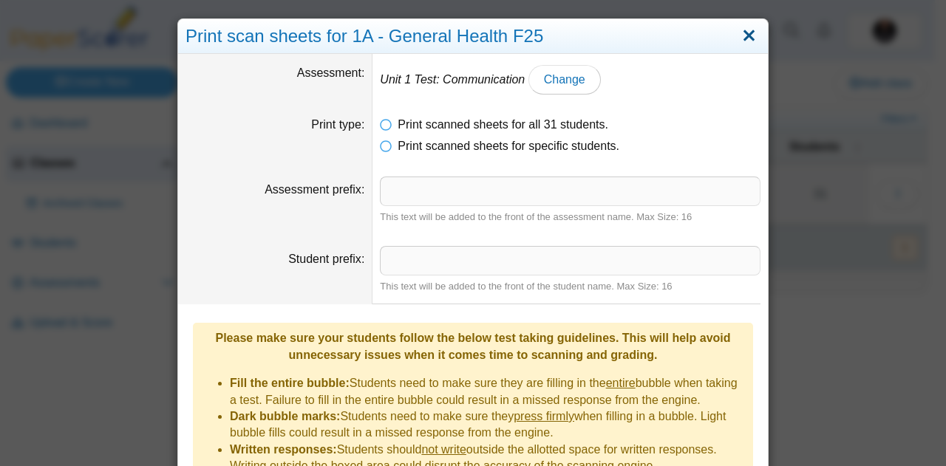
click at [741, 38] on link "Close" at bounding box center [749, 36] width 23 height 25
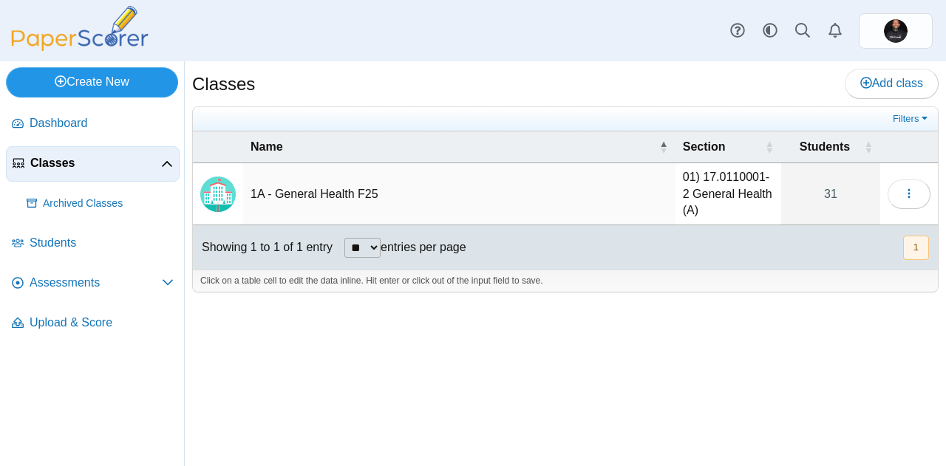
click at [74, 89] on link "Create New" at bounding box center [92, 82] width 172 height 30
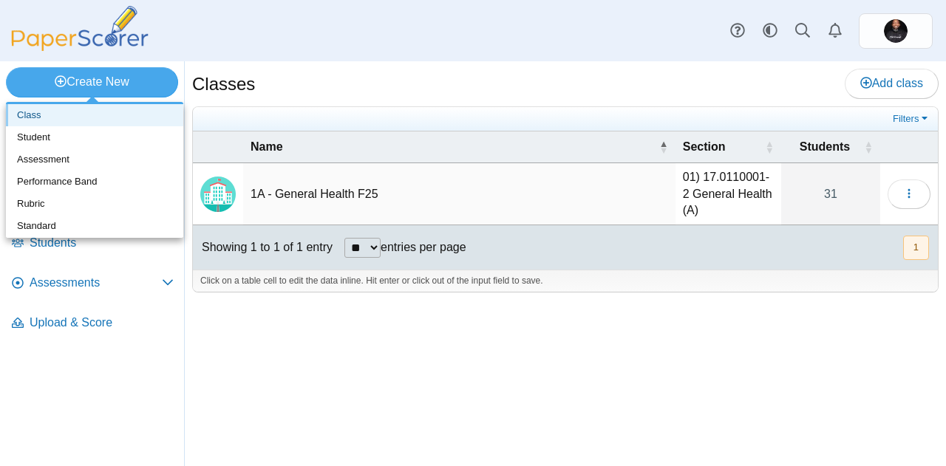
click at [67, 116] on link "Class" at bounding box center [94, 115] width 177 height 22
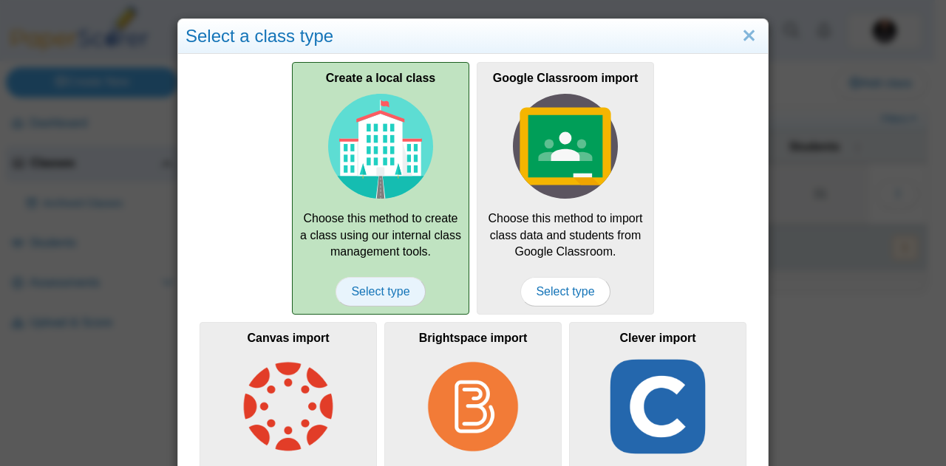
click at [368, 288] on span "Select type" at bounding box center [380, 292] width 89 height 30
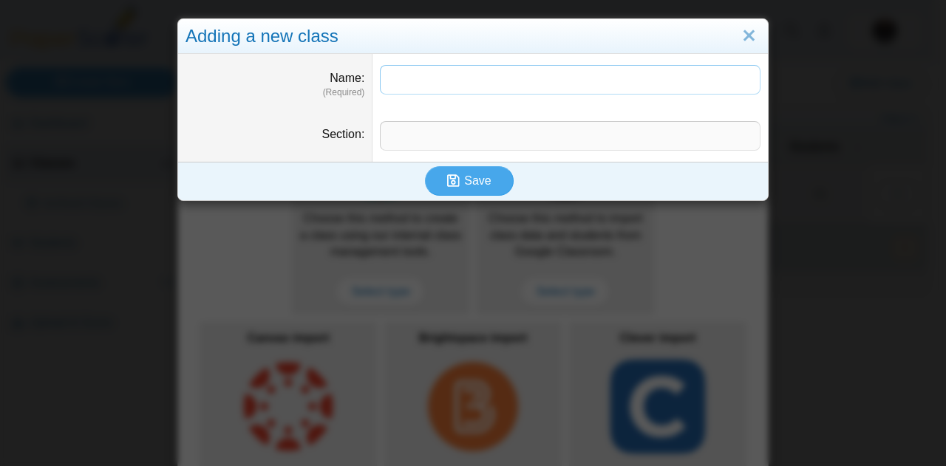
click at [487, 82] on input "Name" at bounding box center [570, 80] width 381 height 30
click at [390, 81] on input "**********" at bounding box center [570, 80] width 381 height 30
click at [517, 81] on input "**********" at bounding box center [570, 80] width 381 height 30
type input "**********"
click at [483, 140] on input "Section" at bounding box center [570, 136] width 381 height 30
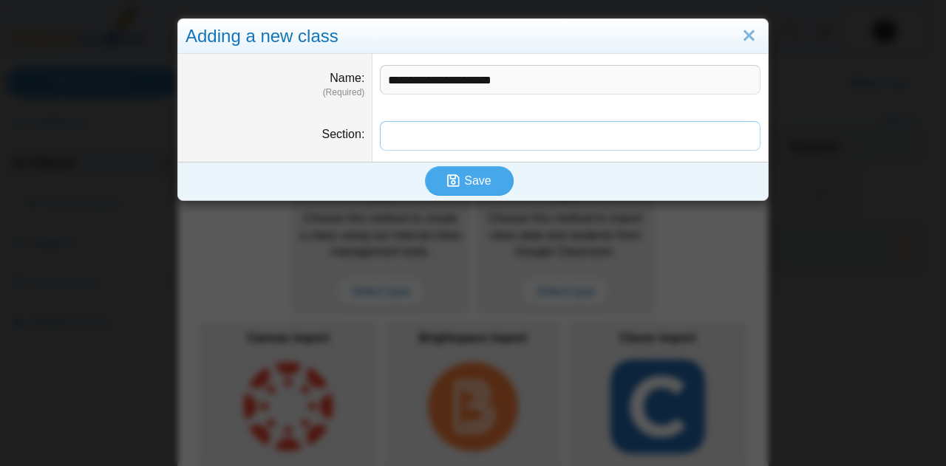
click at [483, 136] on input "Section" at bounding box center [570, 136] width 381 height 30
paste input "**********"
type input "**********"
click at [464, 177] on span "Save" at bounding box center [477, 180] width 27 height 13
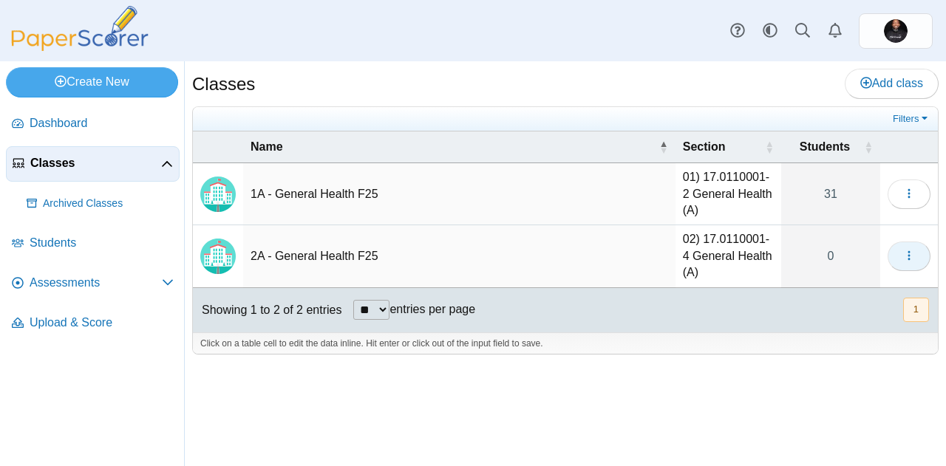
click at [908, 261] on icon "button" at bounding box center [909, 256] width 12 height 12
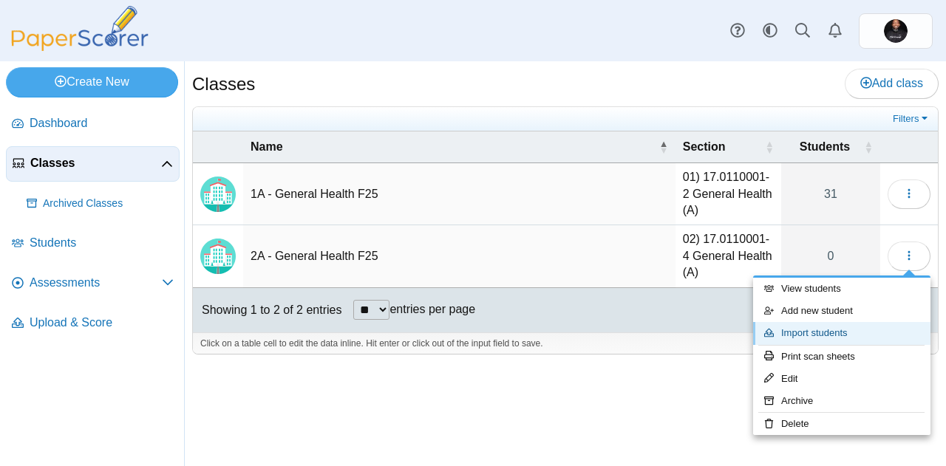
click at [825, 333] on link "Import students" at bounding box center [841, 333] width 177 height 22
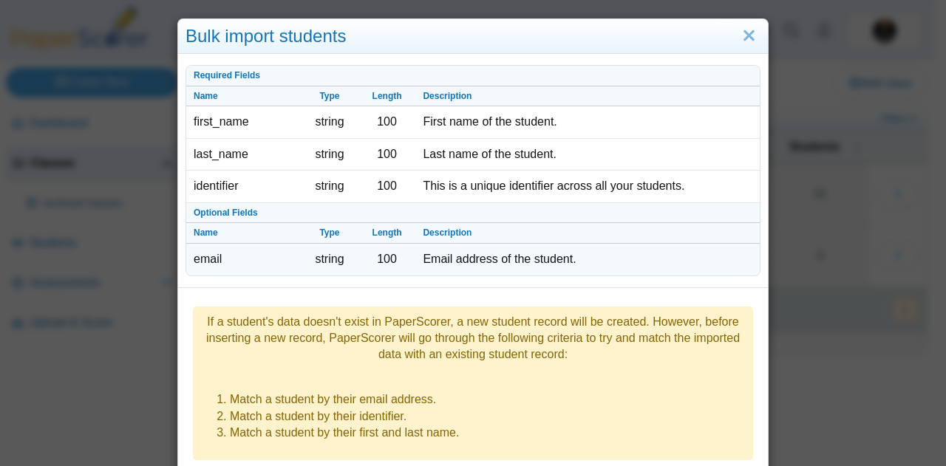
scroll to position [218, 0]
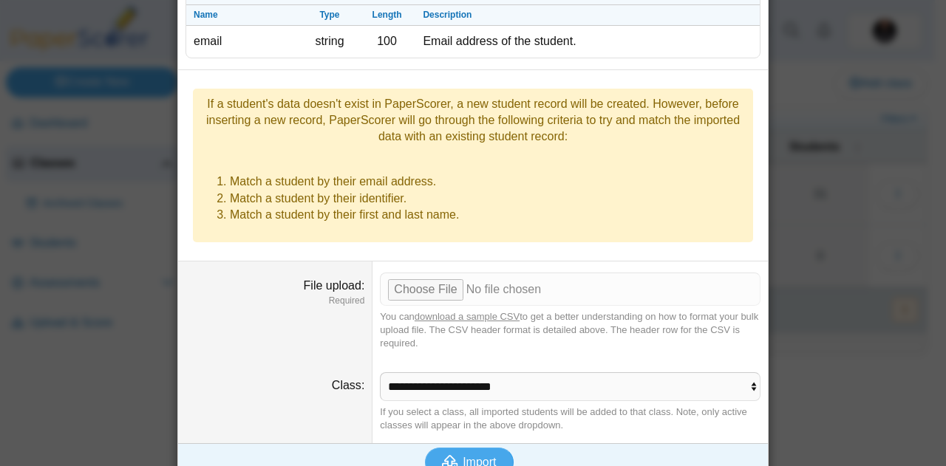
click at [411, 283] on dd "You can download a sample CSV to get a better understanding on how to format yo…" at bounding box center [570, 312] width 395 height 100
click at [427, 273] on input "File upload" at bounding box center [570, 289] width 381 height 33
type input "**********"
click at [475, 456] on span "Import" at bounding box center [479, 462] width 33 height 13
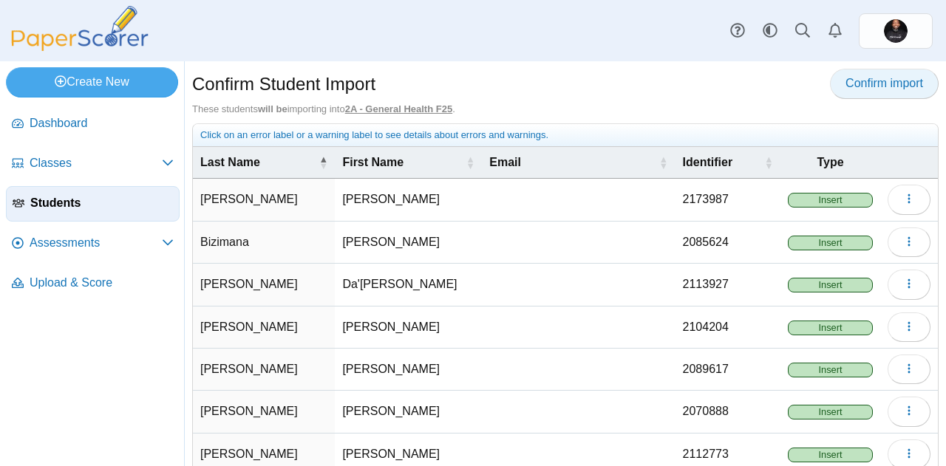
click at [856, 88] on span "Confirm import" at bounding box center [885, 83] width 78 height 13
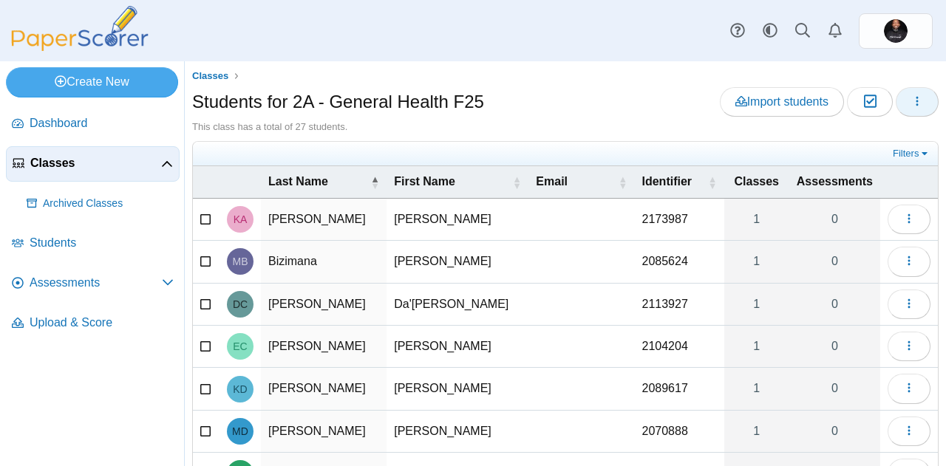
click at [911, 103] on icon "button" at bounding box center [917, 101] width 12 height 12
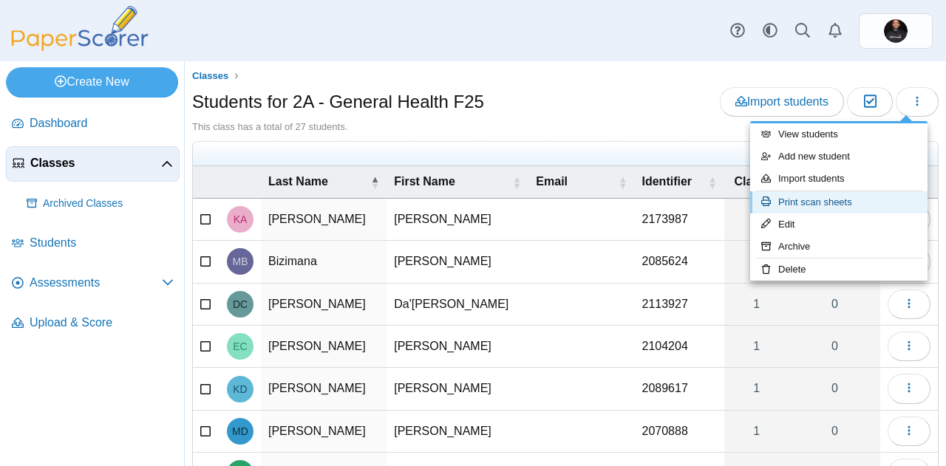
click at [835, 200] on link "Print scan sheets" at bounding box center [838, 202] width 177 height 22
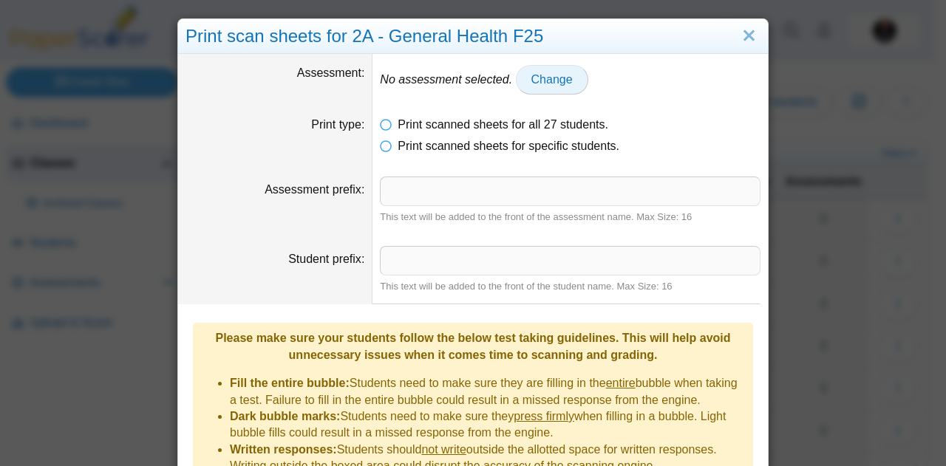
click at [531, 83] on span "Change" at bounding box center [551, 79] width 41 height 13
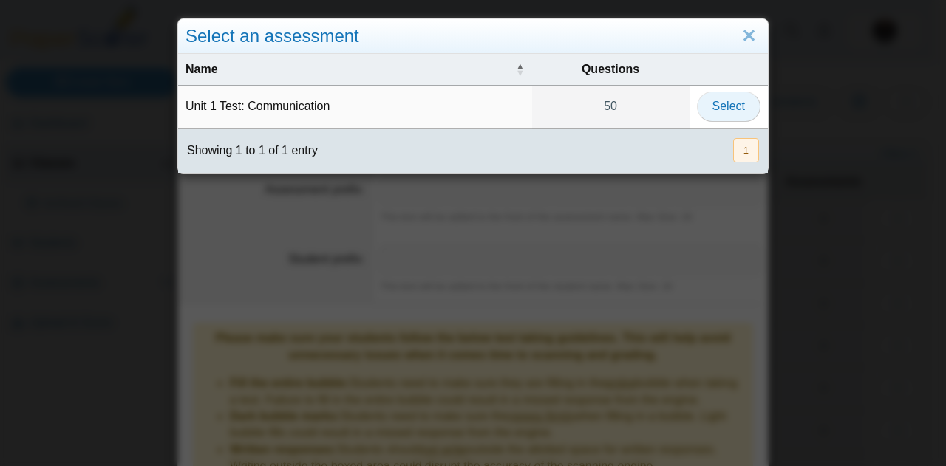
click at [713, 111] on span "Select" at bounding box center [729, 106] width 33 height 13
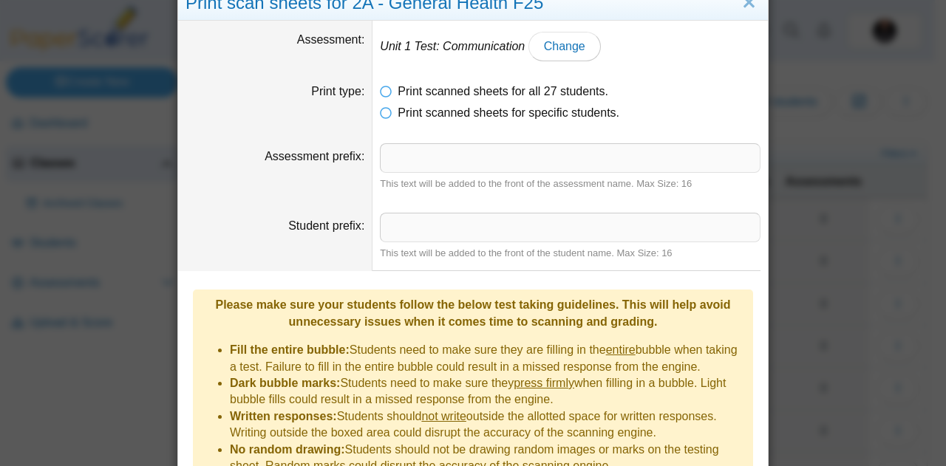
scroll to position [185, 0]
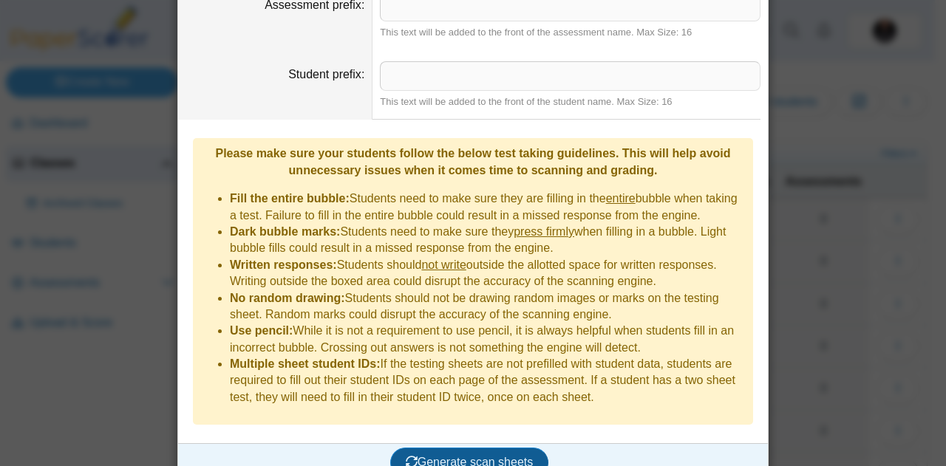
click at [457, 456] on span "Generate scan sheets" at bounding box center [470, 462] width 128 height 13
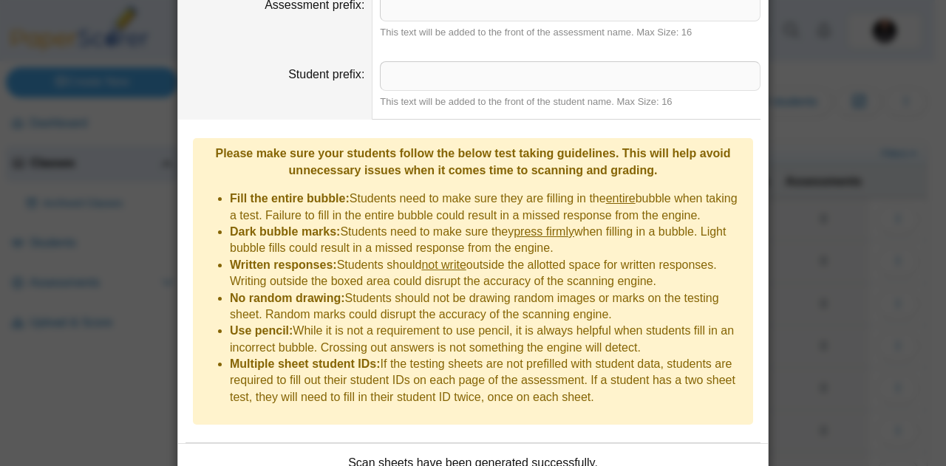
scroll to position [271, 0]
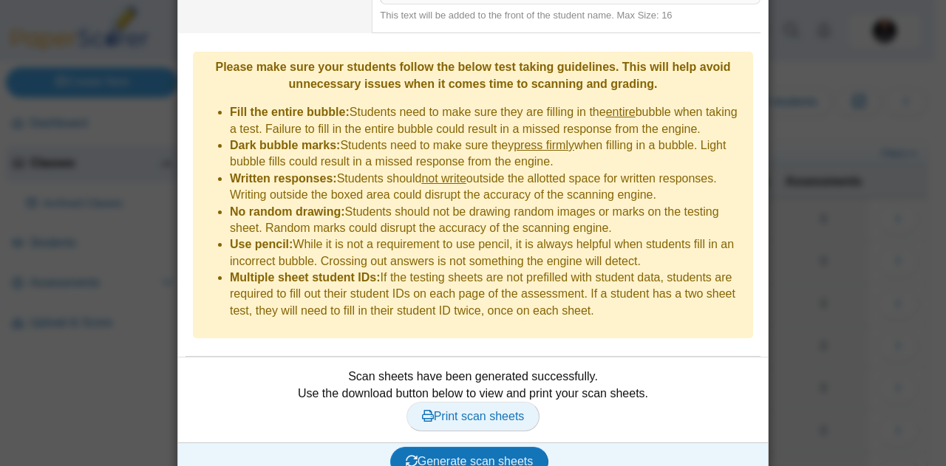
click at [471, 410] on span "Print scan sheets" at bounding box center [473, 416] width 103 height 13
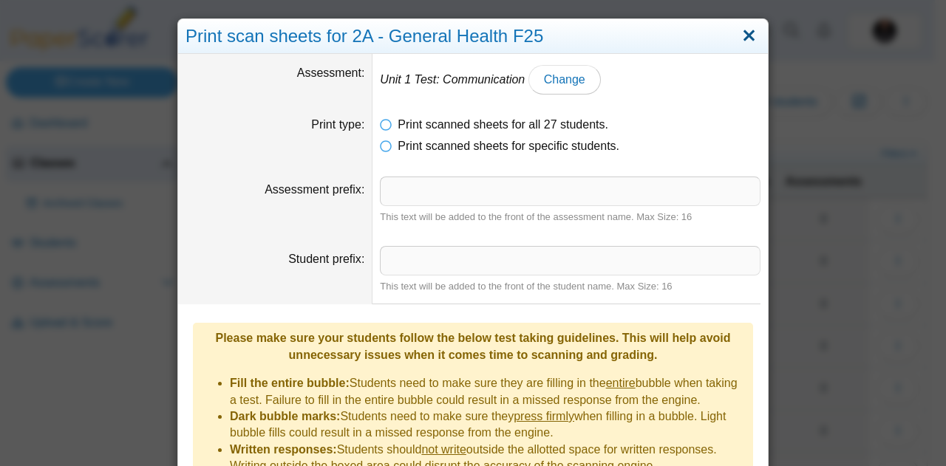
click at [738, 33] on link "Close" at bounding box center [749, 36] width 23 height 25
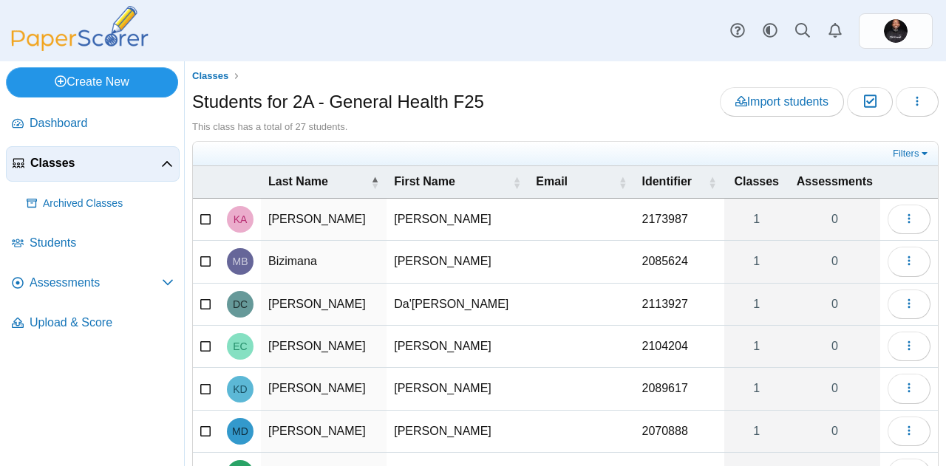
click at [102, 84] on link "Create New" at bounding box center [92, 82] width 172 height 30
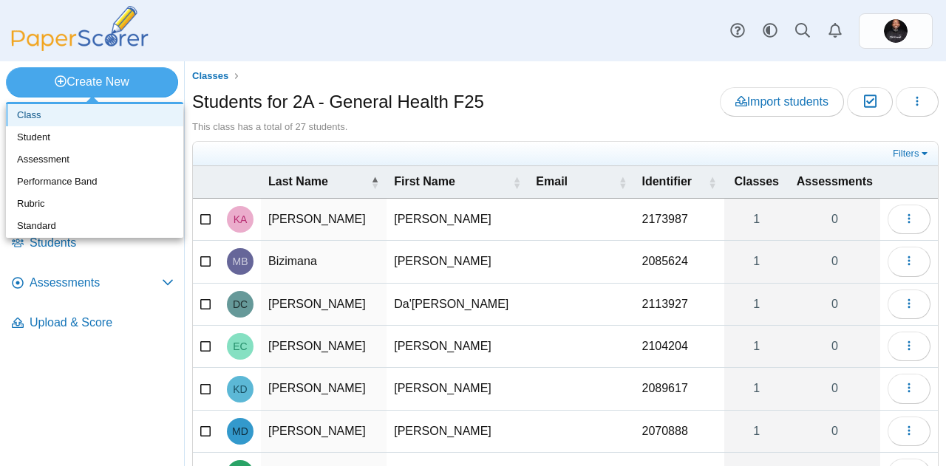
click at [87, 120] on link "Class" at bounding box center [94, 115] width 177 height 22
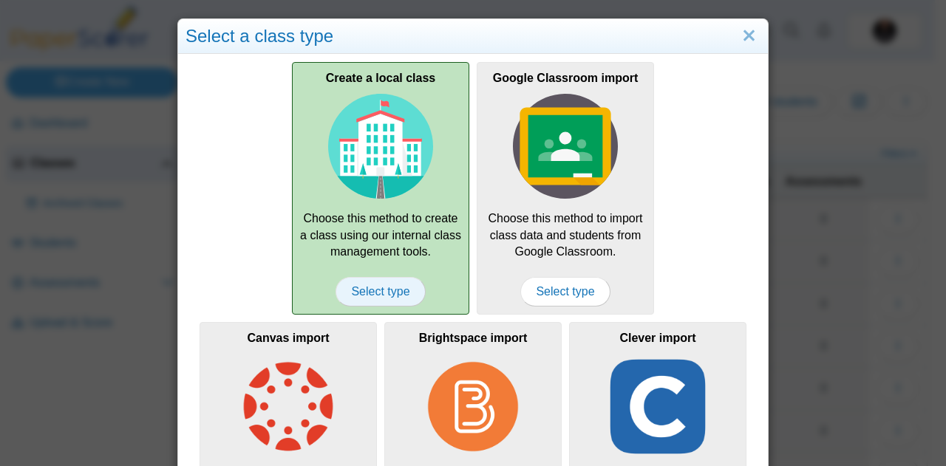
click at [372, 299] on span "Select type" at bounding box center [380, 292] width 89 height 30
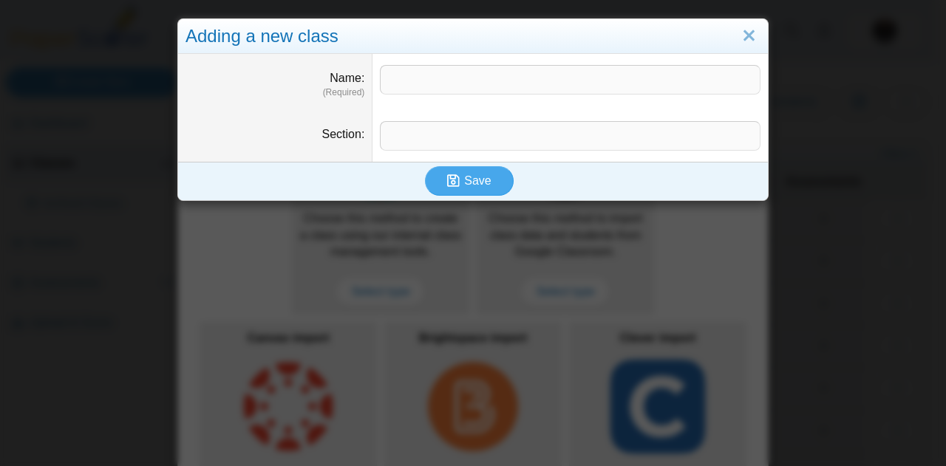
click at [493, 61] on dd at bounding box center [570, 82] width 395 height 56
click at [475, 95] on dd at bounding box center [570, 82] width 395 height 56
click at [477, 86] on input "Name" at bounding box center [570, 80] width 381 height 30
click at [393, 80] on input "**********" at bounding box center [570, 80] width 381 height 30
click at [512, 85] on input "**********" at bounding box center [570, 80] width 381 height 30
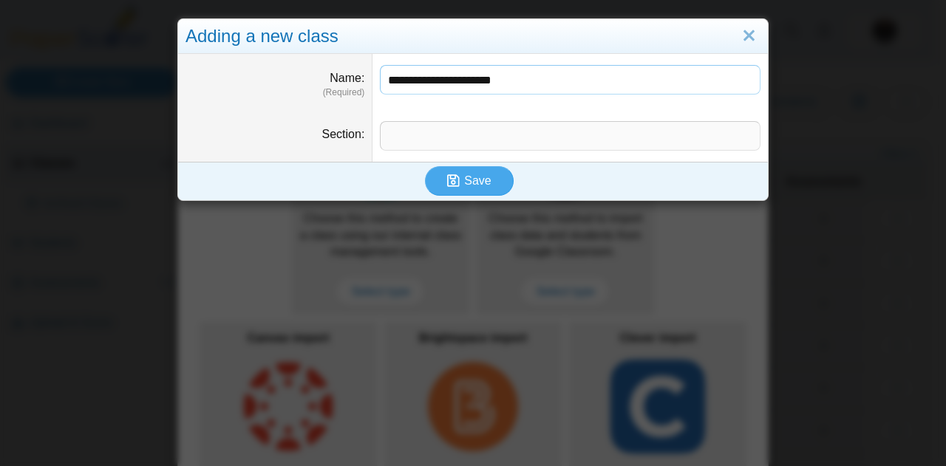
type input "**********"
click at [460, 137] on input "Section" at bounding box center [570, 136] width 381 height 30
paste input "**********"
type input "**********"
click at [464, 180] on span "Save" at bounding box center [477, 180] width 27 height 13
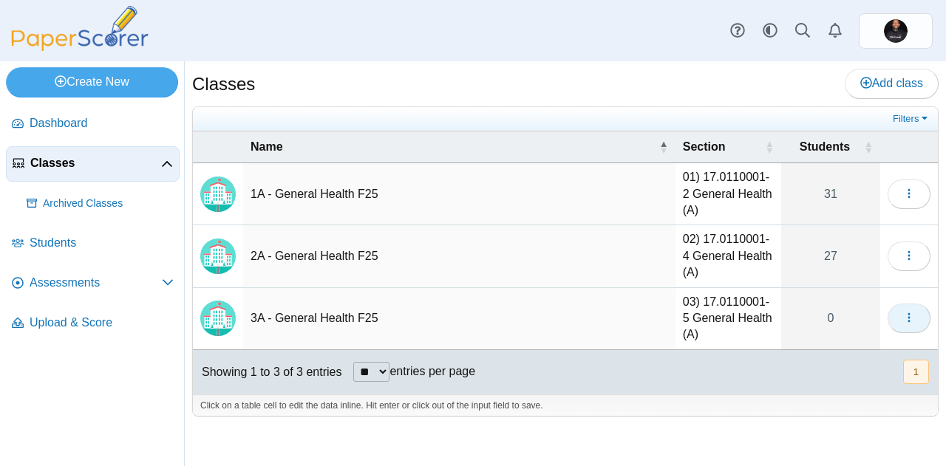
click at [911, 312] on icon "button" at bounding box center [909, 318] width 12 height 12
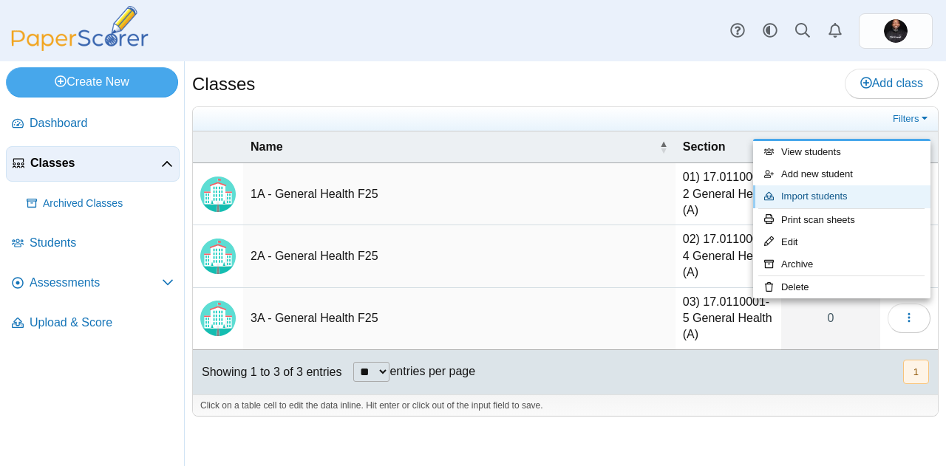
click at [815, 194] on link "Import students" at bounding box center [841, 197] width 177 height 22
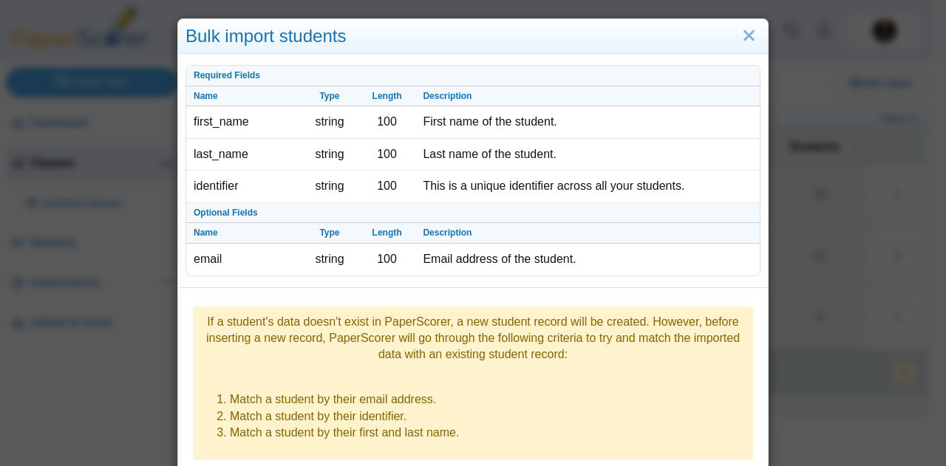
scroll to position [218, 0]
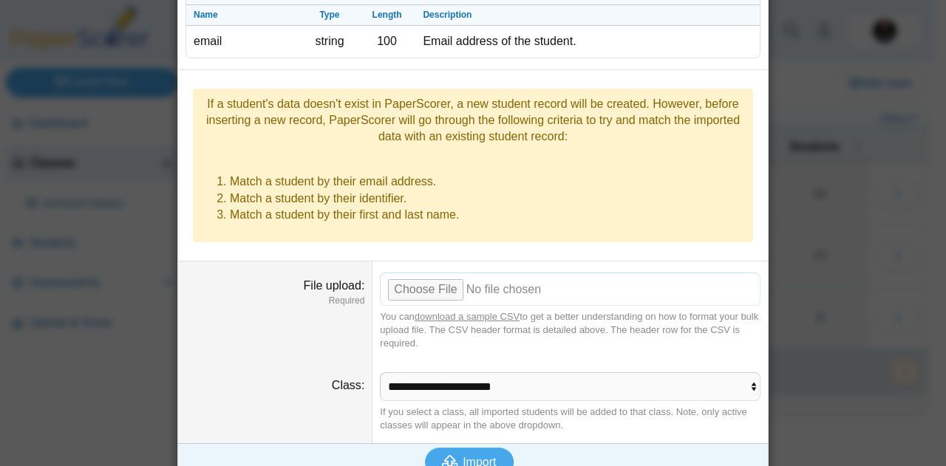
click at [442, 273] on input "File upload" at bounding box center [570, 289] width 381 height 33
type input "**********"
click at [466, 456] on span "Import" at bounding box center [479, 462] width 33 height 13
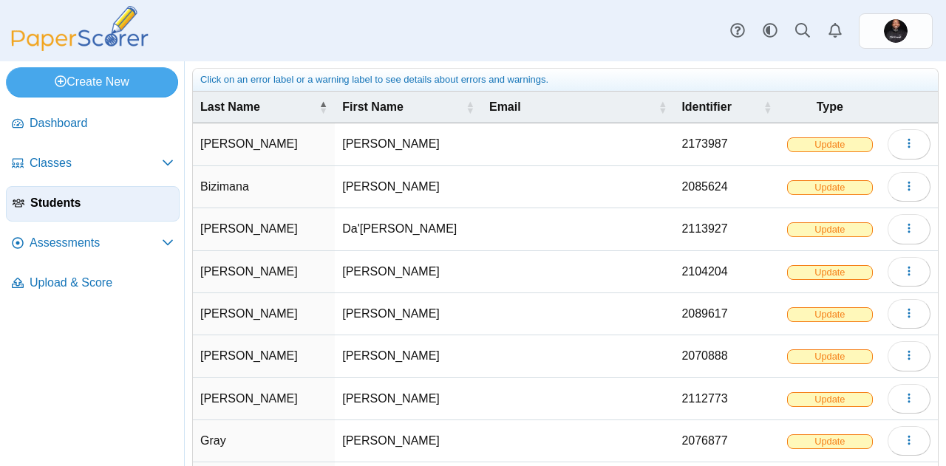
scroll to position [217, 0]
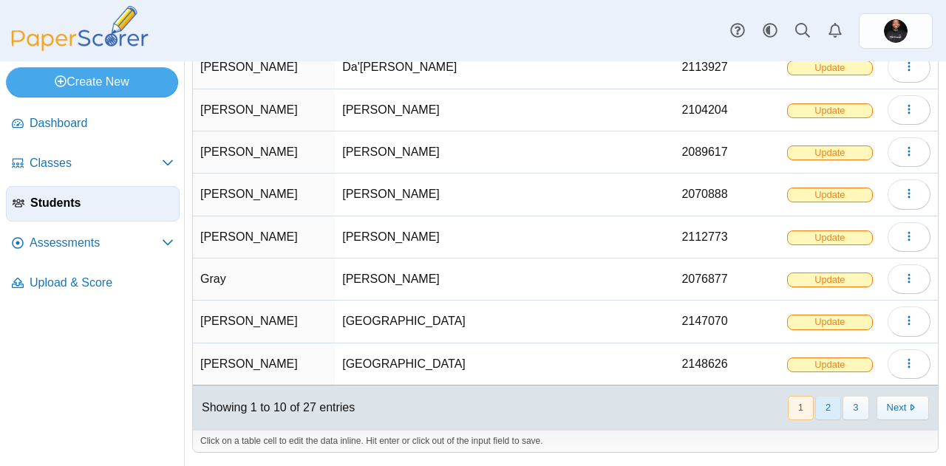
click at [818, 405] on button "2" at bounding box center [828, 408] width 26 height 24
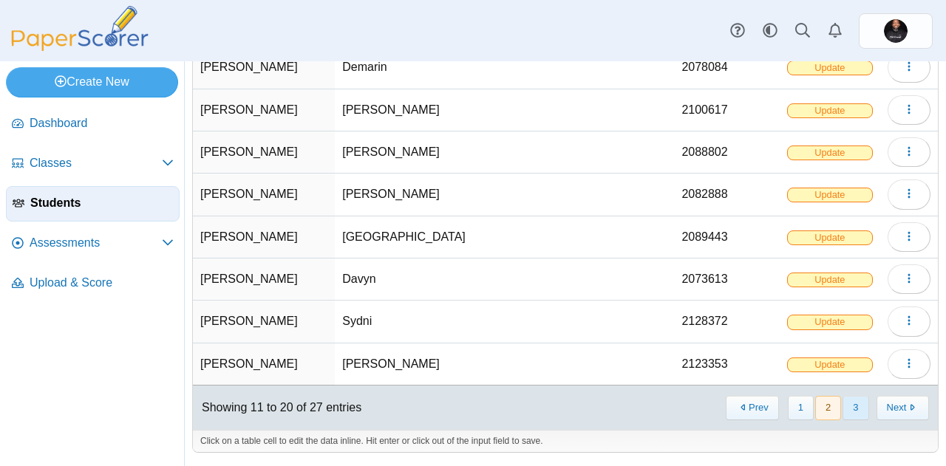
click at [843, 407] on button "3" at bounding box center [856, 408] width 26 height 24
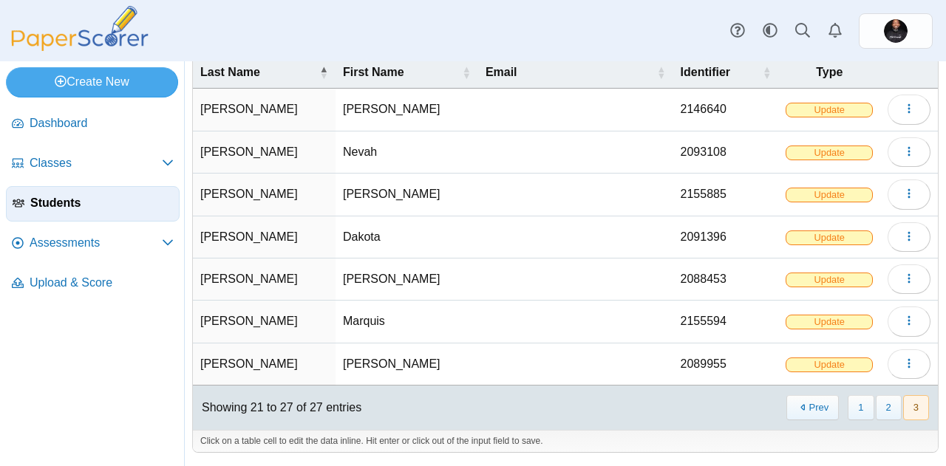
scroll to position [0, 0]
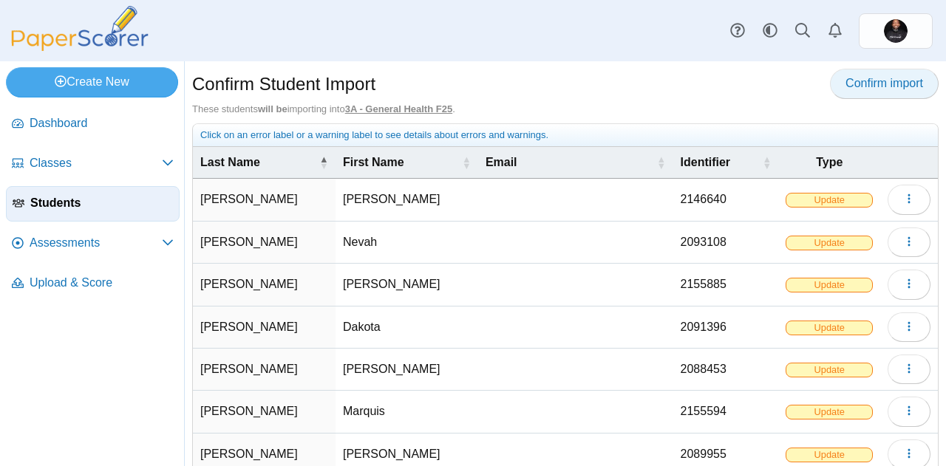
click at [866, 82] on span "Confirm import" at bounding box center [885, 83] width 78 height 13
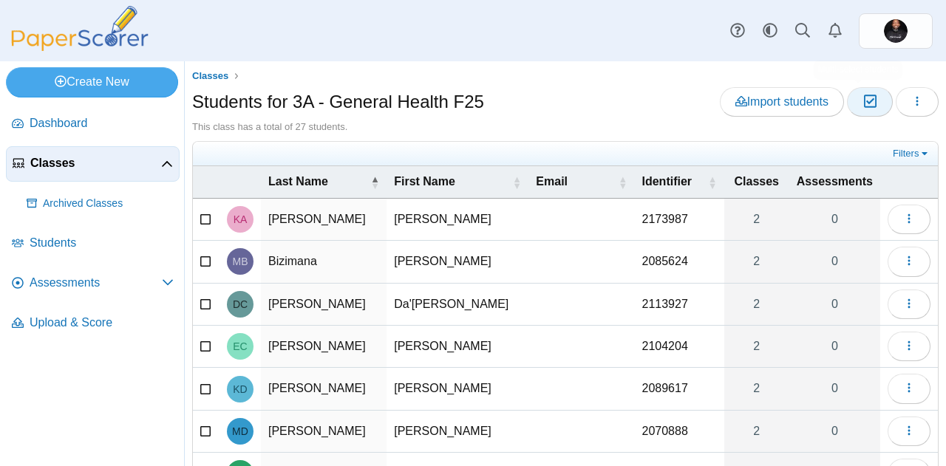
click at [863, 98] on icon "button" at bounding box center [870, 101] width 14 height 13
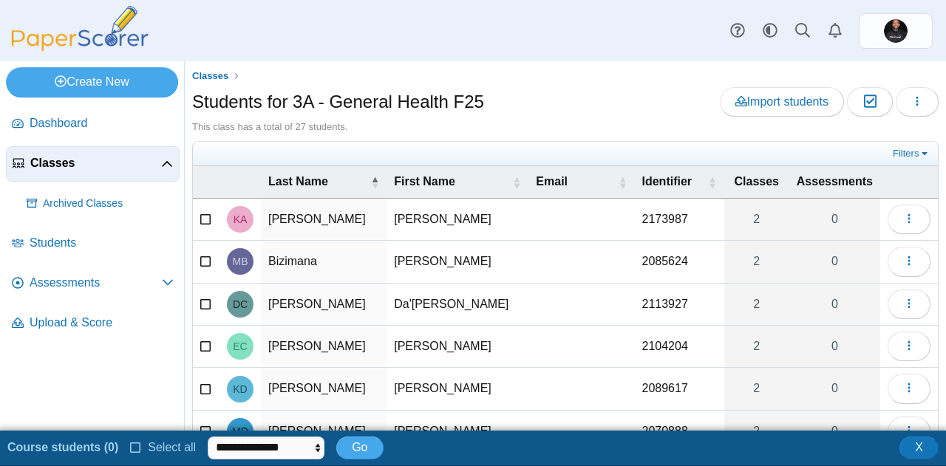
click at [133, 451] on icon at bounding box center [136, 446] width 12 height 10
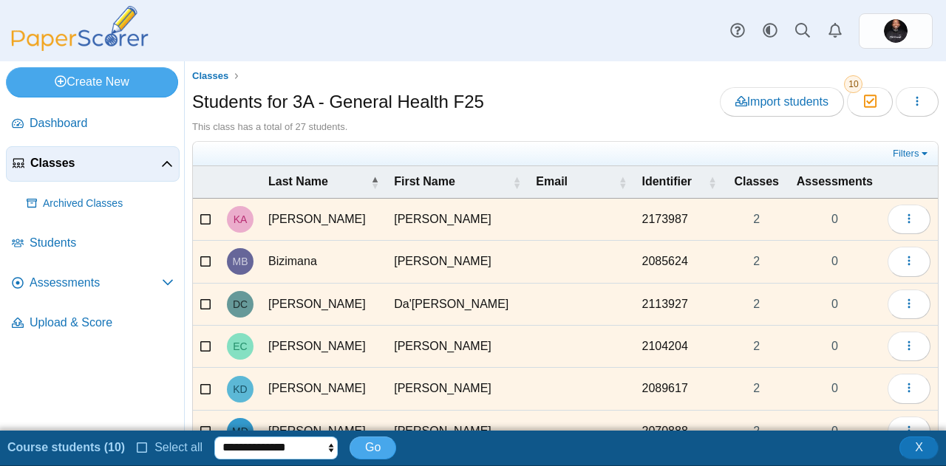
click at [318, 451] on select "**********" at bounding box center [275, 448] width 123 height 22
select select "******"
click at [214, 437] on select "**********" at bounding box center [275, 448] width 123 height 22
click at [365, 444] on span "Go" at bounding box center [373, 447] width 16 height 13
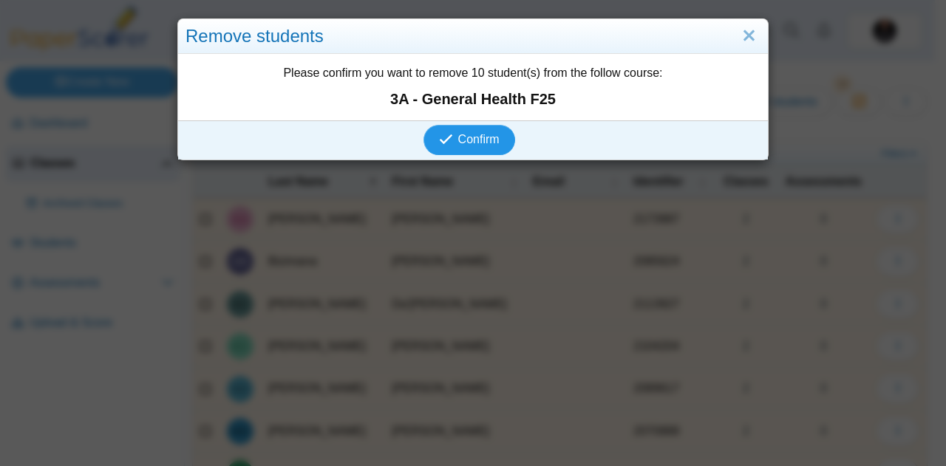
click at [467, 139] on span "Confirm" at bounding box center [478, 139] width 41 height 13
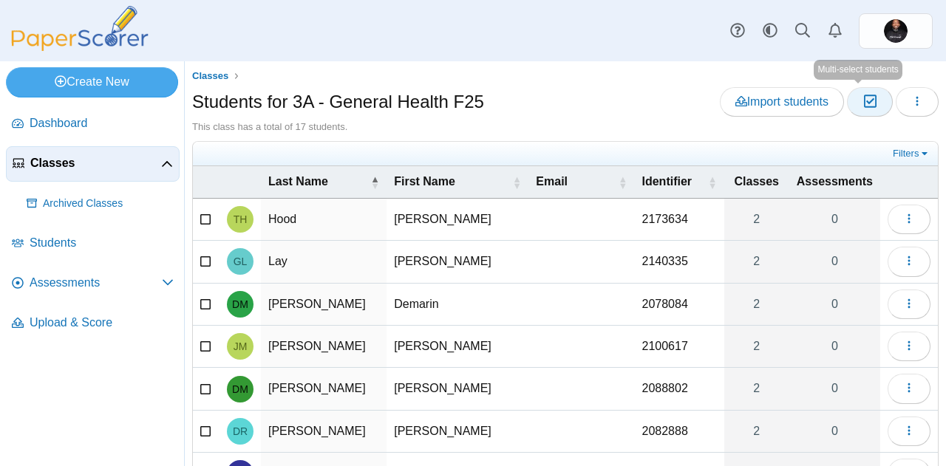
click at [863, 105] on icon "button" at bounding box center [870, 101] width 14 height 13
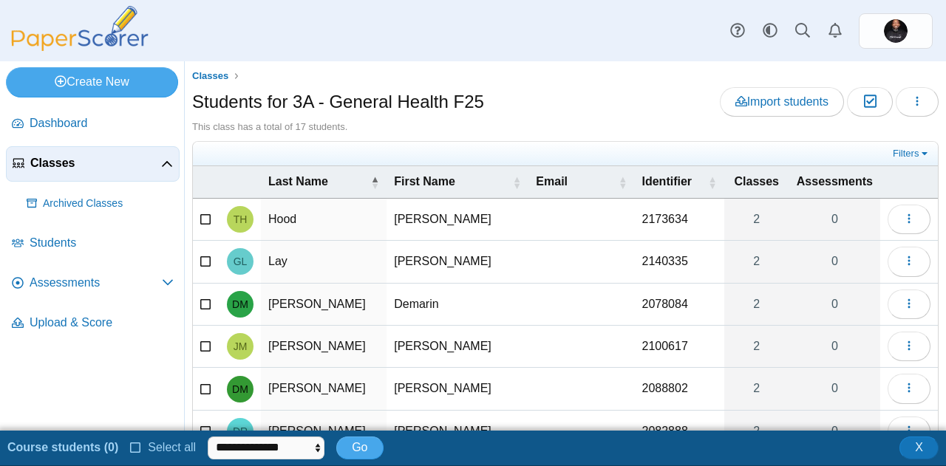
click at [150, 444] on span "Select all" at bounding box center [169, 447] width 54 height 13
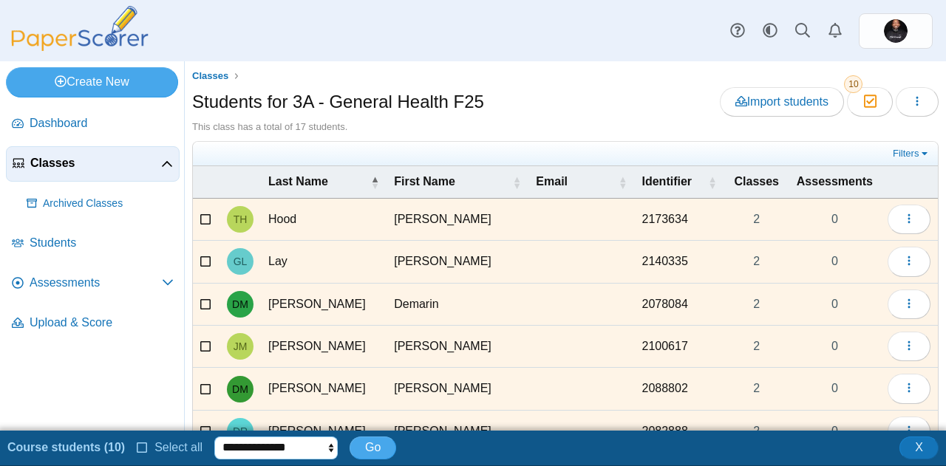
click at [321, 452] on select "**********" at bounding box center [275, 448] width 123 height 22
select select "******"
click at [214, 437] on select "**********" at bounding box center [275, 448] width 123 height 22
click at [365, 450] on span "Go" at bounding box center [373, 447] width 16 height 13
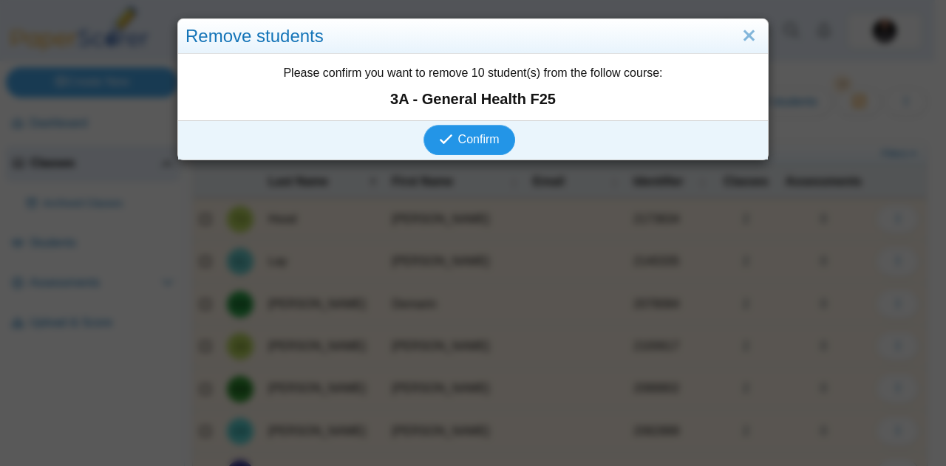
click at [466, 148] on button "Confirm" at bounding box center [469, 140] width 91 height 30
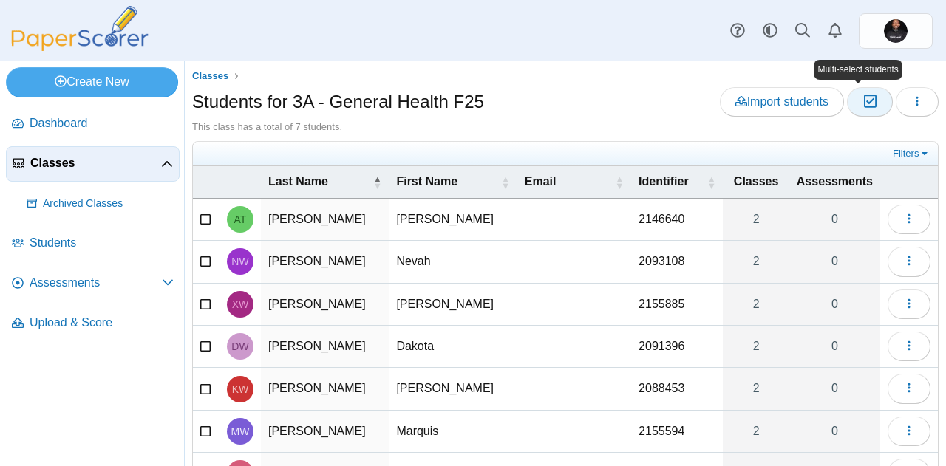
click at [863, 101] on icon "button" at bounding box center [870, 101] width 14 height 13
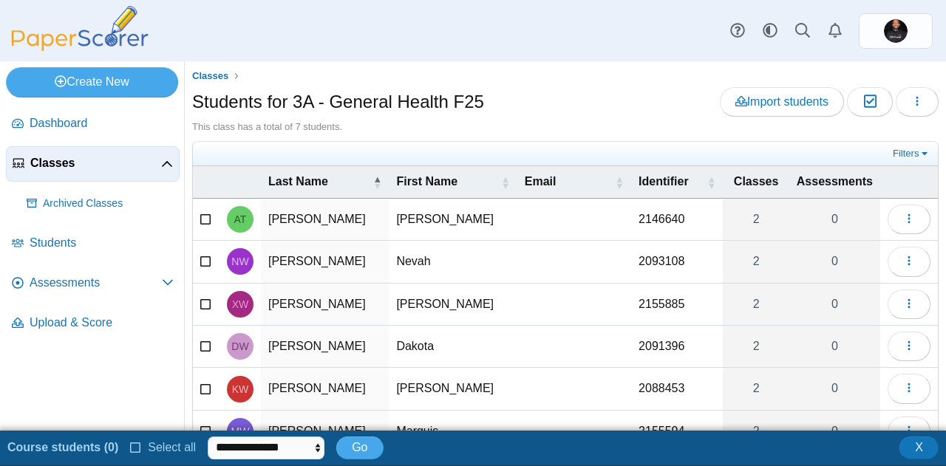
click at [136, 454] on label "Select all" at bounding box center [163, 448] width 66 height 16
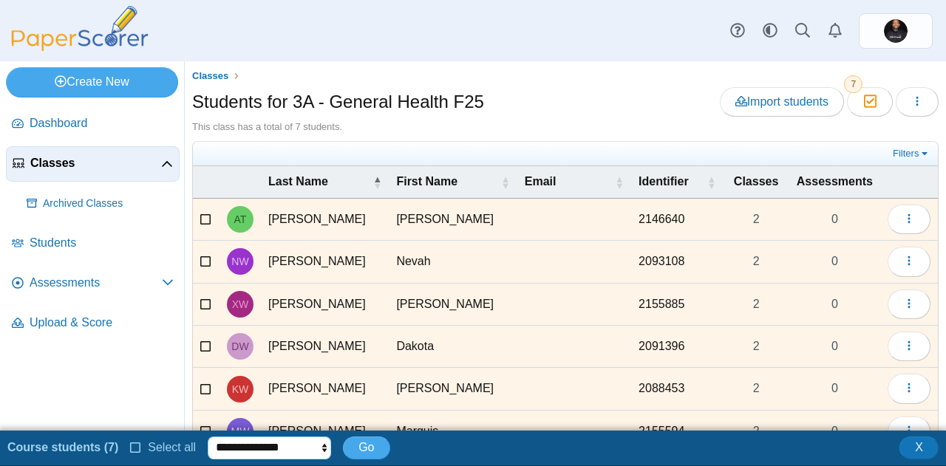
click at [310, 447] on select "**********" at bounding box center [269, 448] width 123 height 22
select select "******"
click at [208, 437] on select "**********" at bounding box center [269, 448] width 123 height 22
click at [359, 453] on span "Go" at bounding box center [367, 447] width 16 height 13
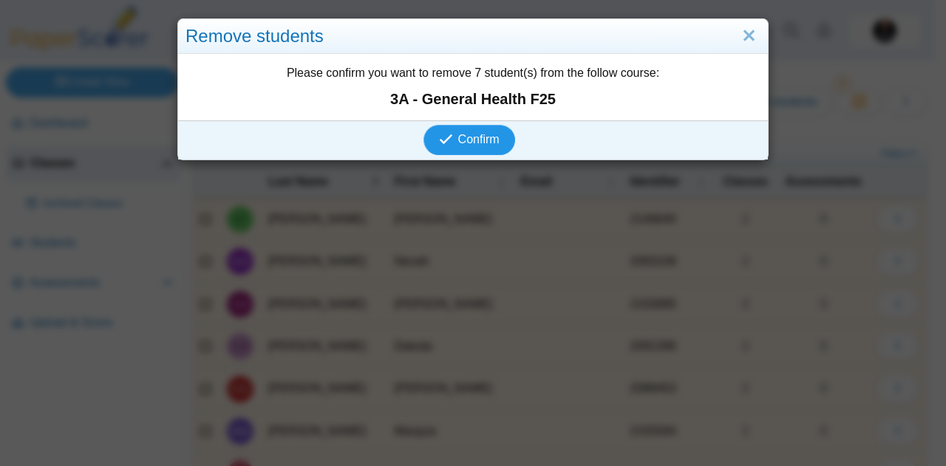
click at [474, 135] on span "Confirm" at bounding box center [478, 139] width 41 height 13
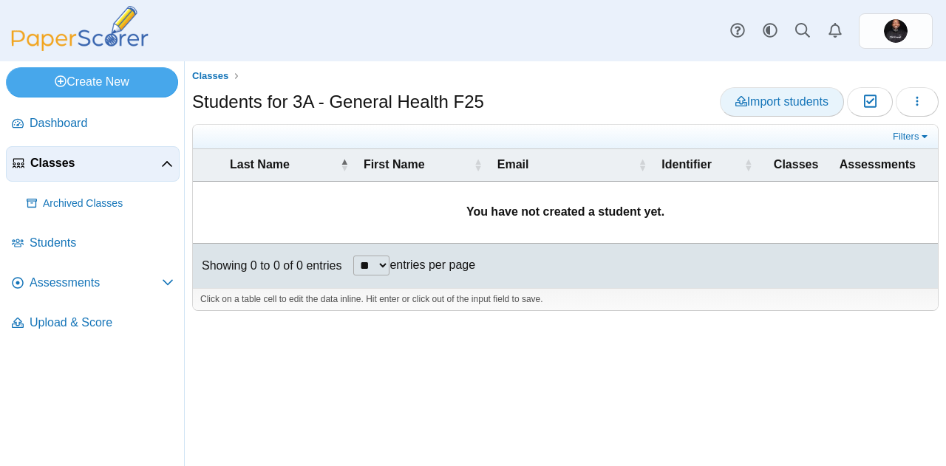
click at [787, 101] on span "Import students" at bounding box center [782, 101] width 93 height 13
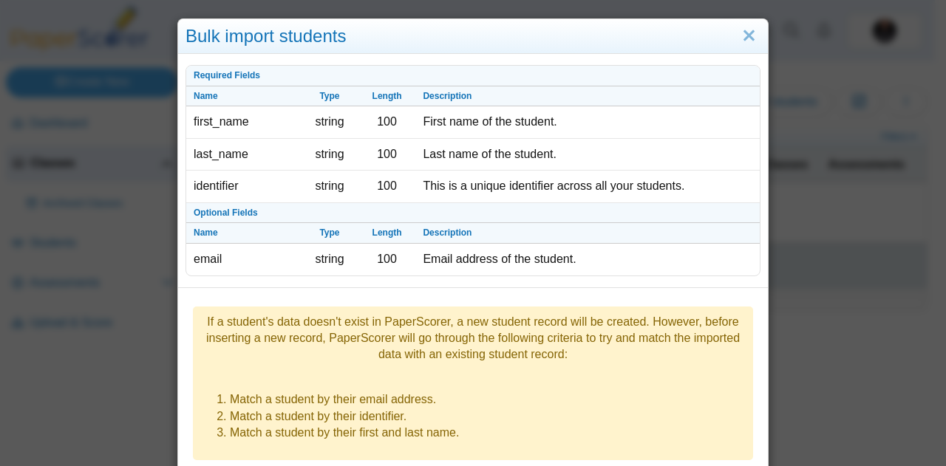
scroll to position [218, 0]
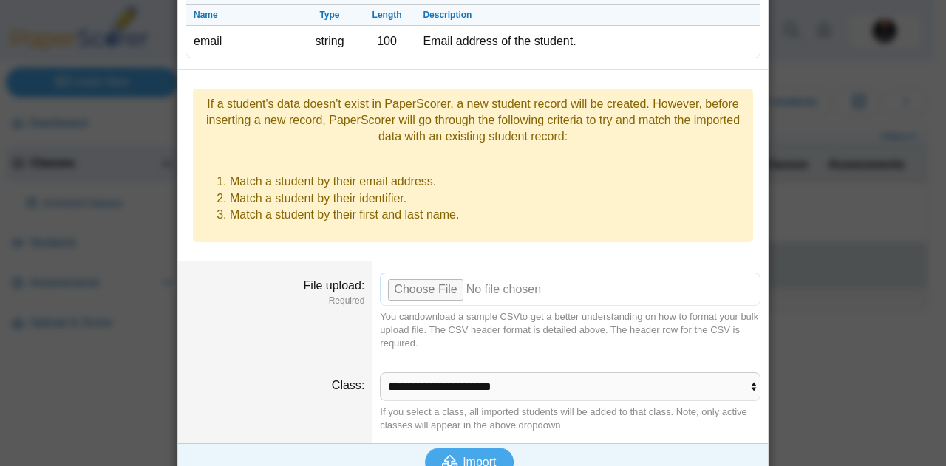
click at [427, 273] on input "File upload" at bounding box center [570, 289] width 381 height 33
click at [421, 273] on input "File upload" at bounding box center [570, 289] width 381 height 33
type input "**********"
click at [443, 455] on use "submit" at bounding box center [451, 462] width 16 height 14
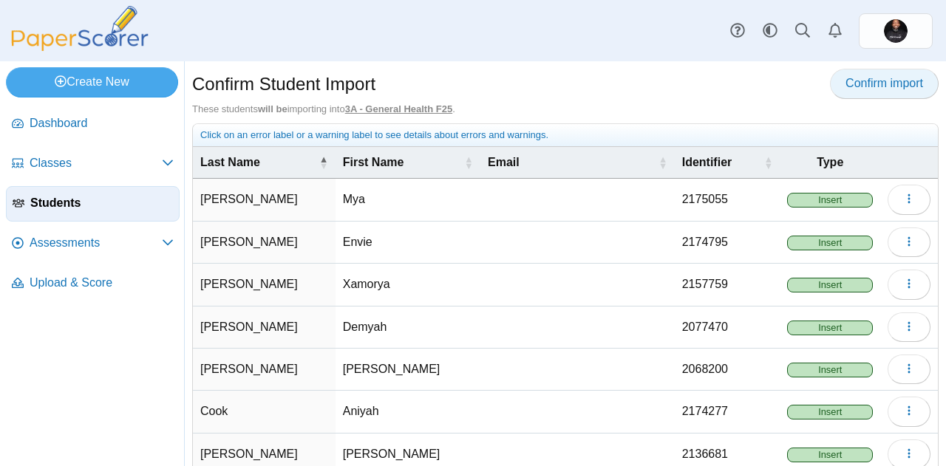
click at [858, 89] on span "Confirm import" at bounding box center [885, 83] width 78 height 13
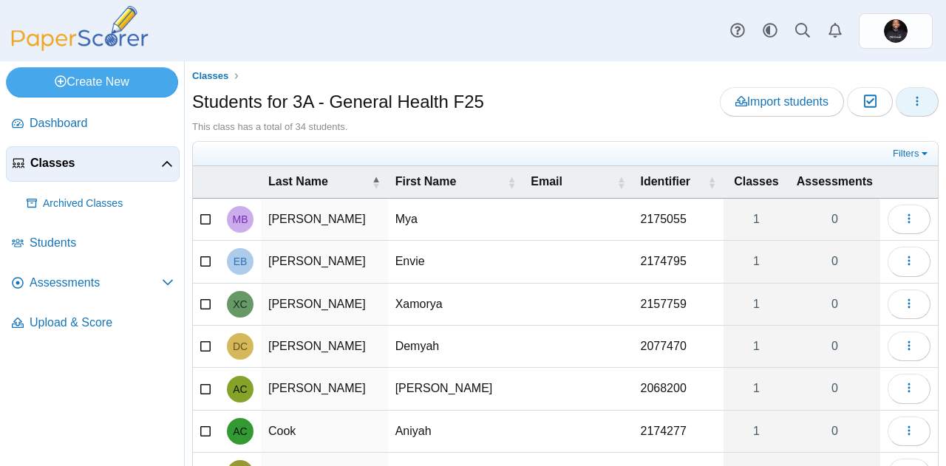
click at [896, 105] on button "button" at bounding box center [917, 102] width 43 height 30
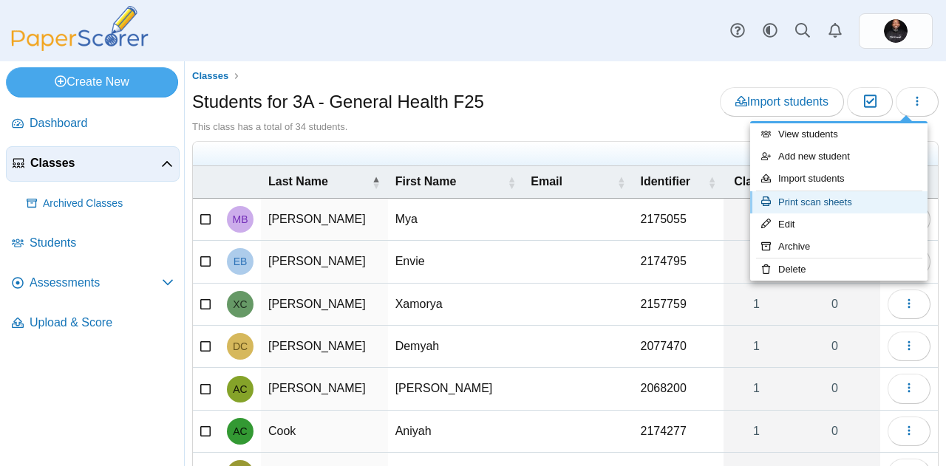
click at [813, 206] on link "Print scan sheets" at bounding box center [838, 202] width 177 height 22
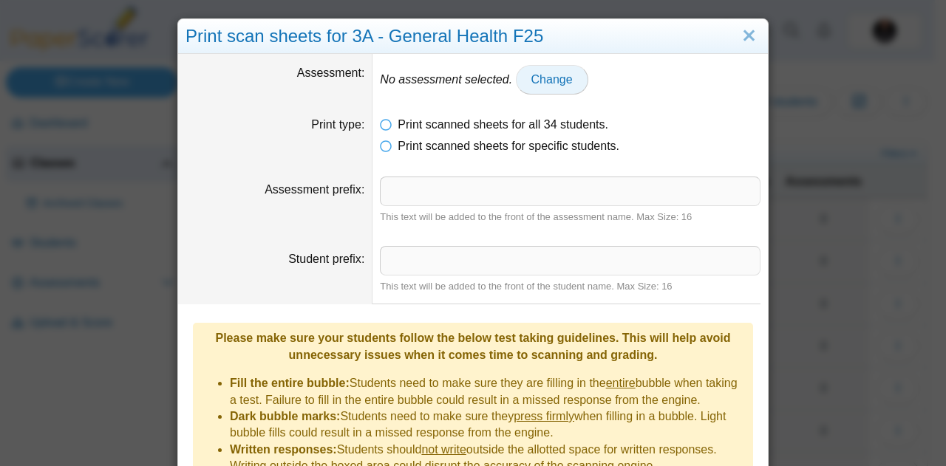
click at [531, 84] on span "Change" at bounding box center [551, 79] width 41 height 13
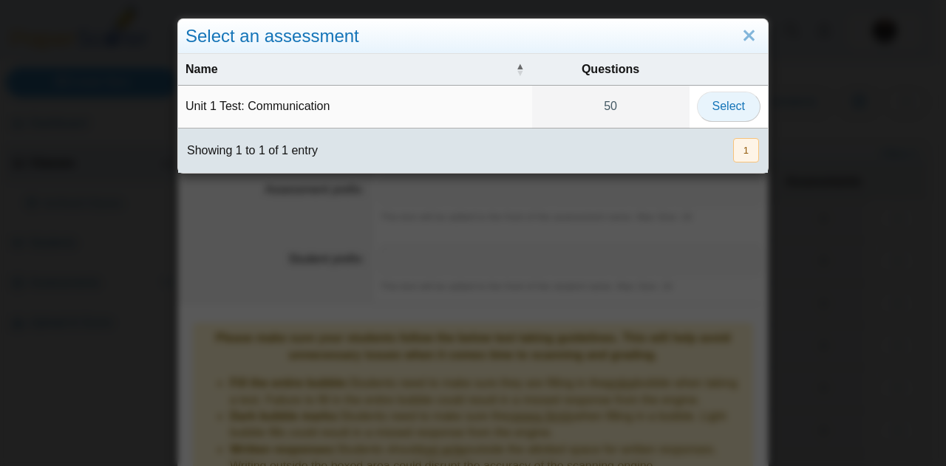
click at [716, 106] on span "Select" at bounding box center [729, 106] width 33 height 13
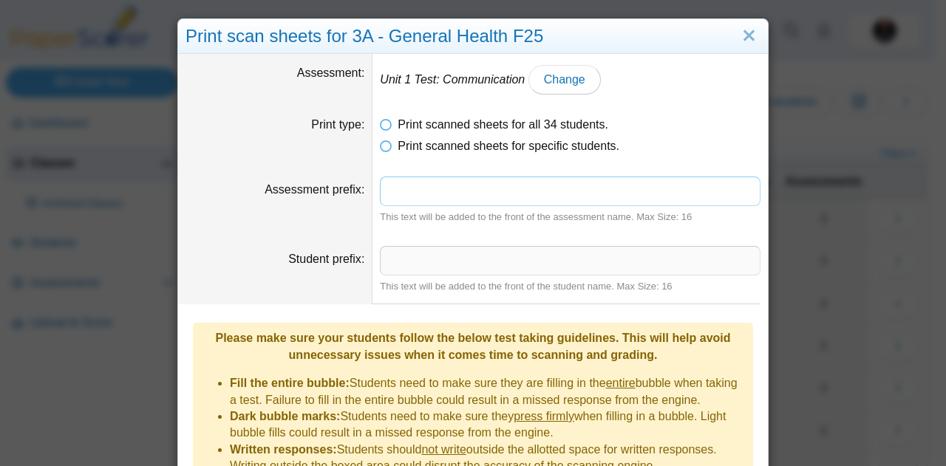
click at [473, 194] on input "Assessment prefix" at bounding box center [570, 192] width 381 height 30
type input "*"
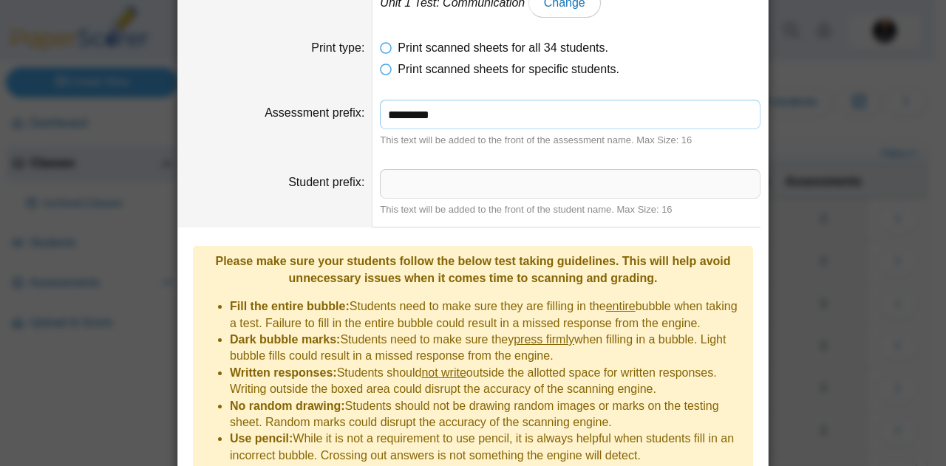
scroll to position [185, 0]
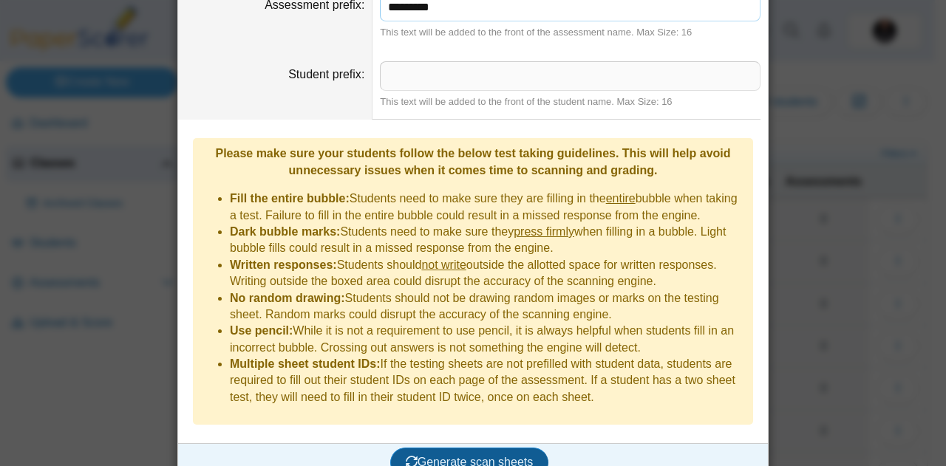
type input "*********"
click at [467, 456] on span "Generate scan sheets" at bounding box center [470, 462] width 128 height 13
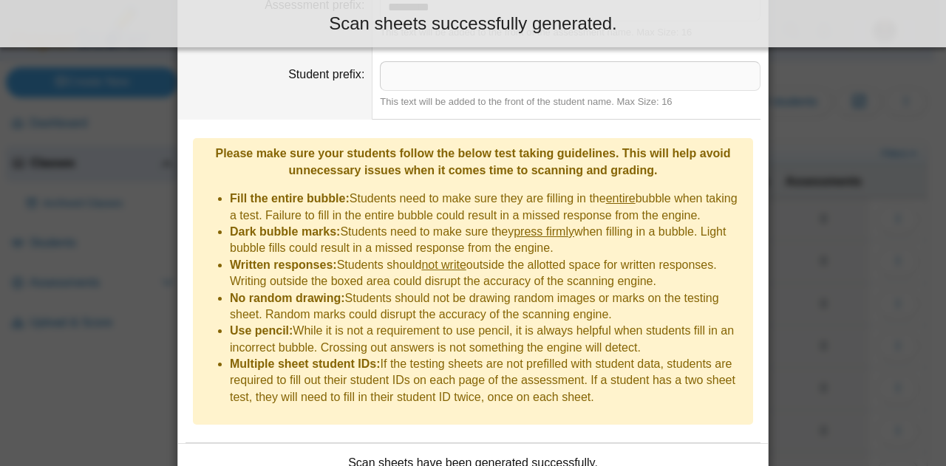
scroll to position [271, 0]
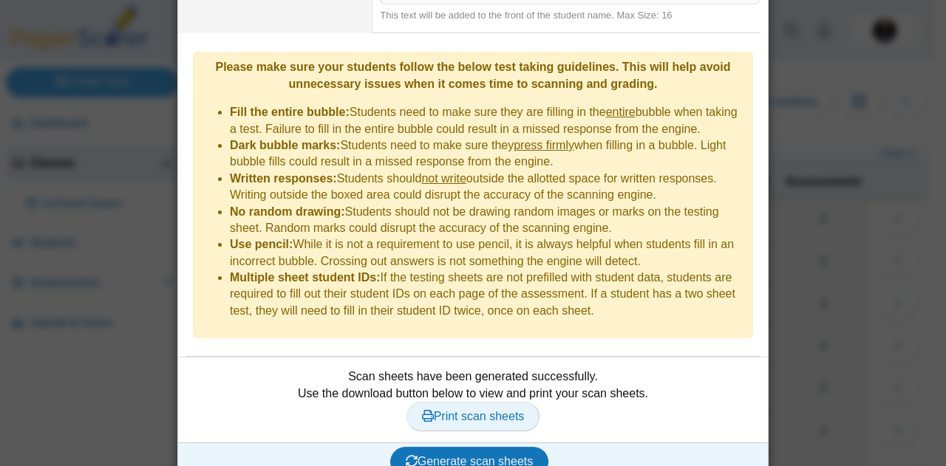
click at [466, 410] on span "Print scan sheets" at bounding box center [473, 416] width 103 height 13
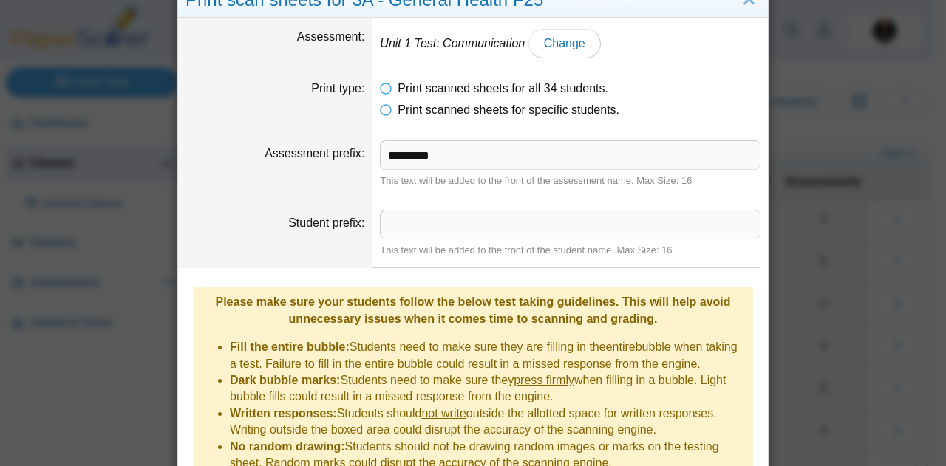
scroll to position [0, 0]
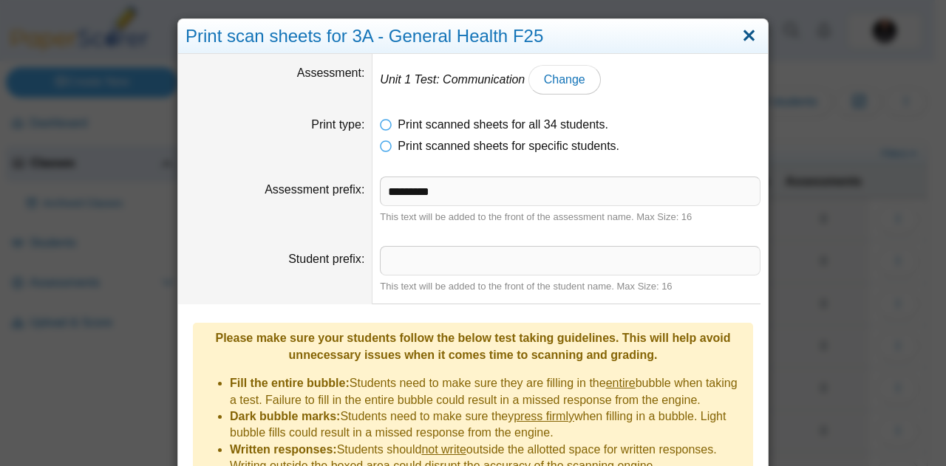
click at [752, 29] on link "Close" at bounding box center [749, 36] width 23 height 25
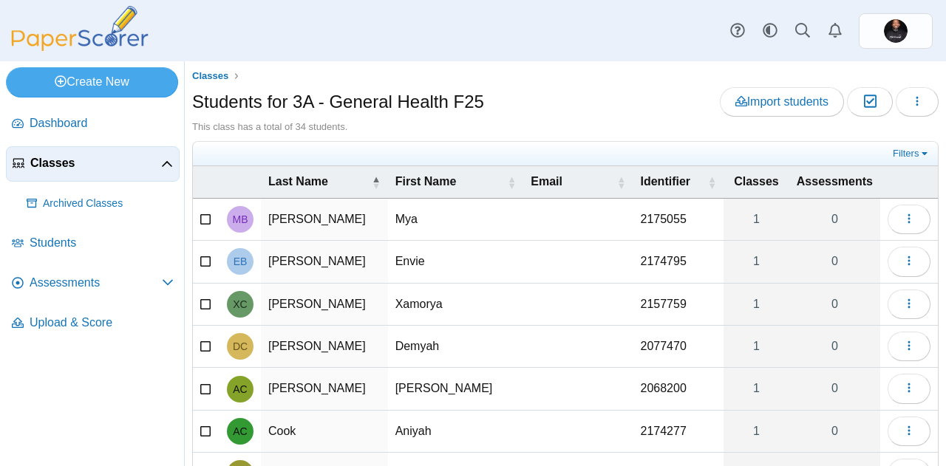
click at [125, 164] on span "Classes" at bounding box center [95, 163] width 131 height 16
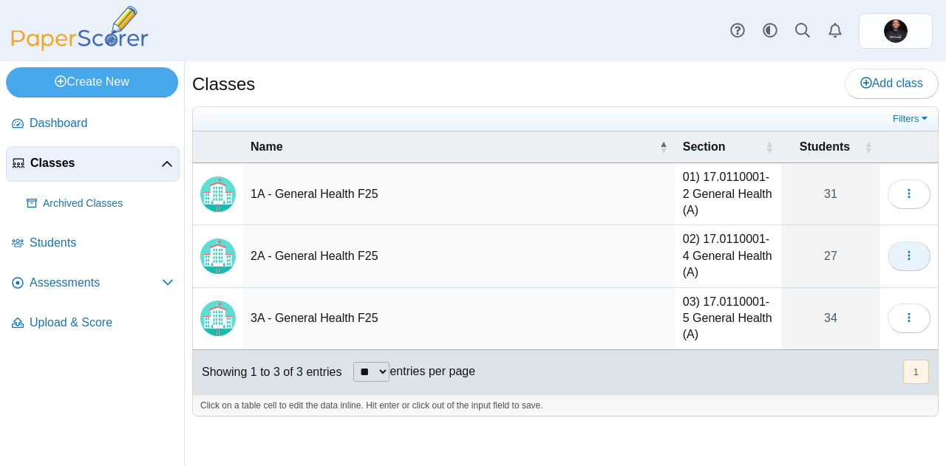
click at [907, 259] on icon "button" at bounding box center [909, 256] width 12 height 12
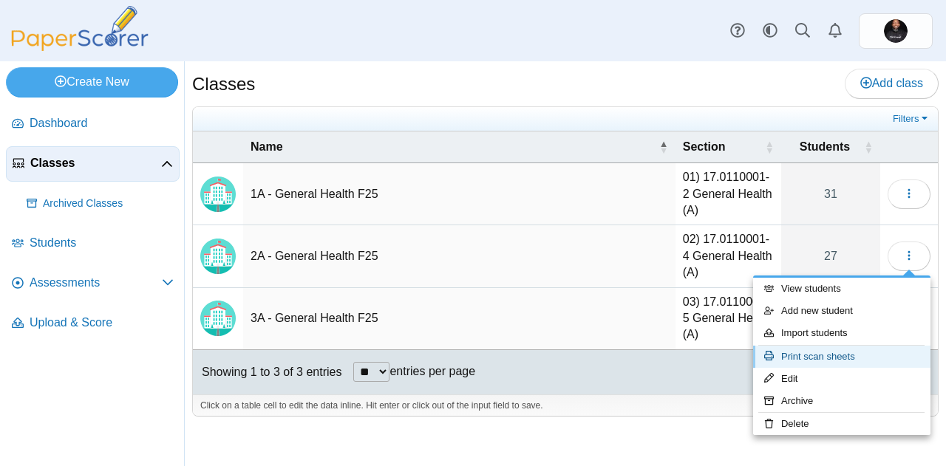
click at [831, 351] on link "Print scan sheets" at bounding box center [841, 357] width 177 height 22
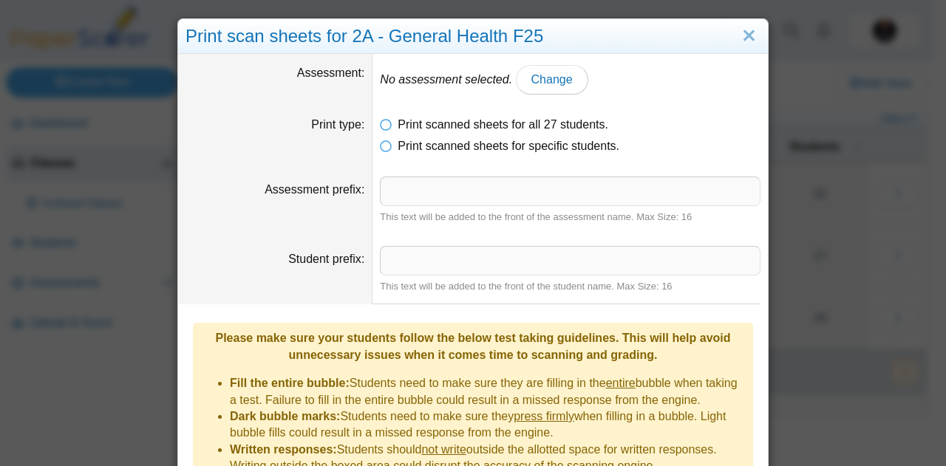
scroll to position [1, 0]
click at [741, 32] on link "Close" at bounding box center [749, 35] width 23 height 25
